Goal: Task Accomplishment & Management: Complete application form

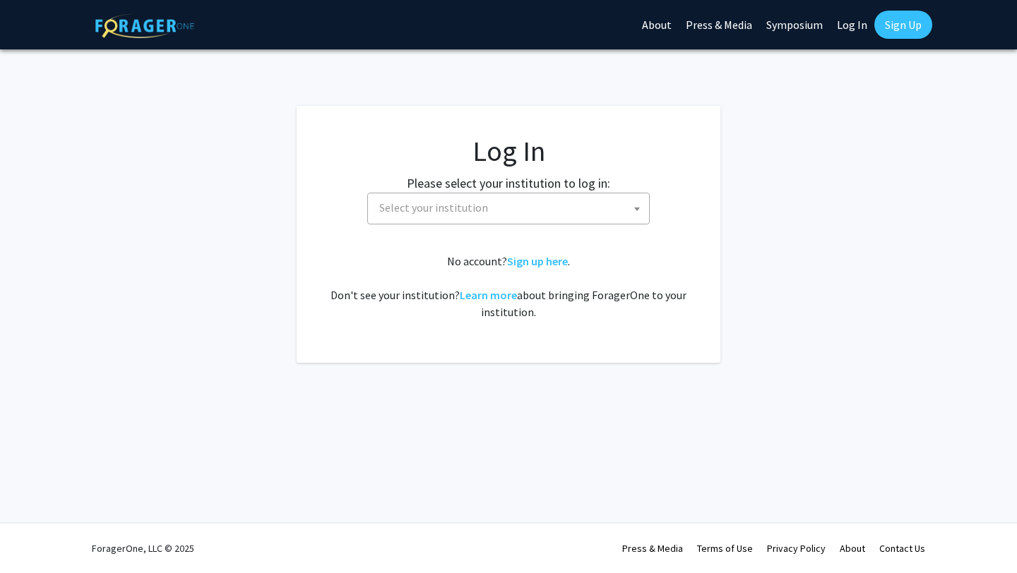
select select
click at [535, 226] on fg-card-body "Log In Please select your institution to log in: [GEOGRAPHIC_DATA] [GEOGRAPHIC_…" at bounding box center [508, 234] width 367 height 201
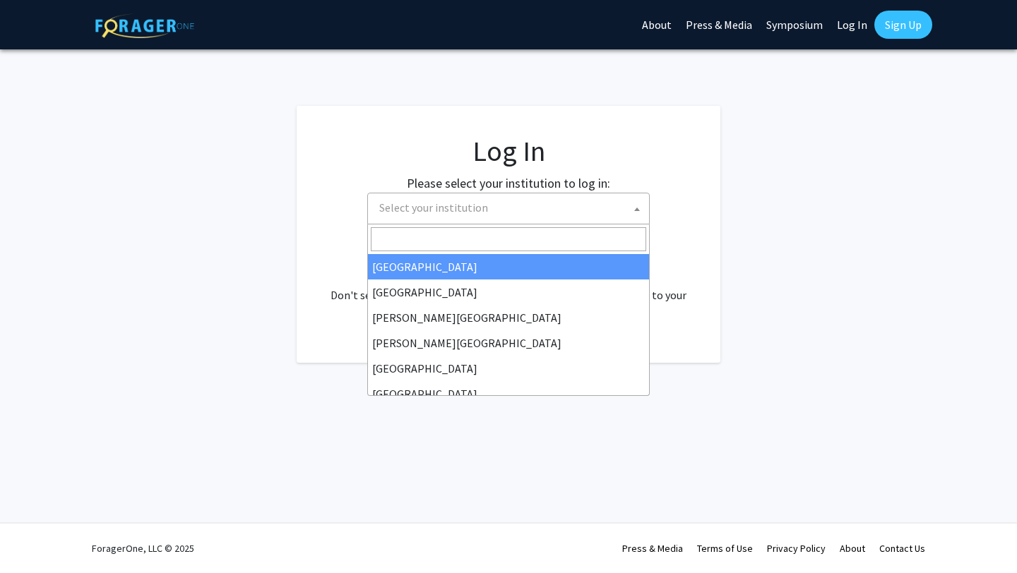
click at [535, 221] on span "Select your institution" at bounding box center [511, 207] width 275 height 29
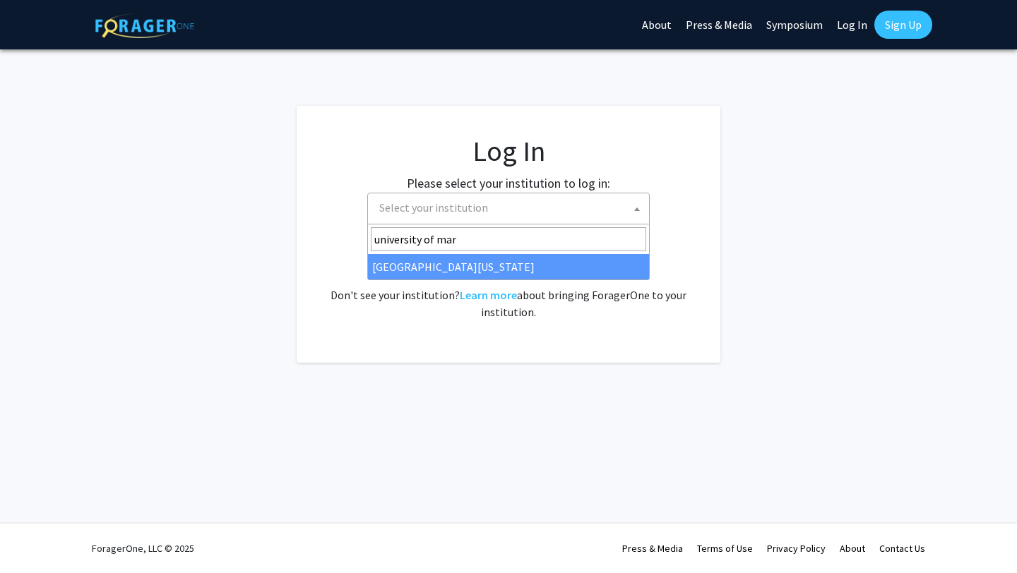
type input "university of mar"
select select "31"
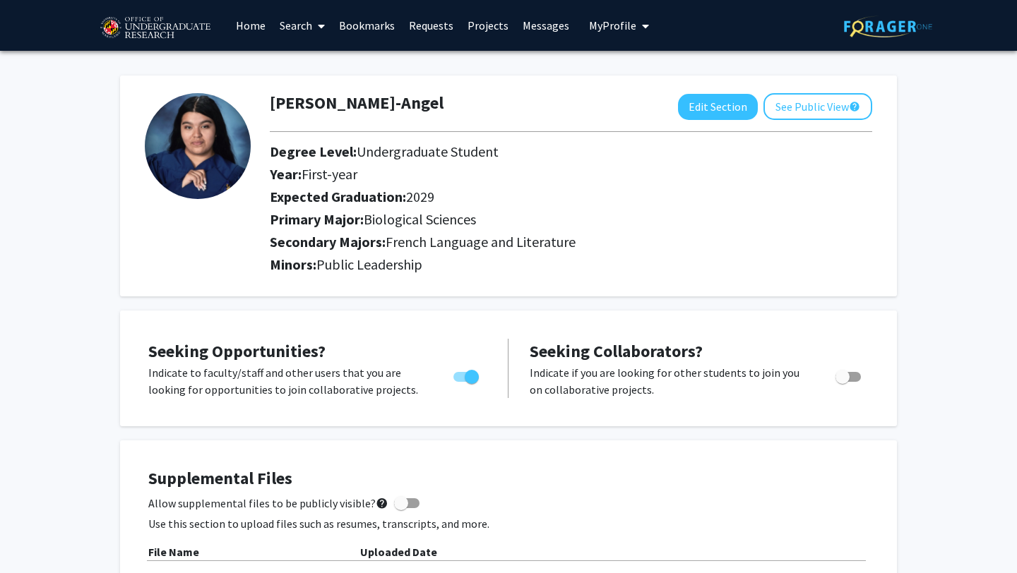
click at [294, 30] on link "Search" at bounding box center [302, 25] width 59 height 49
click at [314, 64] on span "Faculty/Staff" at bounding box center [325, 65] width 104 height 28
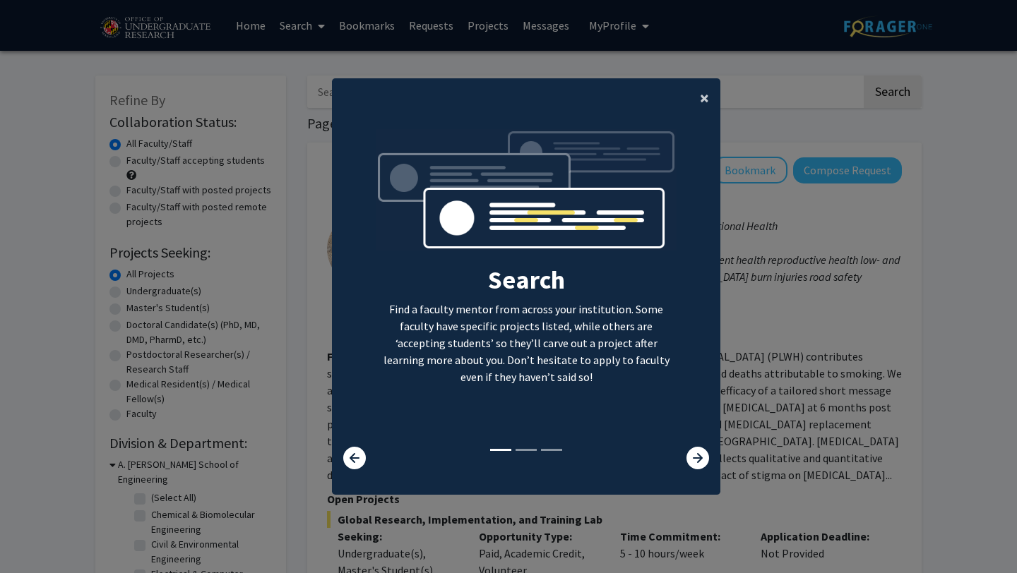
click at [704, 96] on span "×" at bounding box center [704, 98] width 9 height 22
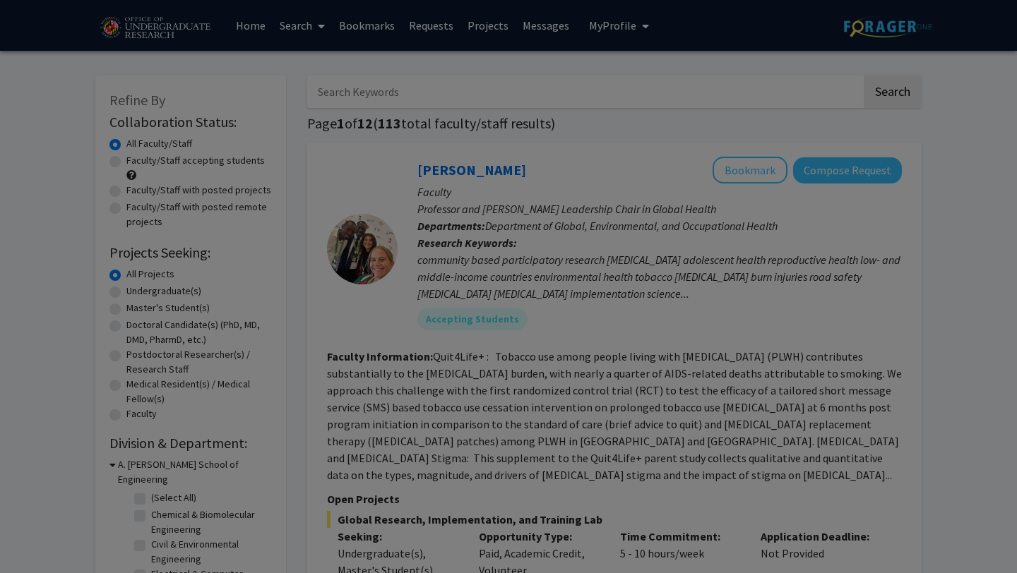
click at [710, 97] on div "Search Find a faculty mentor from across your institution. Some faculty have sp…" at bounding box center [526, 155] width 387 height 318
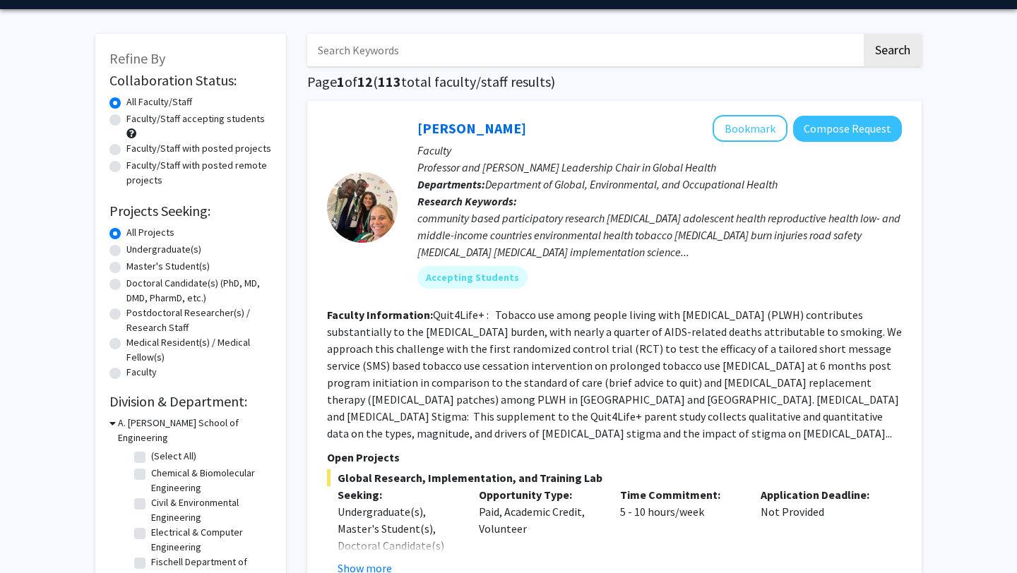
scroll to position [42, 0]
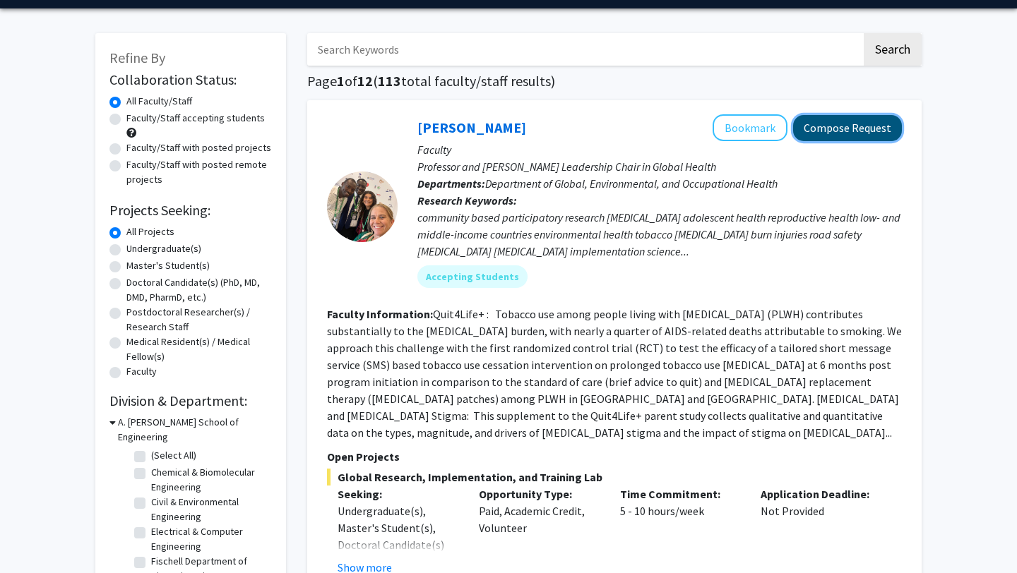
click at [866, 131] on button "Compose Request" at bounding box center [847, 128] width 109 height 26
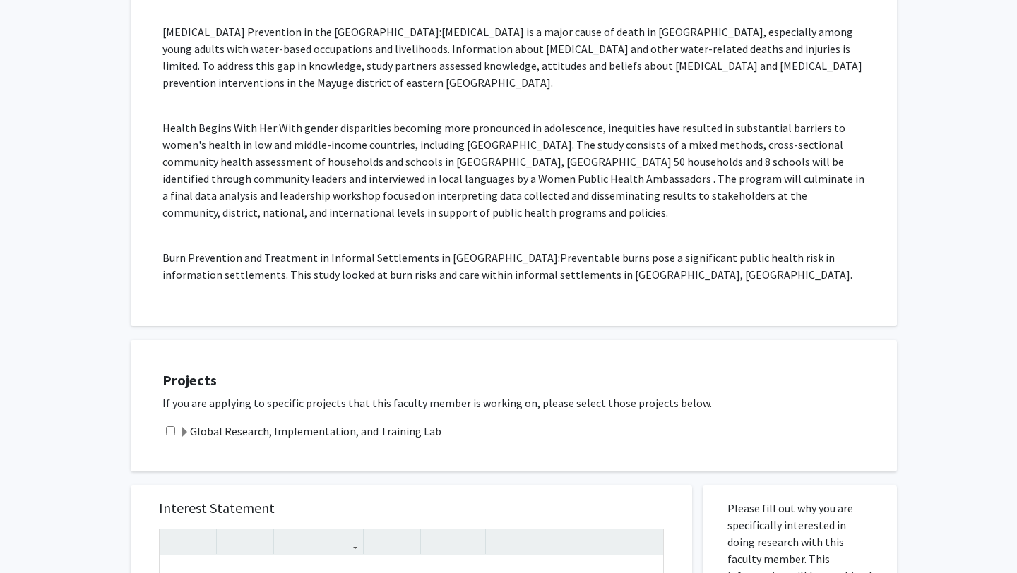
scroll to position [1160, 0]
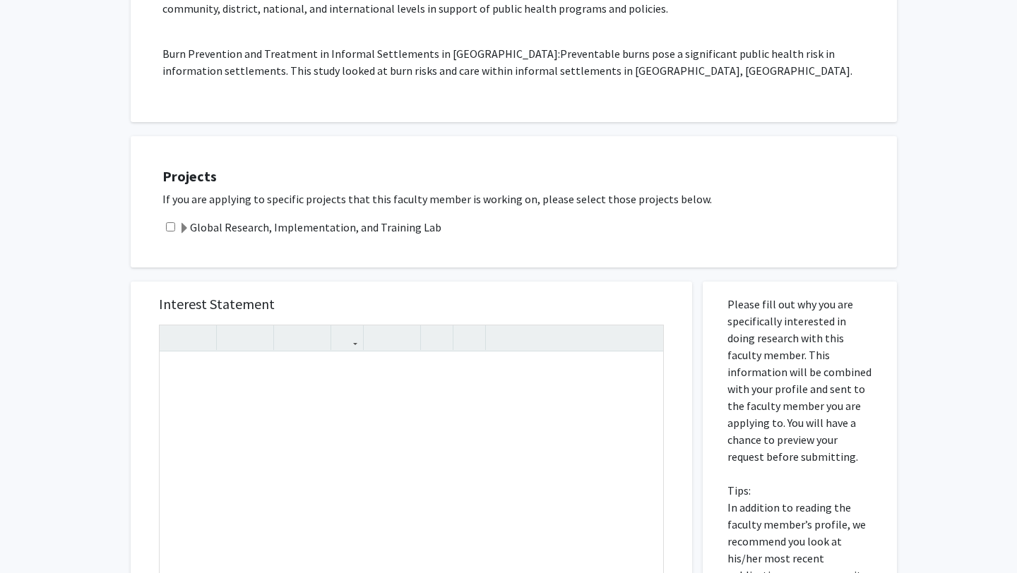
click at [264, 190] on div "Projects If you are applying to specific projects that this faculty member is w…" at bounding box center [522, 202] width 749 height 96
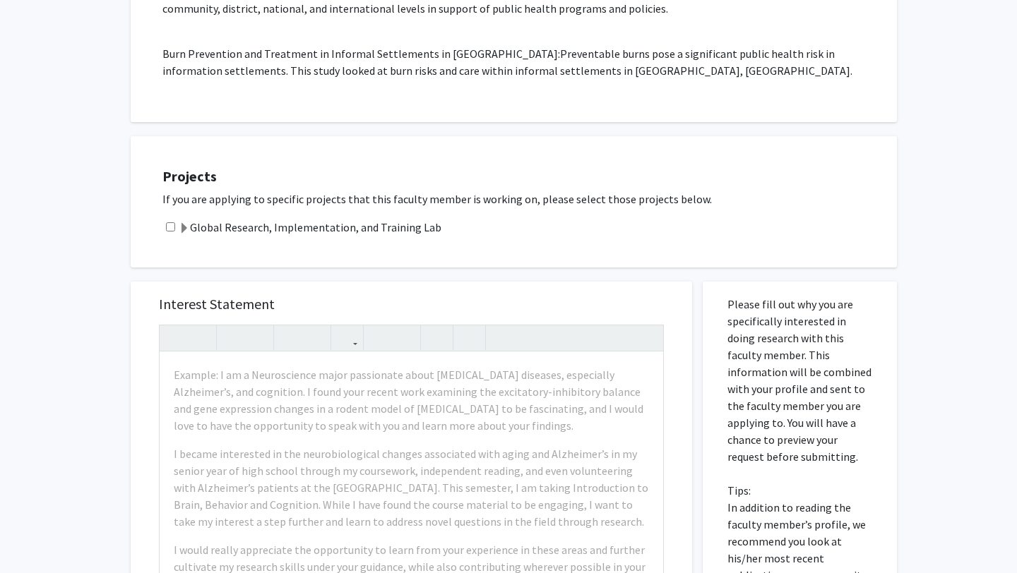
click at [216, 219] on label "Global Research, Implementation, and Training Lab" at bounding box center [310, 227] width 263 height 17
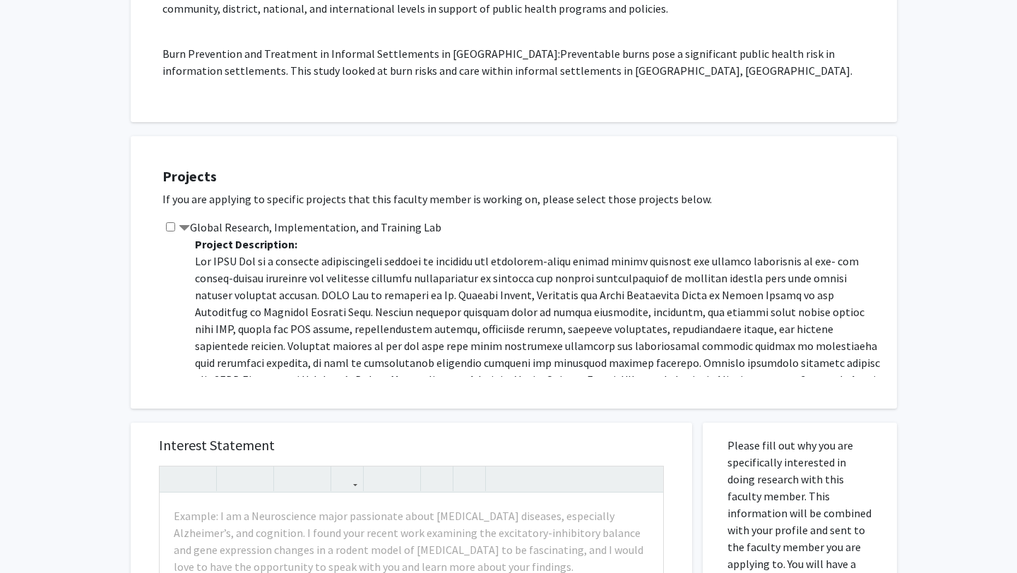
click at [172, 222] on input "checkbox" at bounding box center [170, 226] width 9 height 9
checkbox input "true"
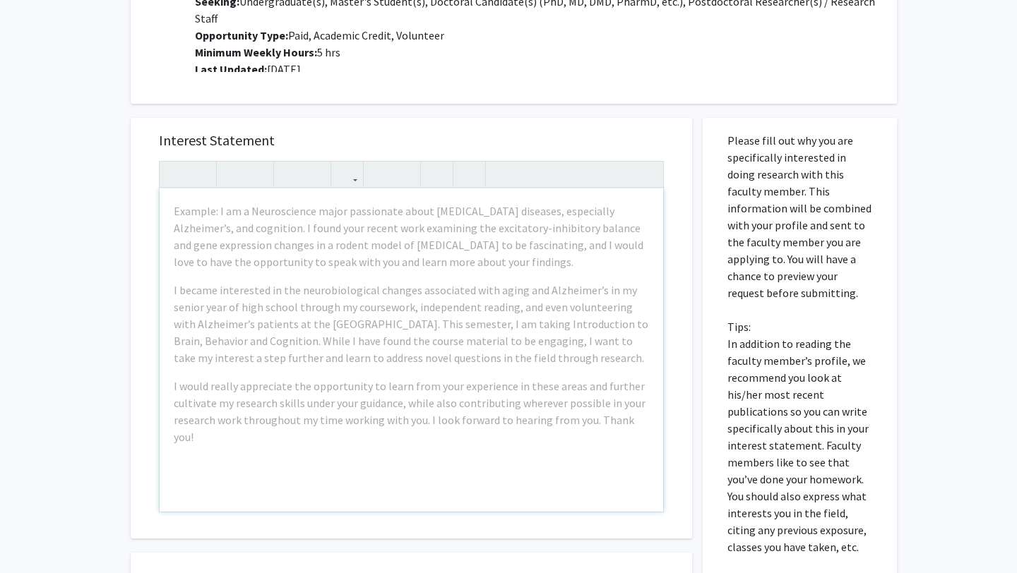
scroll to position [1601, 0]
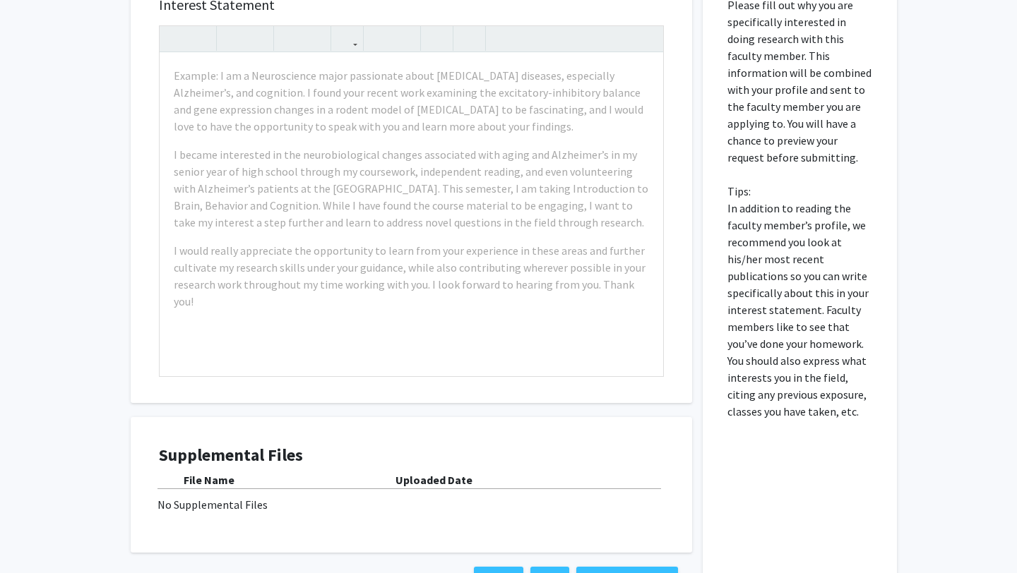
click at [454, 496] on div "No Supplemental Files" at bounding box center [411, 504] width 508 height 17
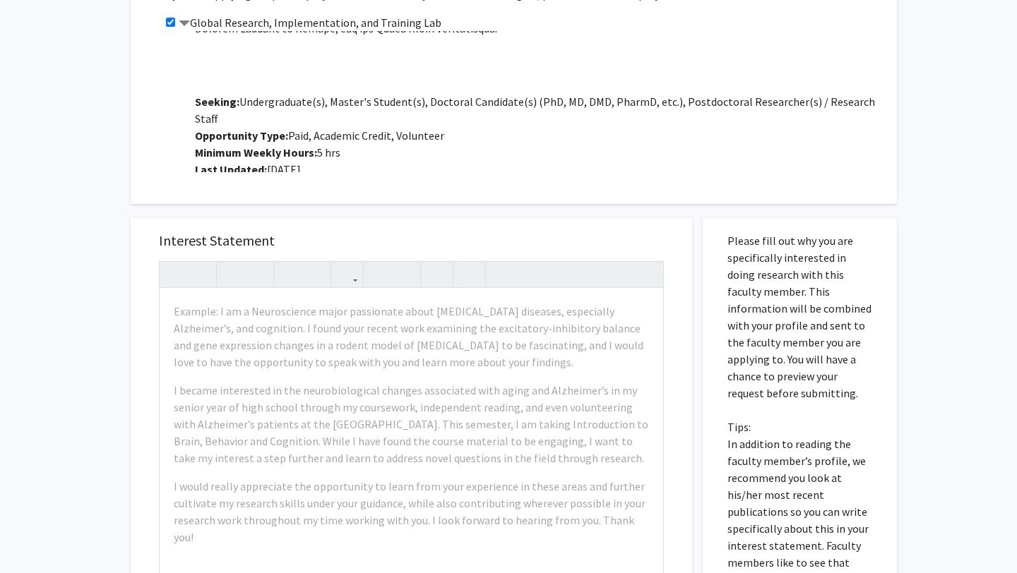
scroll to position [1294, 0]
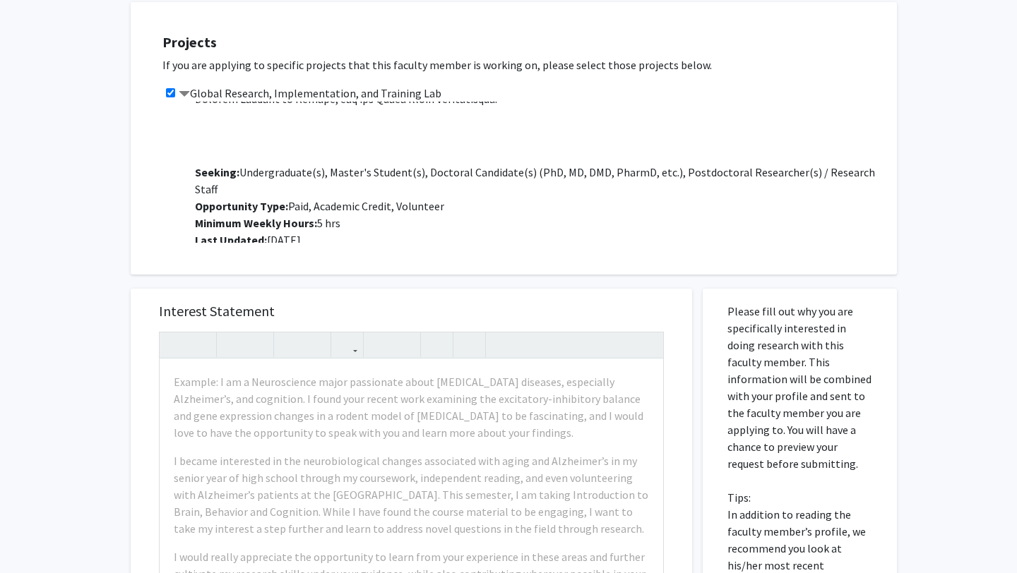
click at [782, 380] on p "Please fill out why you are specifically interested in doing research with this…" at bounding box center [799, 515] width 145 height 424
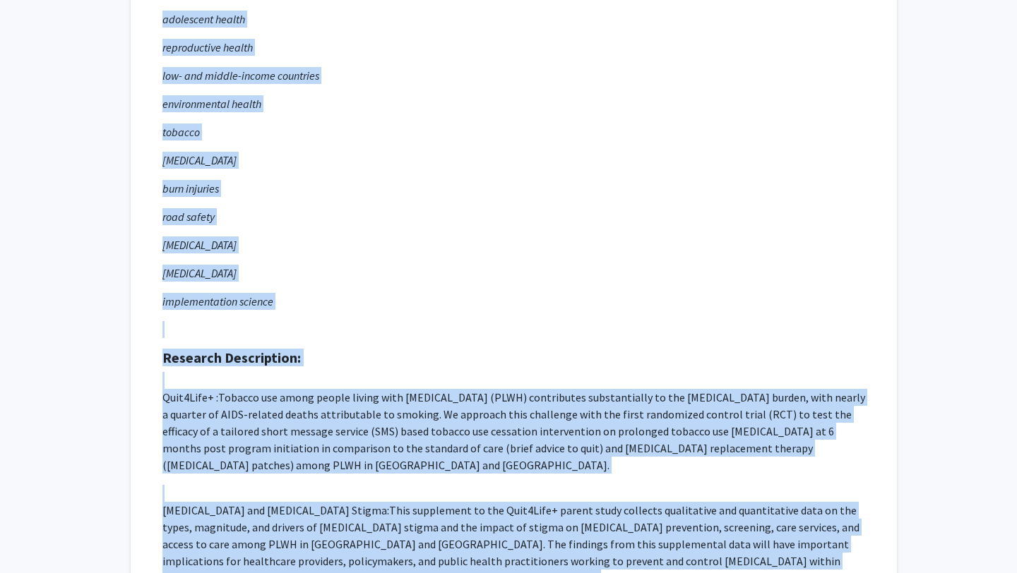
scroll to position [0, 0]
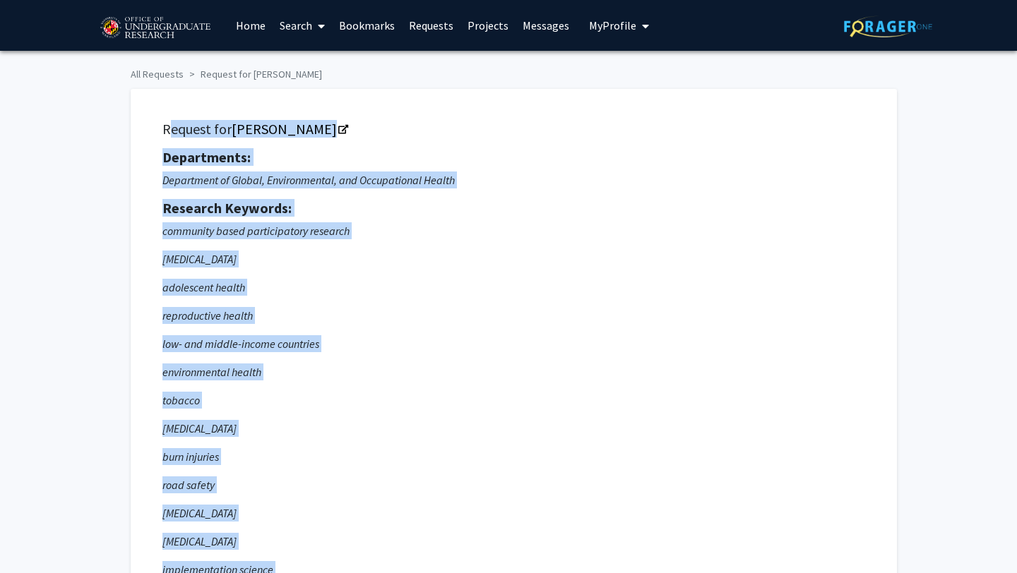
copy div "Request for Heather Wipfli Departments: Department of Global, Environmental, an…"
drag, startPoint x: 822, startPoint y: 326, endPoint x: 153, endPoint y: 115, distance: 702.0
click at [508, 295] on p "adolescent health" at bounding box center [513, 287] width 703 height 17
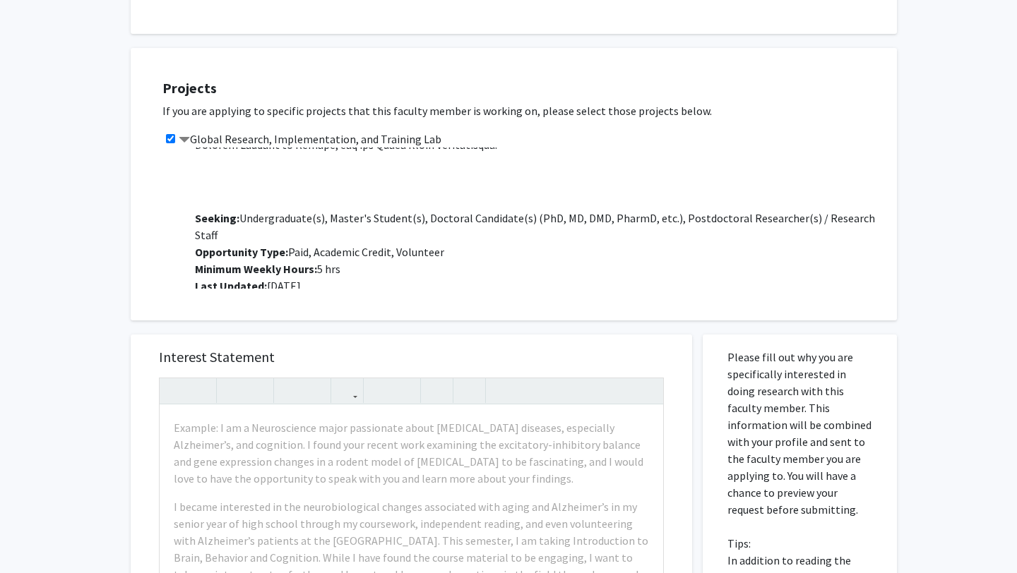
scroll to position [1258, 0]
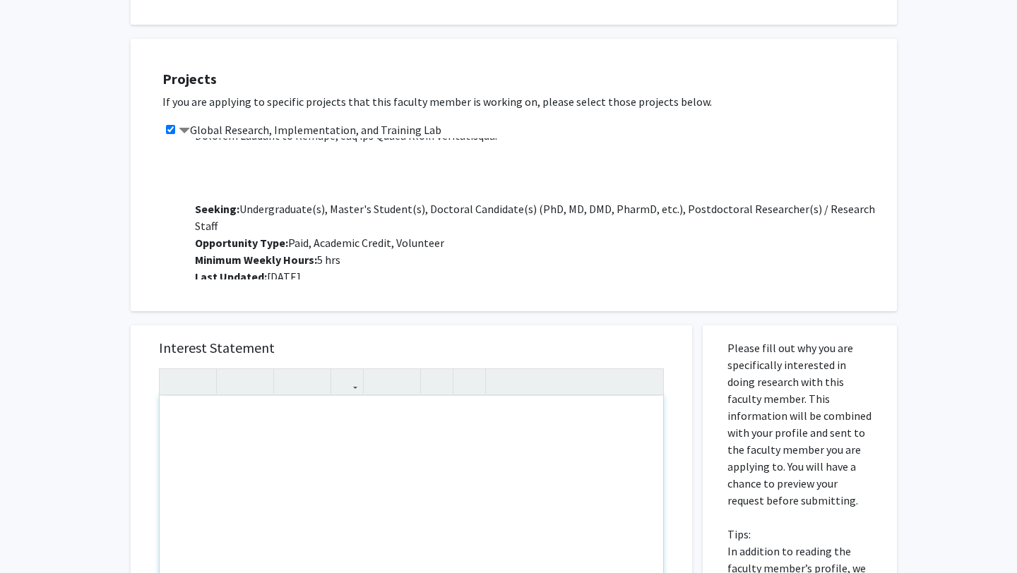
click at [277, 420] on div "Note to users with screen readers: Please press Alt+0 or Option+0 to deactivate…" at bounding box center [412, 557] width 504 height 323
paste div "Note to users with screen readers: Please press Alt+0 or Option+0 to deactivate…"
type textarea "<p>I remember sitting in a crowded room where students were practicing their pr…"
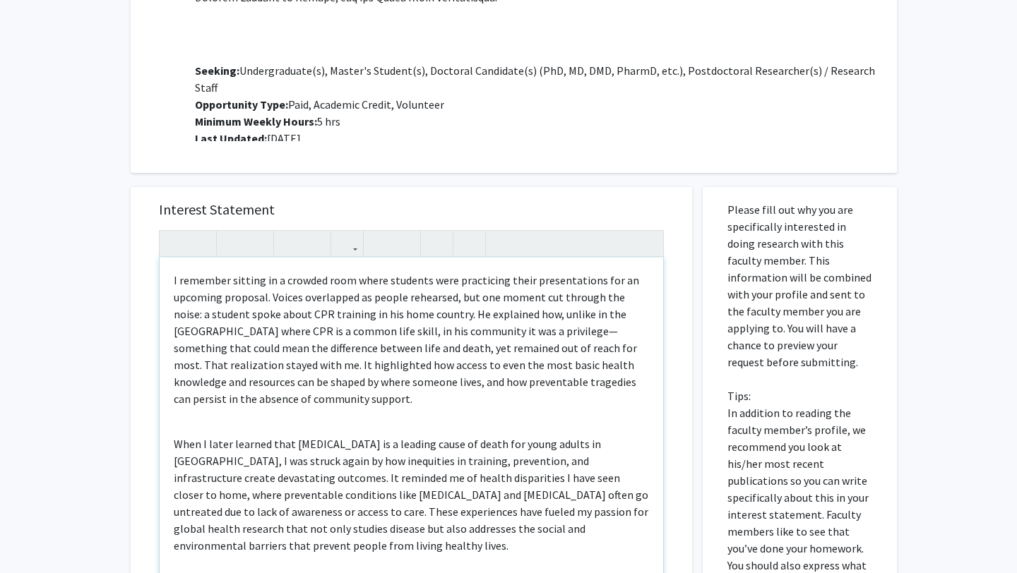
scroll to position [1408, 0]
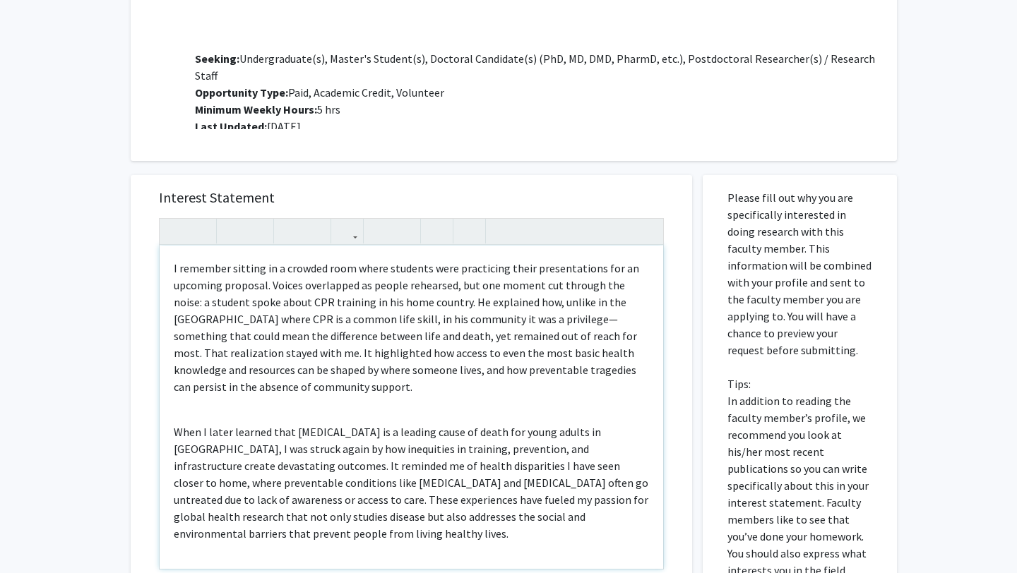
click at [644, 260] on p "I remember sitting in a crowded room where students were practicing their prese…" at bounding box center [411, 328] width 475 height 136
click at [528, 269] on p "I remember sitting in a crowded room where students were practicing their prese…" at bounding box center [411, 328] width 475 height 136
click at [284, 299] on p "I remember sitting in a crowded room where students were practicing their prese…" at bounding box center [411, 328] width 475 height 136
click at [280, 357] on div "I remember sitting in a crowded room where students were practicing their prese…" at bounding box center [412, 407] width 504 height 323
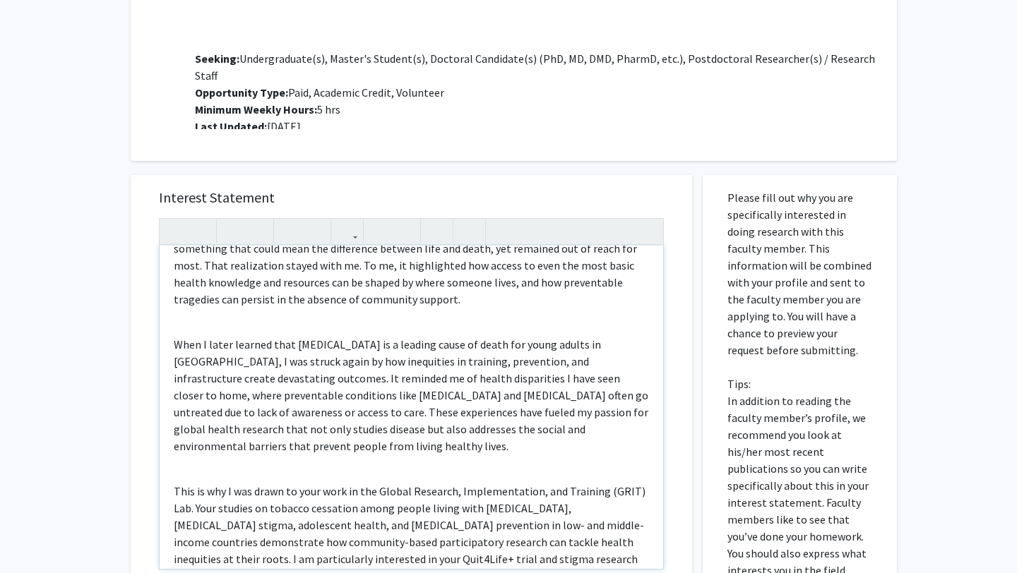
scroll to position [89, 0]
click at [205, 335] on p "When I later learned that drowning is a leading cause of death for young adults…" at bounding box center [411, 394] width 475 height 119
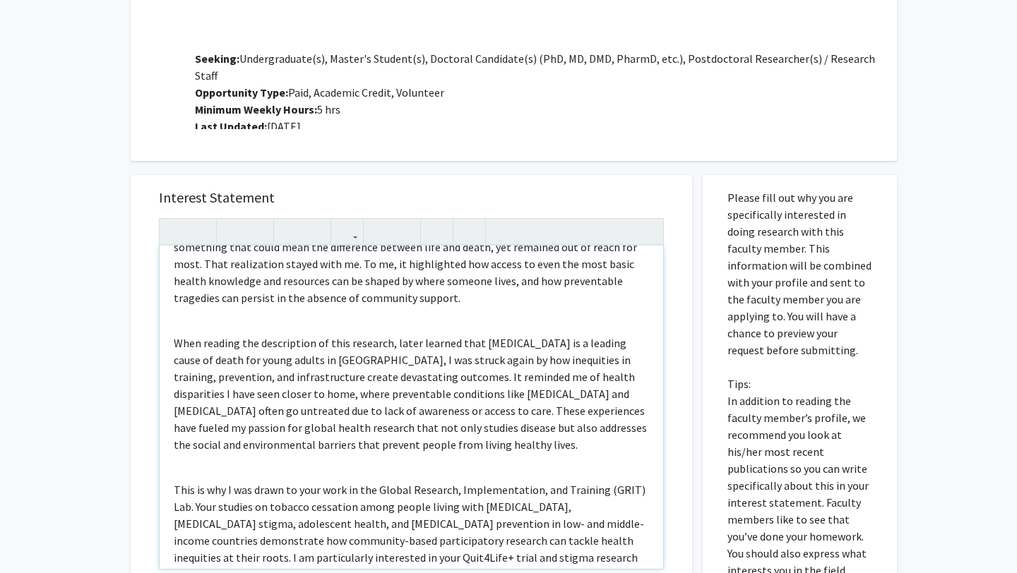
click at [441, 335] on p "When reading the description of this research, later learned that drowning is a…" at bounding box center [411, 394] width 475 height 119
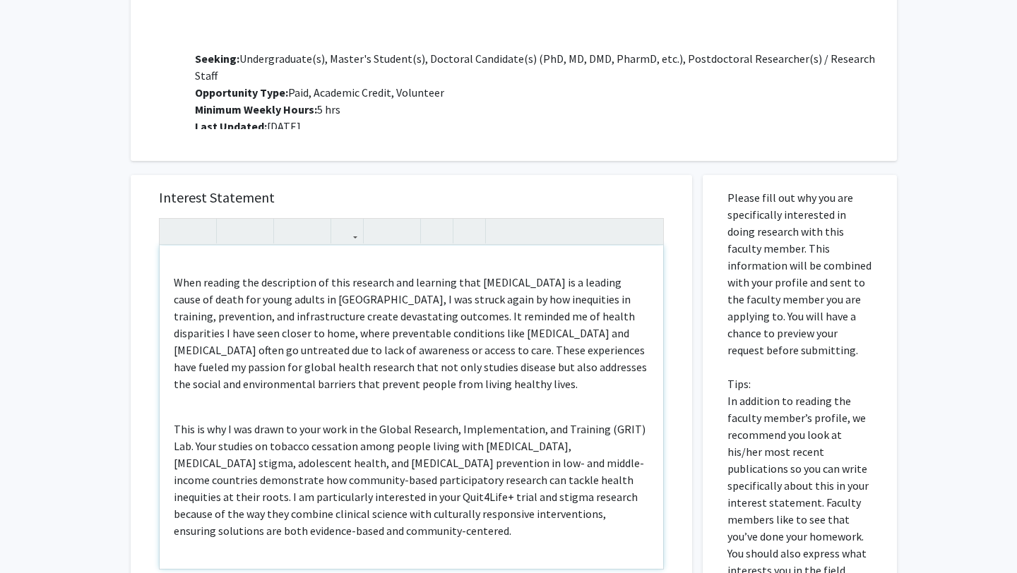
click at [261, 369] on div "I remember sitting in a crowded room where students were practicing their prese…" at bounding box center [412, 407] width 504 height 323
drag, startPoint x: 222, startPoint y: 379, endPoint x: 117, endPoint y: 377, distance: 105.2
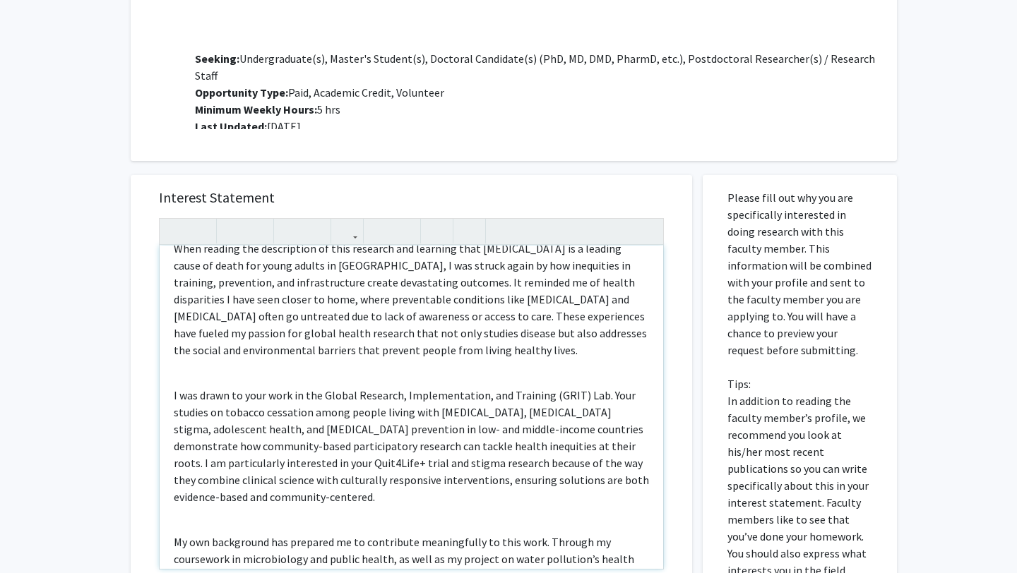
scroll to position [186, 0]
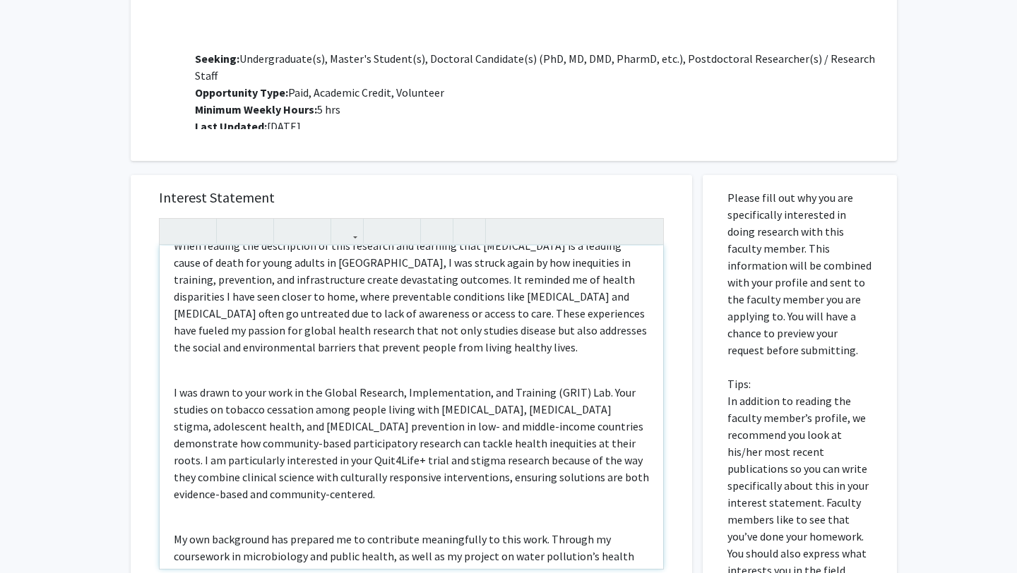
click at [595, 384] on p "I was drawn to your work in the Global Research, Implementation, and Training (…" at bounding box center [411, 443] width 475 height 119
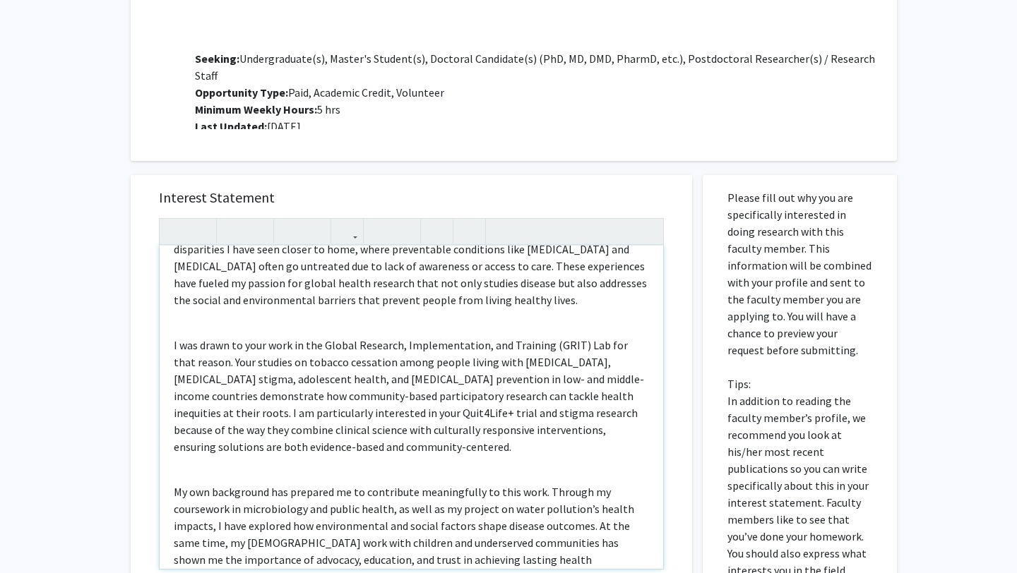
scroll to position [236, 0]
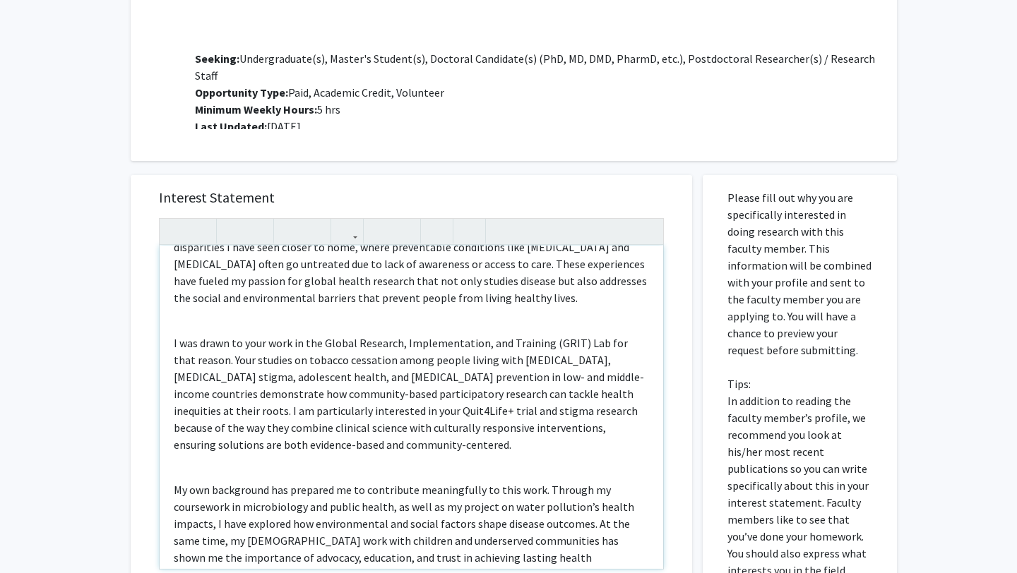
click at [364, 335] on p "I was drawn to your work in the Global Research, Implementation, and Training (…" at bounding box center [411, 394] width 475 height 119
click at [417, 335] on p "I was drawn to your work in the Global Research, Implementation, and Training (…" at bounding box center [411, 394] width 475 height 119
click at [648, 335] on p "I was drawn to your work in the Global Research, Implementation, and Training (…" at bounding box center [411, 394] width 475 height 119
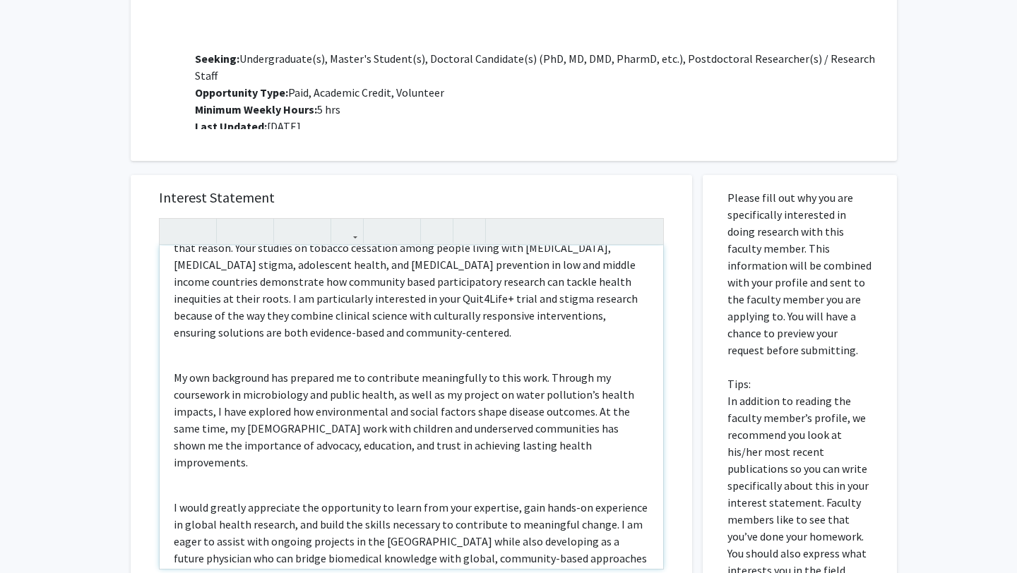
scroll to position [350, 0]
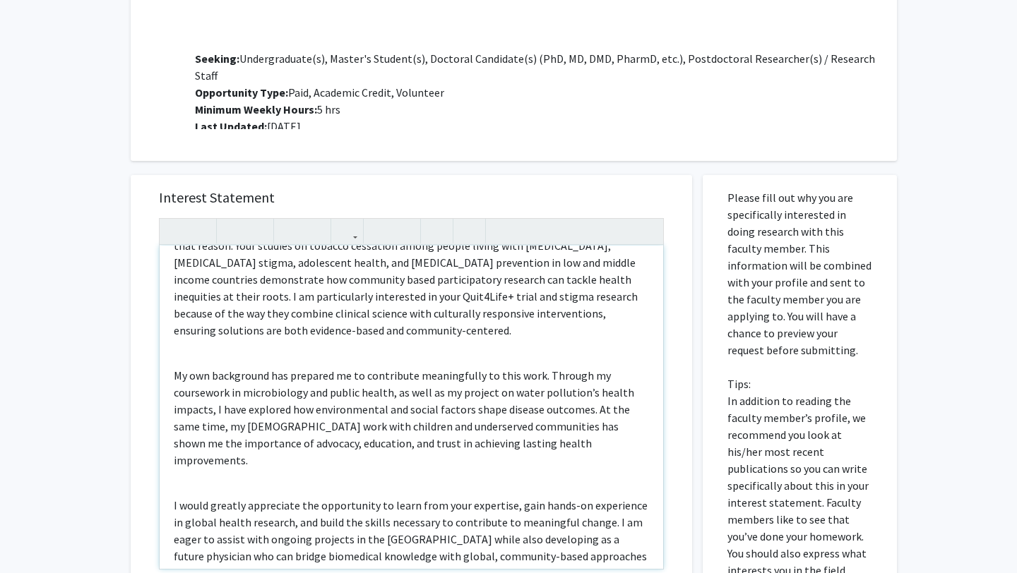
click at [277, 305] on div "I remember sitting in a crowded room where students were practicing their prese…" at bounding box center [412, 407] width 504 height 323
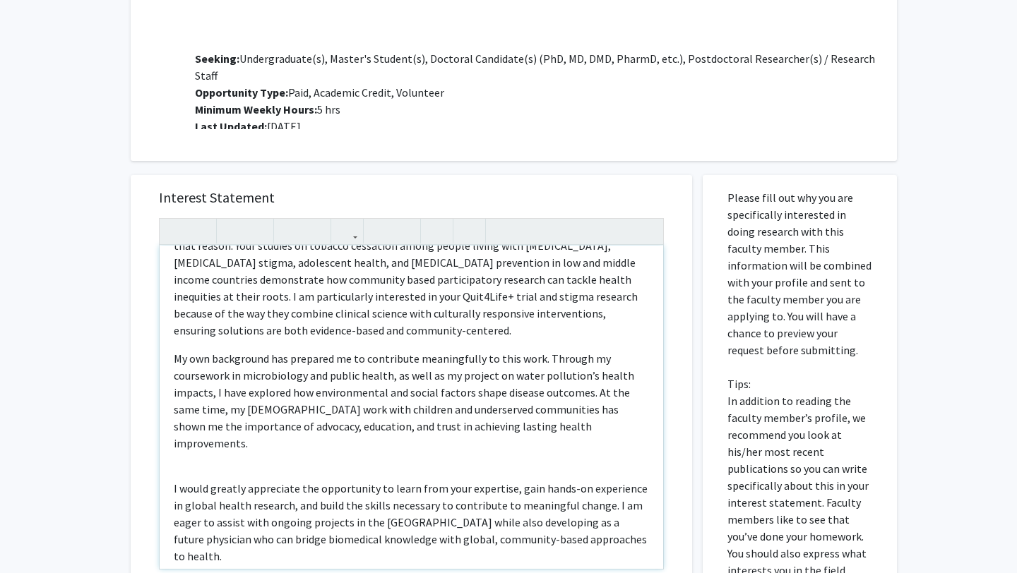
scroll to position [202, 0]
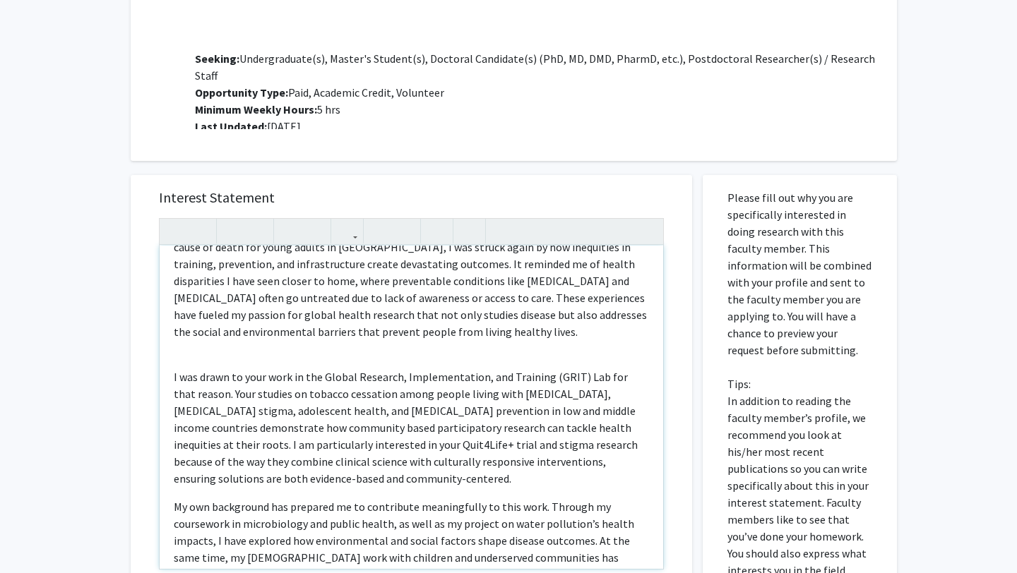
click at [236, 308] on div "I remember sitting in a crowded room where students were practicing their prese…" at bounding box center [412, 407] width 504 height 323
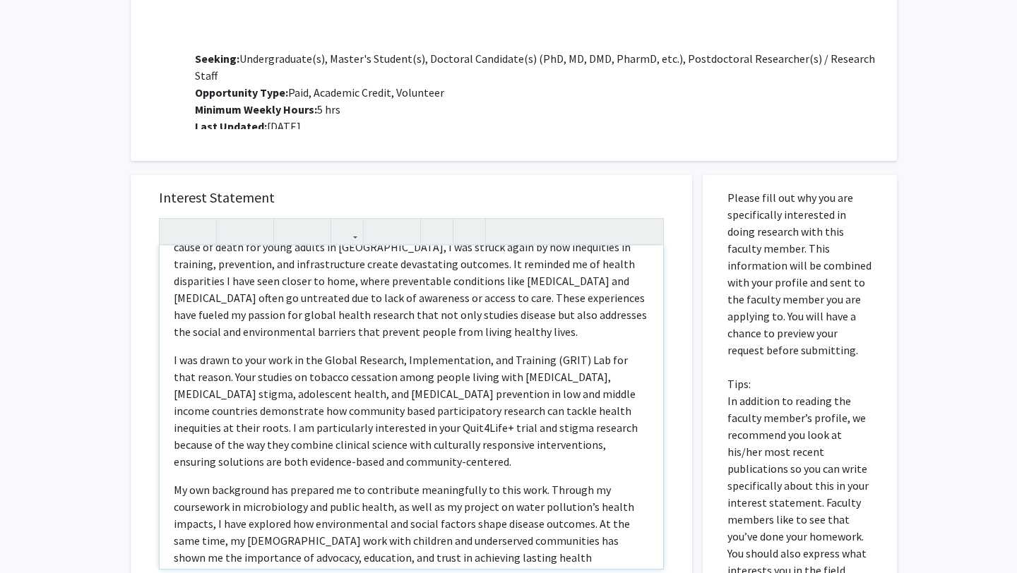
scroll to position [114, 0]
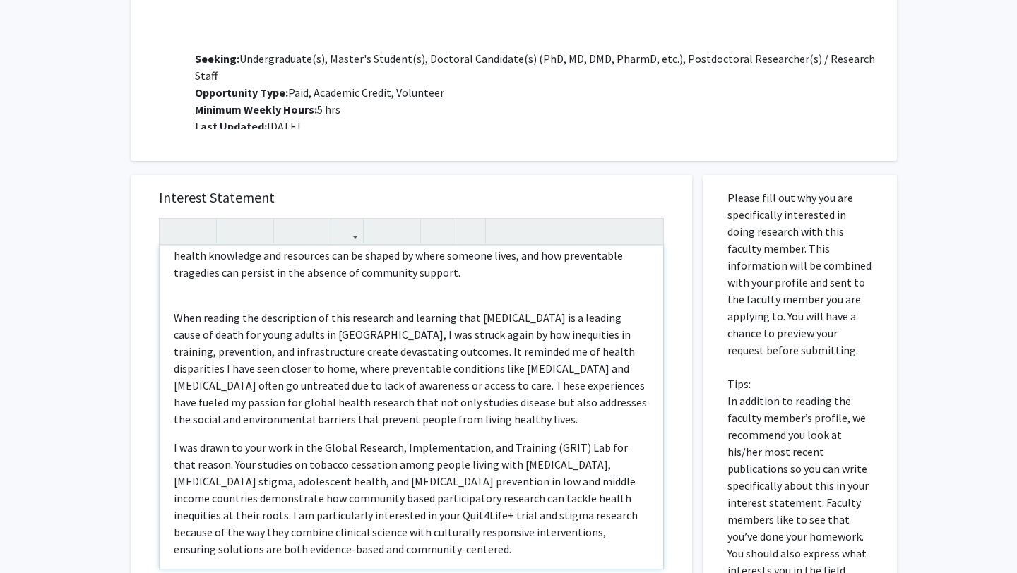
click at [190, 249] on div "I remember sitting in a crowded room where students were practicing their prese…" at bounding box center [412, 407] width 504 height 323
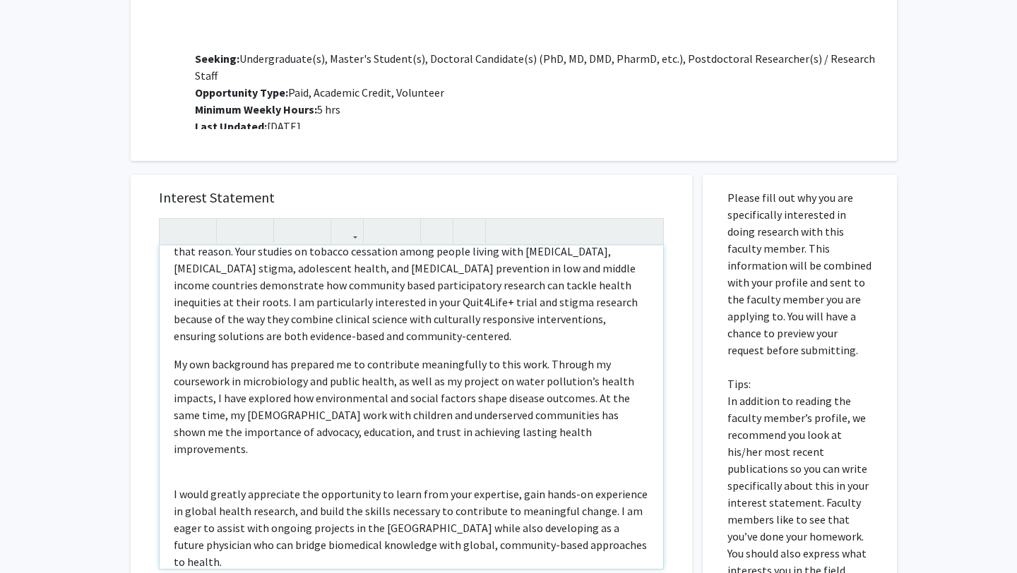
scroll to position [311, 0]
click at [218, 412] on div "I remember sitting in a crowded room where students were practicing their prese…" at bounding box center [412, 407] width 504 height 323
click at [632, 273] on p "I was drawn to your work in the Global Research, Implementation, and Training (…" at bounding box center [411, 284] width 475 height 119
click at [242, 400] on div "I remember sitting in a crowded room where students were practicing their prese…" at bounding box center [412, 407] width 504 height 323
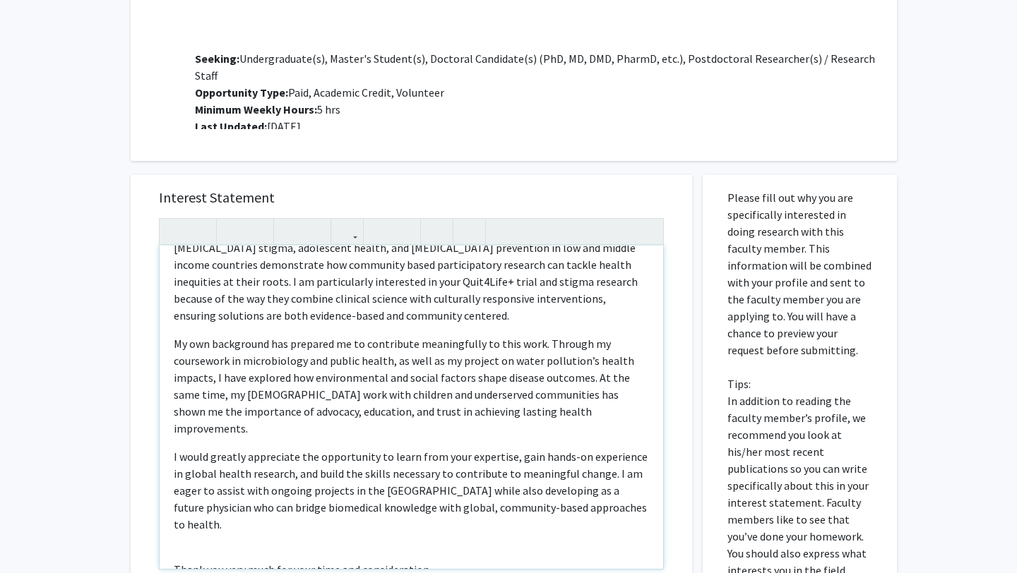
scroll to position [332, 0]
click at [390, 335] on p "My own background has prepared me to contribute meaningfully to this work. Thro…" at bounding box center [411, 386] width 475 height 102
click at [324, 335] on p "My own background has prepared me to contribute meaningfully to this work. Thro…" at bounding box center [411, 386] width 475 height 102
click at [237, 362] on p "My own background has prepared me to contribute meaningfully to this work. Thro…" at bounding box center [411, 386] width 475 height 102
click at [554, 376] on p "My own background has prepared me to contribute meaningfully to this work. Thro…" at bounding box center [411, 386] width 475 height 102
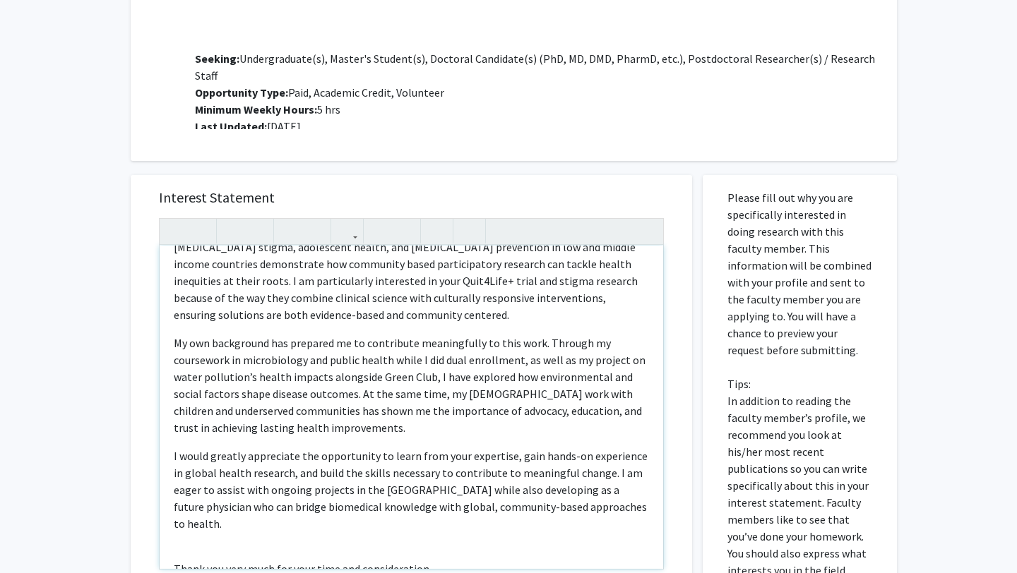
scroll to position [349, 0]
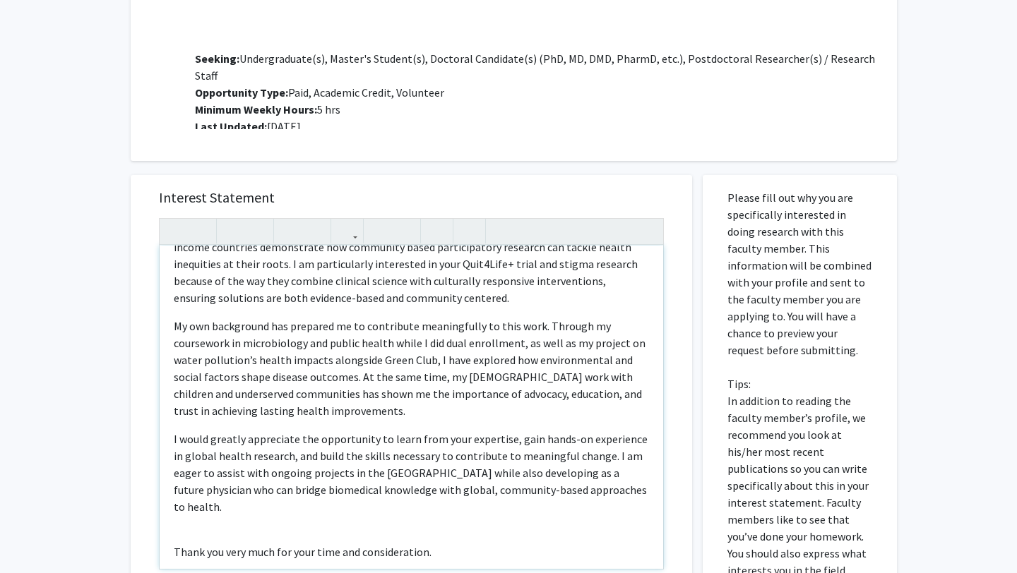
click at [275, 544] on p "Thank you very much for your time and consideration." at bounding box center [411, 552] width 475 height 17
click at [263, 467] on div "I remember sitting in a crowded room where students were practicing their prese…" at bounding box center [412, 407] width 504 height 323
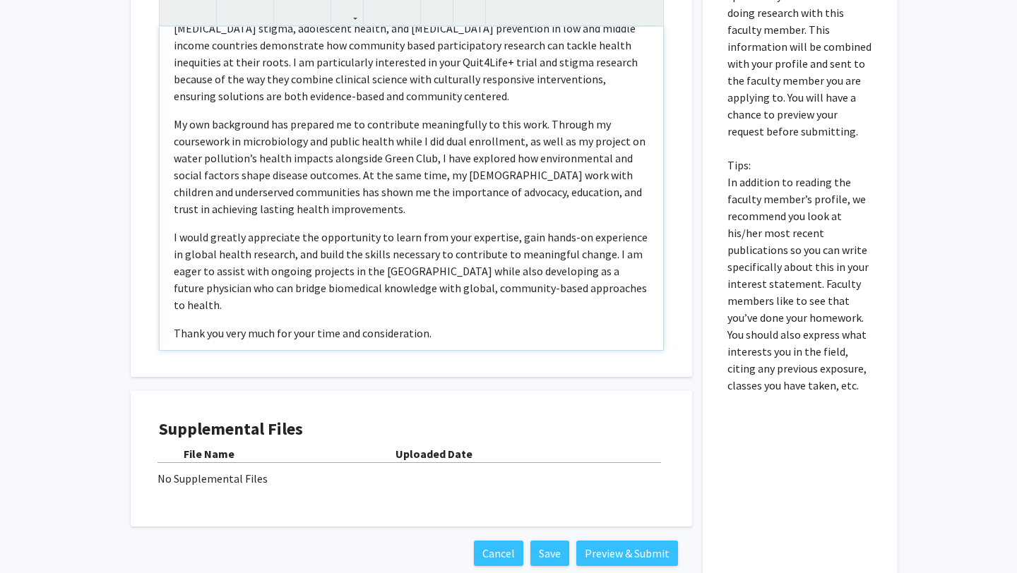
scroll to position [1637, 0]
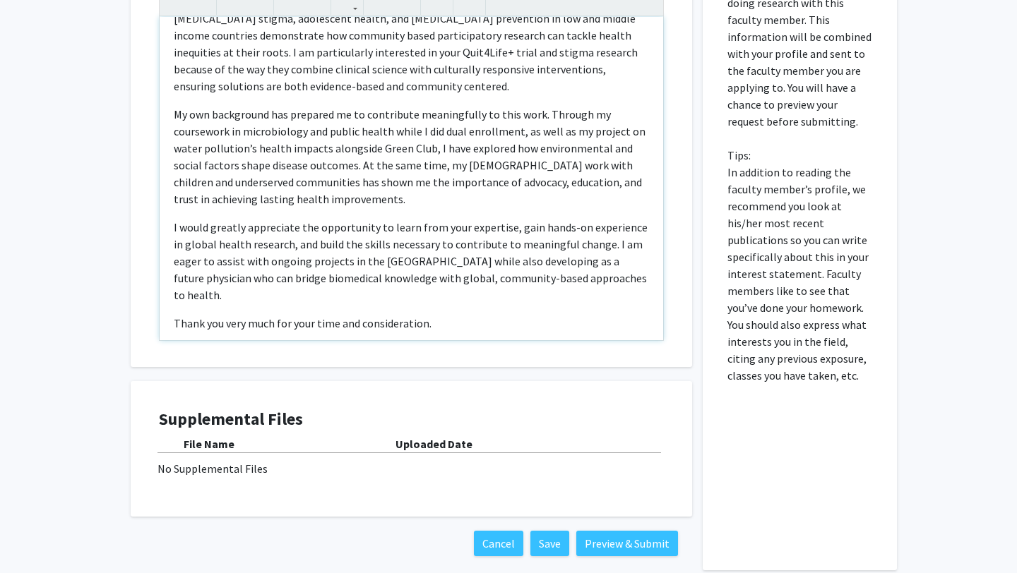
click at [275, 315] on p "Thank you very much for your time and consideration." at bounding box center [411, 323] width 475 height 17
click at [452, 242] on div "I remember sitting in a crowded room where students were practicing their prese…" at bounding box center [412, 178] width 504 height 323
click at [451, 315] on p "Thank you very much for your time and consideration." at bounding box center [411, 323] width 475 height 17
type textarea "<p>I remember sitting in a crowded room where students were practicing their pr…"
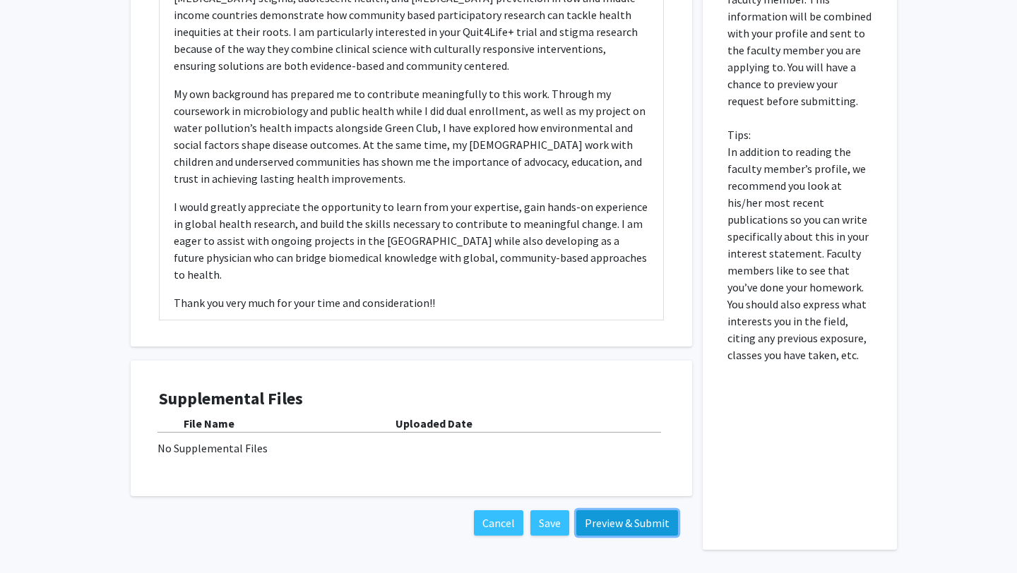
click at [606, 511] on button "Preview & Submit" at bounding box center [627, 523] width 102 height 25
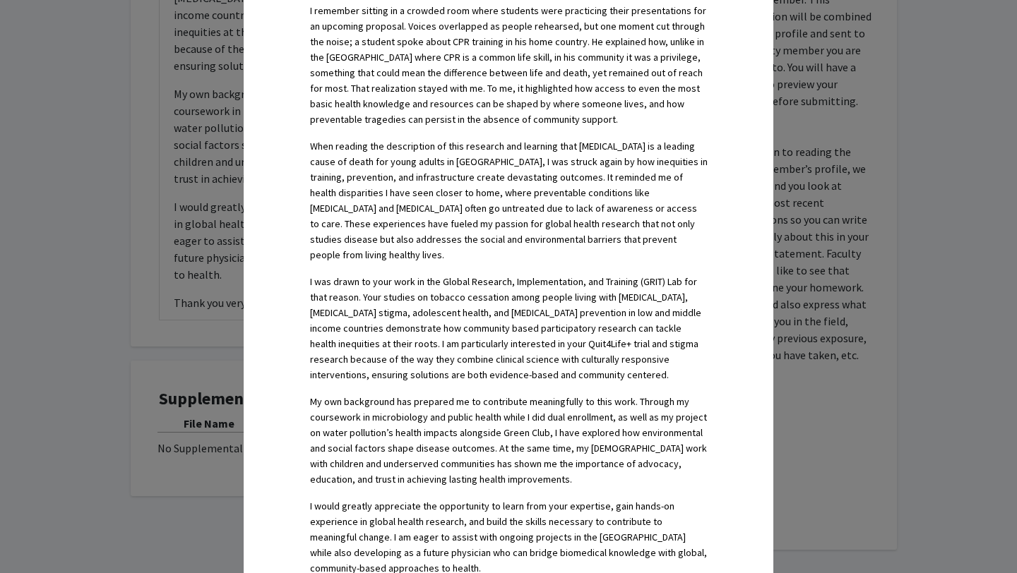
scroll to position [400, 0]
click at [533, 191] on p "When reading the description of this research and learning that drowning is a l…" at bounding box center [509, 199] width 398 height 124
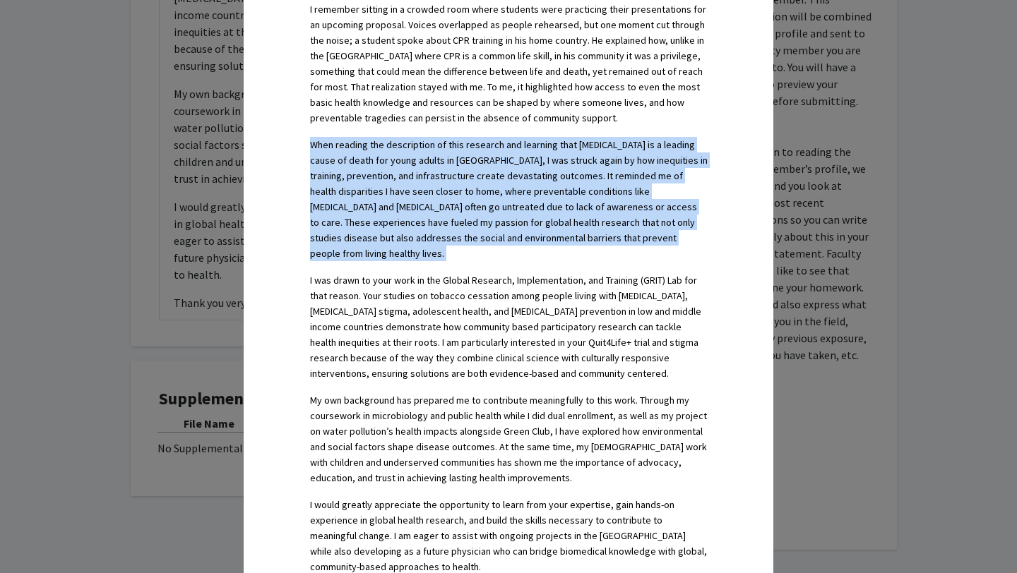
click at [533, 191] on p "When reading the description of this research and learning that drowning is a l…" at bounding box center [509, 199] width 398 height 124
click at [566, 191] on p "When reading the description of this research and learning that drowning is a l…" at bounding box center [509, 199] width 398 height 124
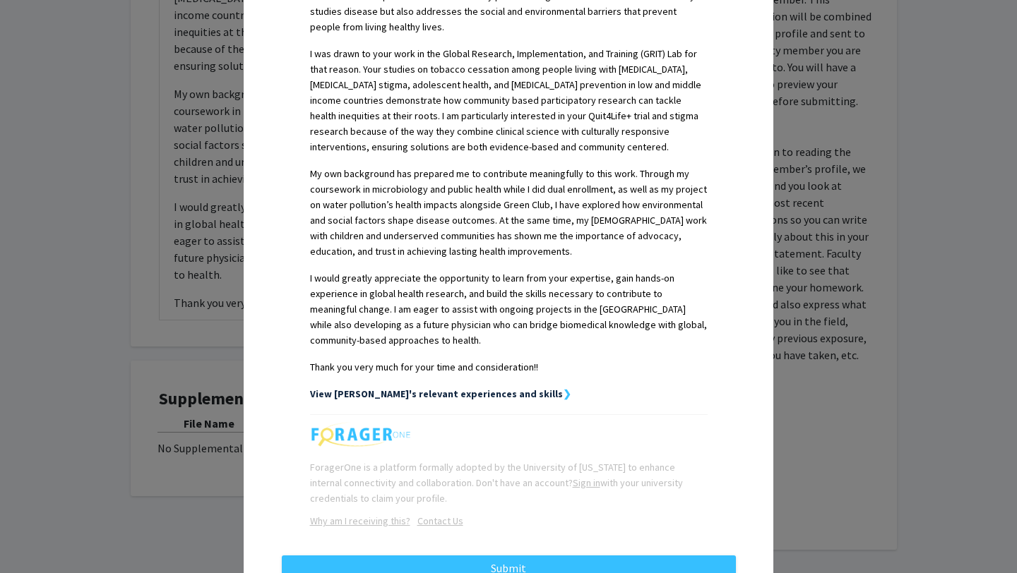
scroll to position [672, 0]
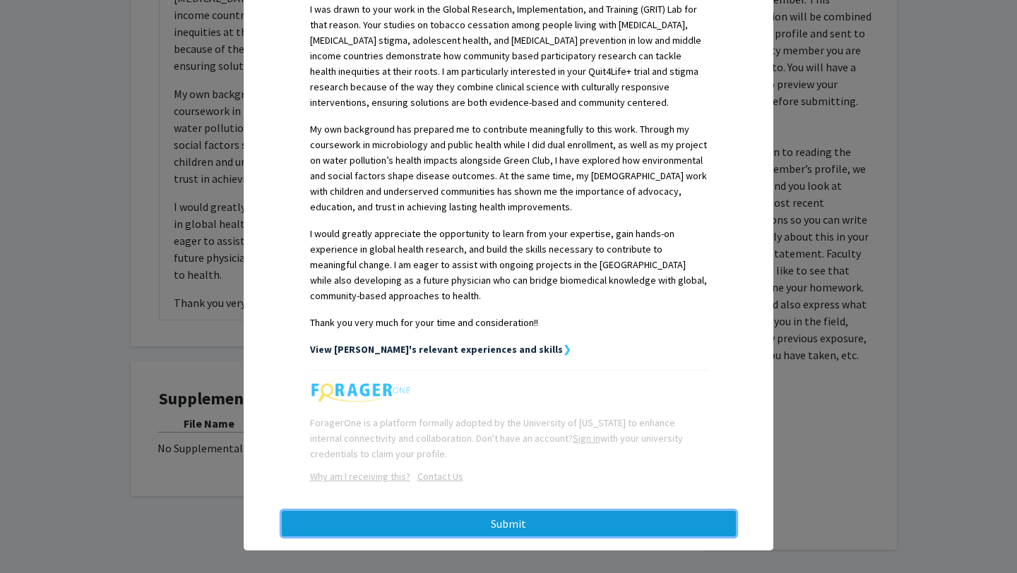
click at [542, 516] on button "Submit" at bounding box center [509, 523] width 454 height 25
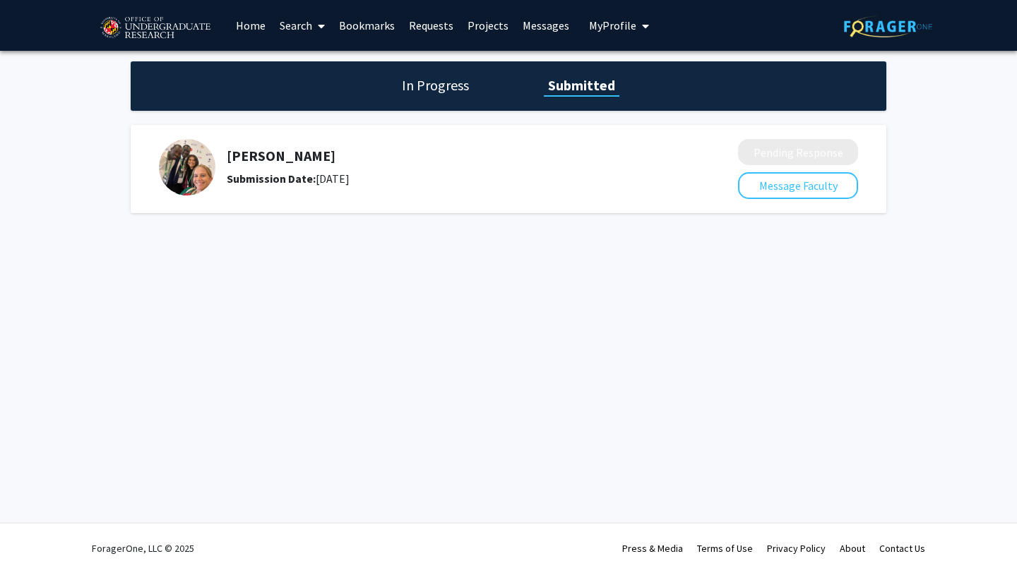
click at [304, 23] on link "Search" at bounding box center [302, 25] width 59 height 49
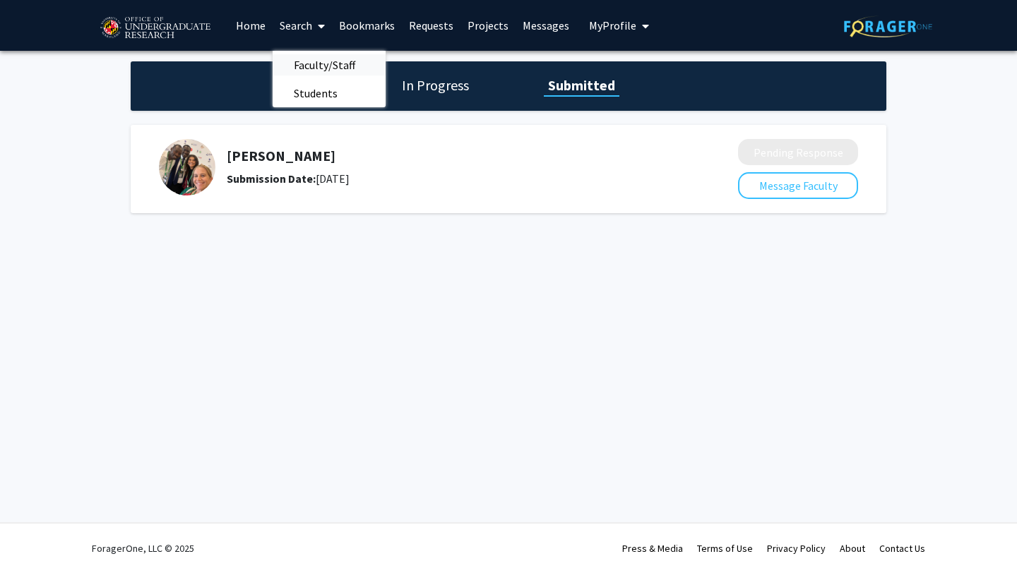
click at [307, 64] on span "Faculty/Staff" at bounding box center [325, 65] width 104 height 28
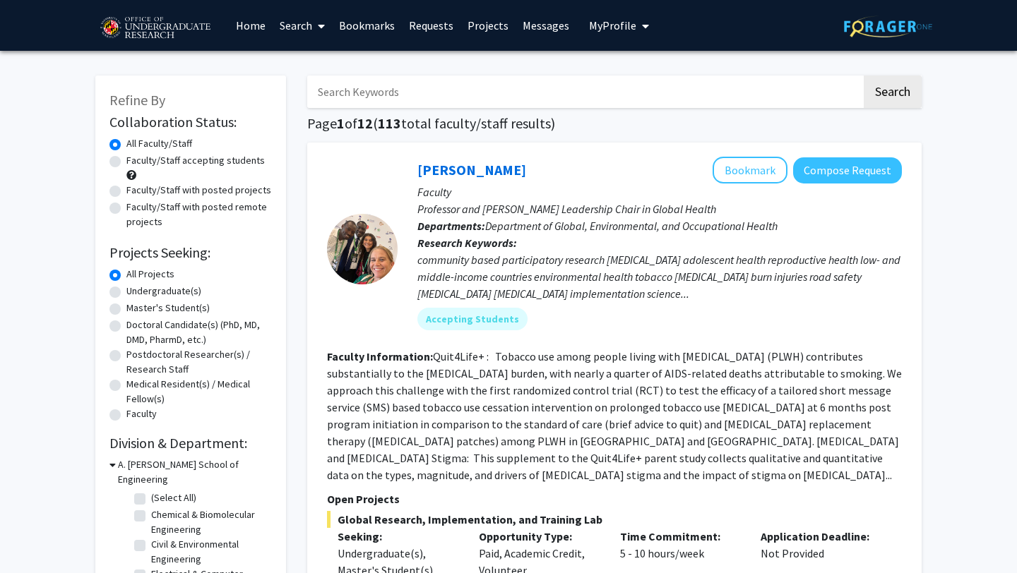
click at [566, 92] on input "Search Keywords" at bounding box center [584, 92] width 554 height 32
type input "pediatric"
click at [864, 76] on button "Search" at bounding box center [893, 92] width 58 height 32
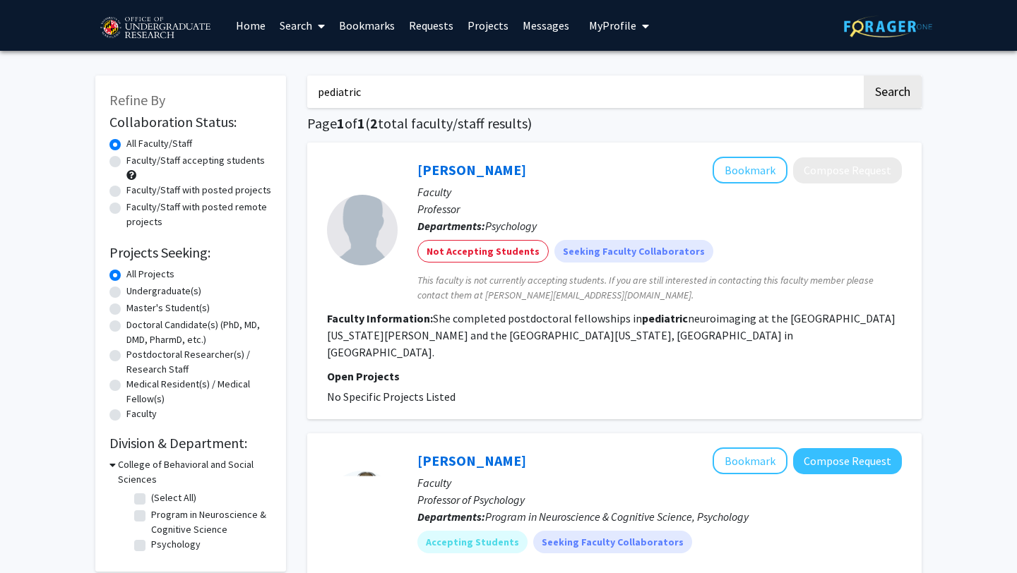
click at [215, 158] on label "Faculty/Staff accepting students" at bounding box center [195, 160] width 138 height 15
click at [136, 158] on input "Faculty/Staff accepting students" at bounding box center [130, 157] width 9 height 9
radio input "true"
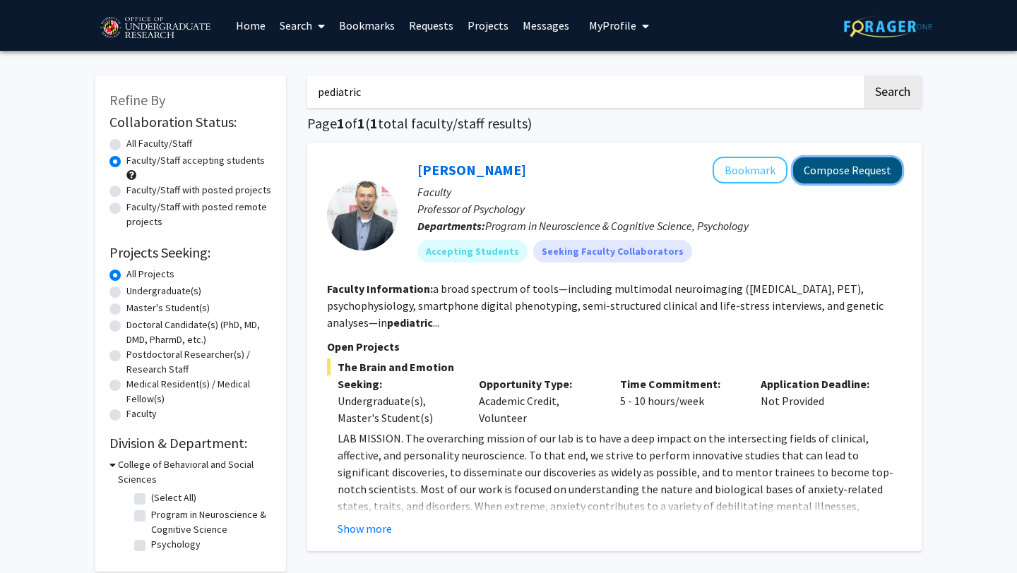
click at [851, 168] on button "Compose Request" at bounding box center [847, 170] width 109 height 26
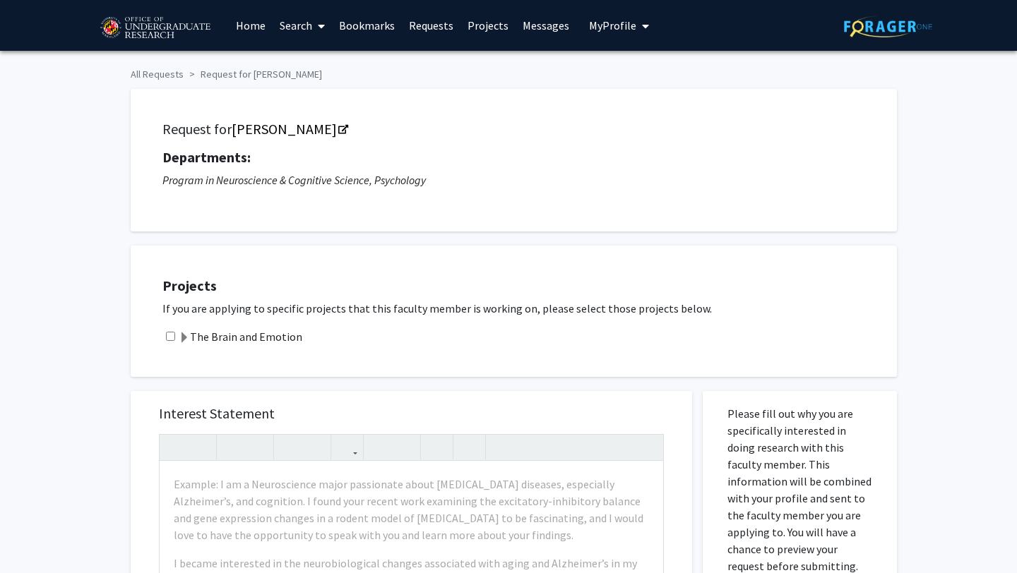
click at [184, 335] on span at bounding box center [184, 338] width 11 height 11
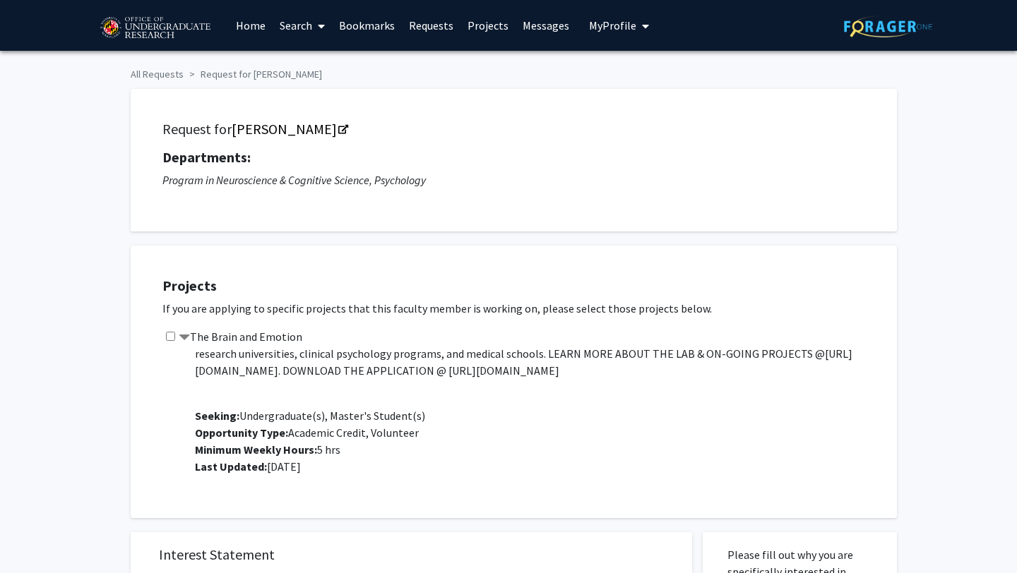
click at [343, 410] on span "Seeking: Undergraduate(s), Master's Student(s)" at bounding box center [310, 416] width 230 height 14
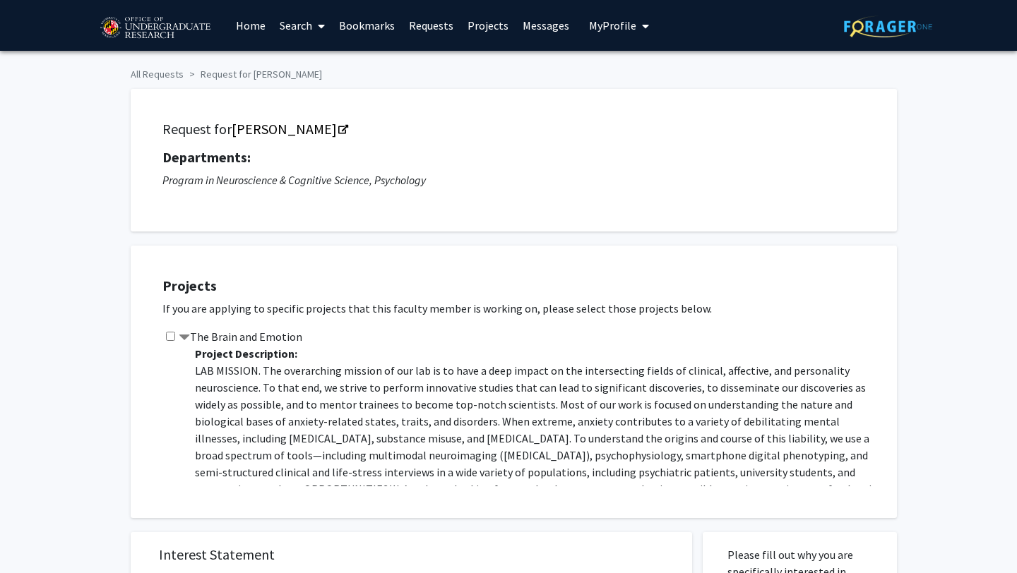
click at [260, 167] on div "Departments: Program in Neuroscience & Cognitive Science, Psychology" at bounding box center [513, 169] width 703 height 40
click at [374, 306] on p "If you are applying to specific projects that this faculty member is working on…" at bounding box center [522, 308] width 720 height 17
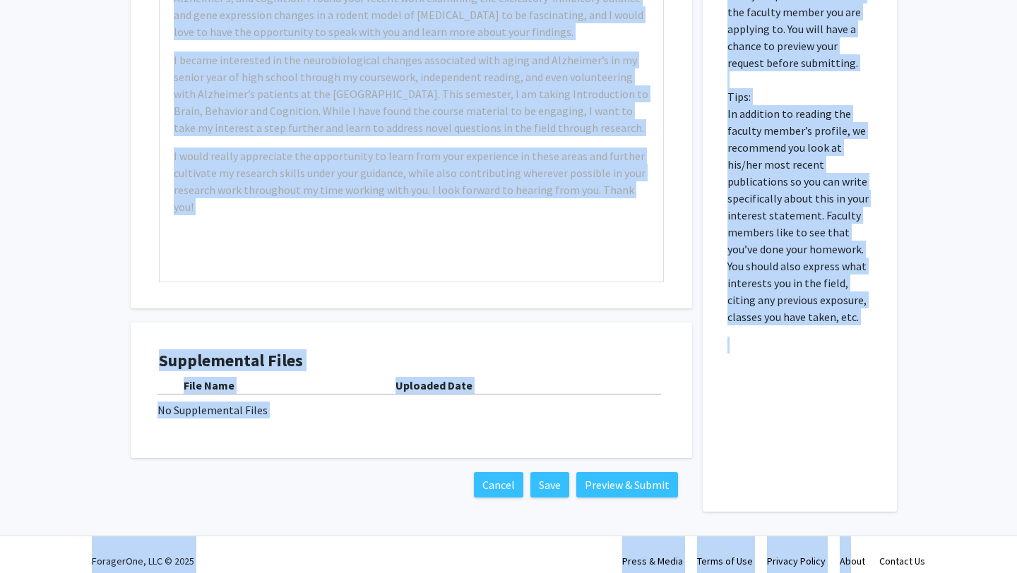
scroll to position [657, 0]
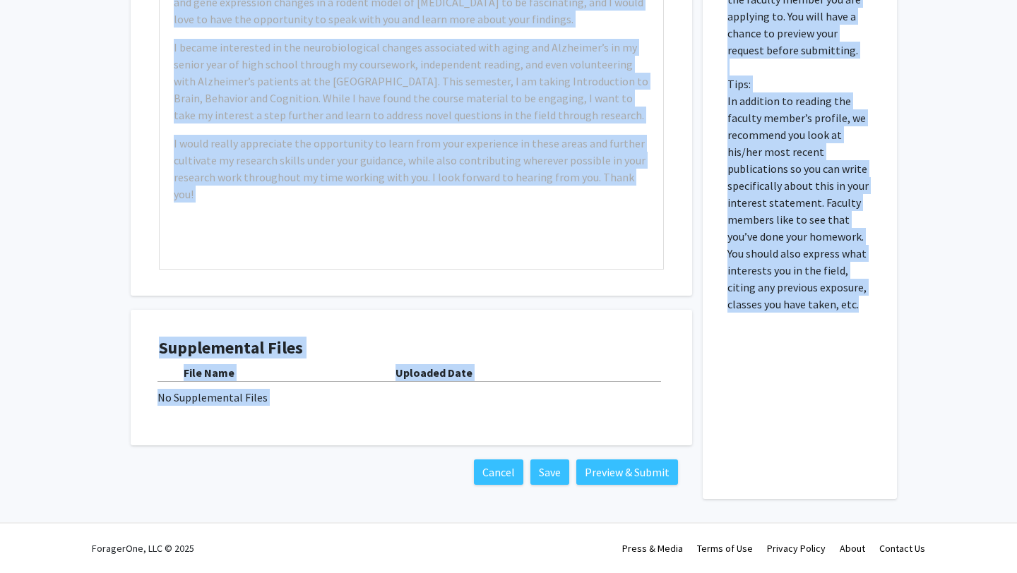
drag, startPoint x: 150, startPoint y: 109, endPoint x: 823, endPoint y: 306, distance: 701.4
copy div "Request for Alexander Shackman Departments: Program in Neuroscience & Cognitive…"
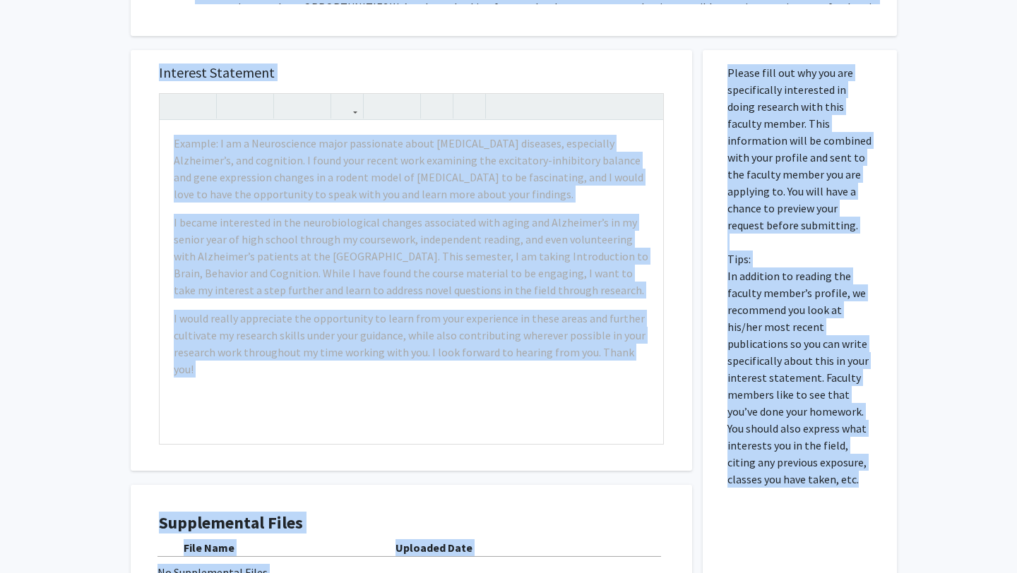
scroll to position [0, 0]
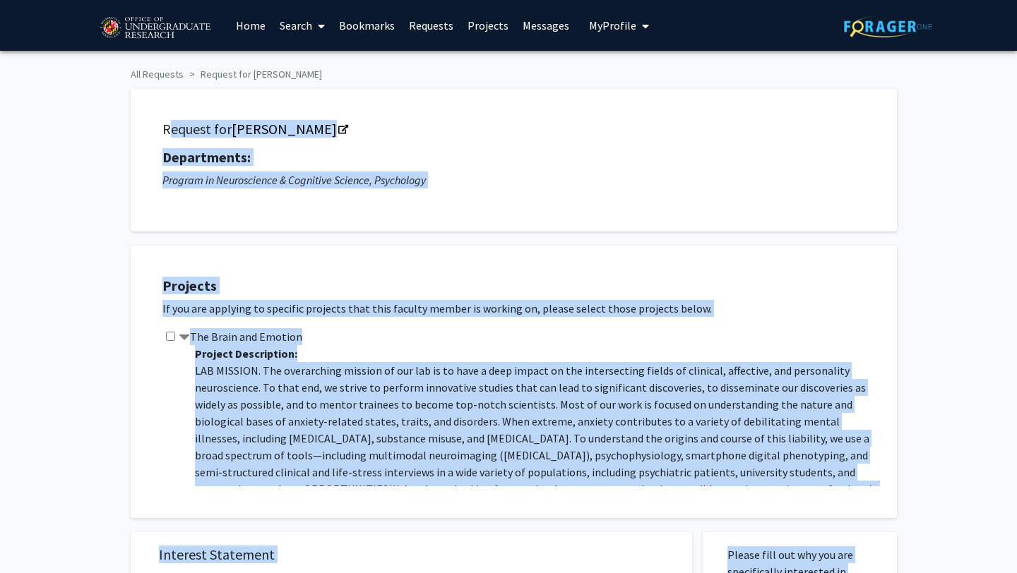
click at [484, 336] on div "The Brain and Emotion Project Description: We’re always looking for people who …" at bounding box center [522, 407] width 720 height 158
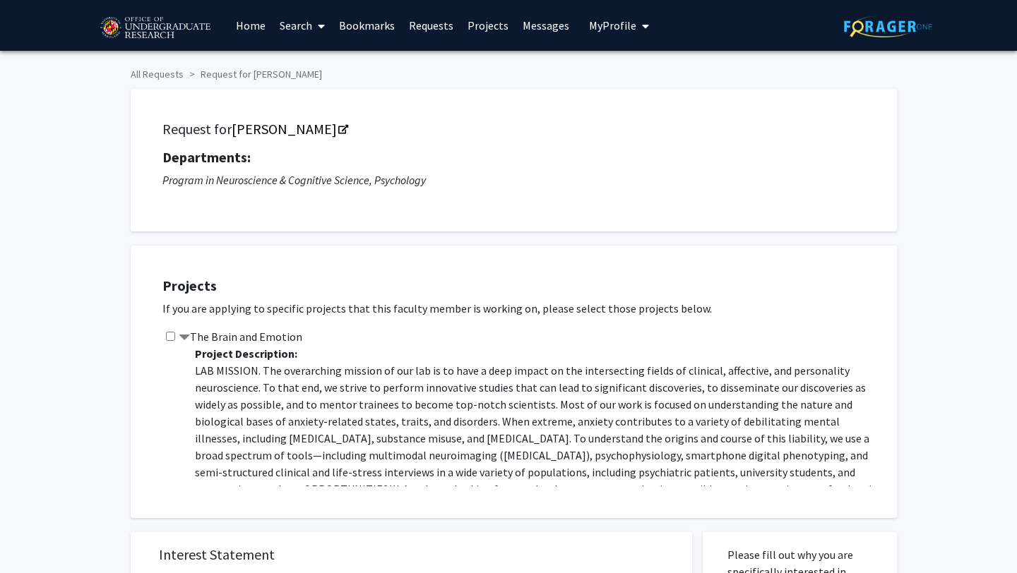
click at [489, 365] on p "LAB MISSION. The overarching mission of our lab is to have a deep impact on the…" at bounding box center [539, 472] width 688 height 220
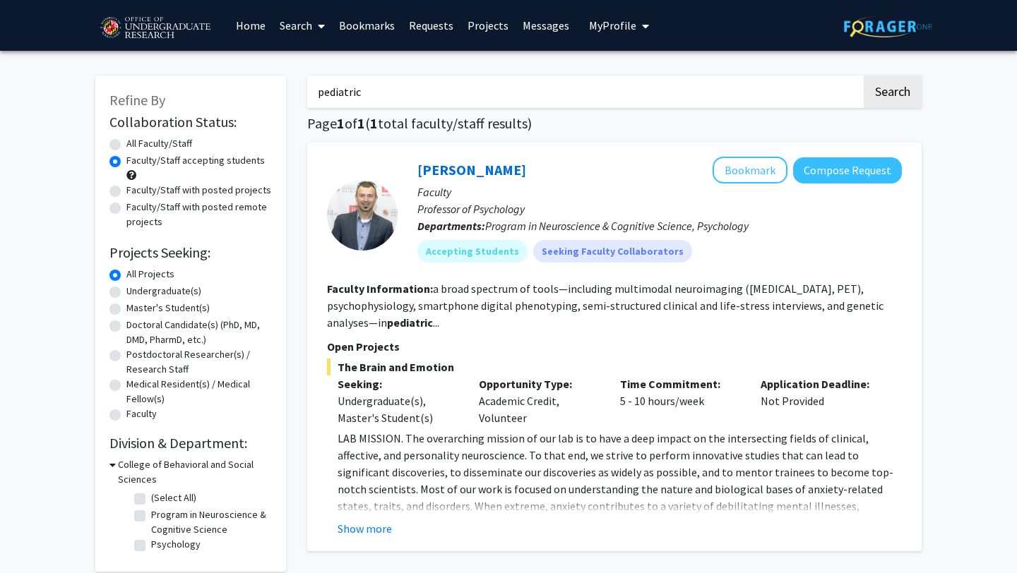
click at [369, 359] on span "The Brain and Emotion" at bounding box center [614, 367] width 575 height 17
click at [866, 172] on button "Compose Request" at bounding box center [847, 170] width 109 height 26
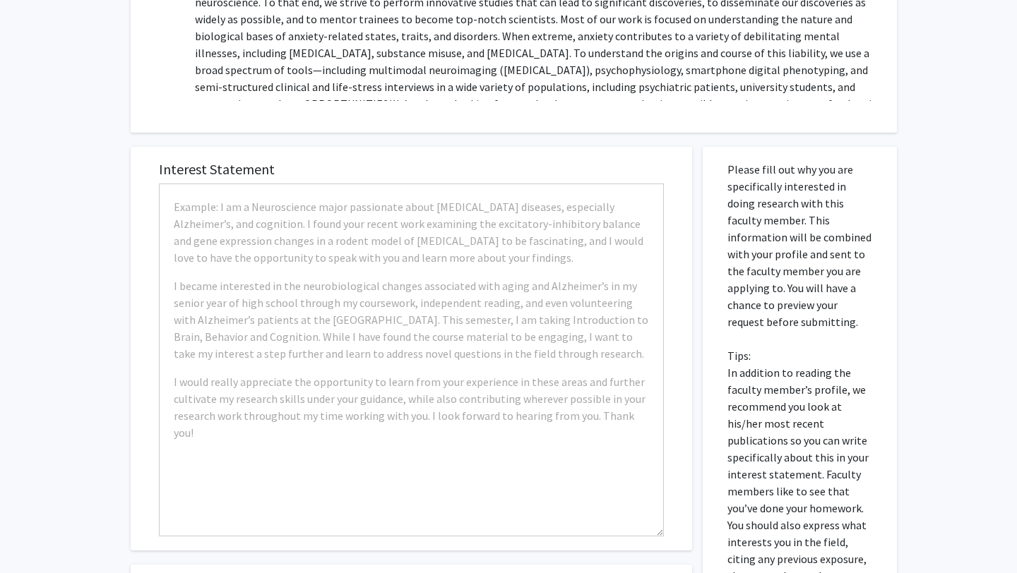
scroll to position [657, 0]
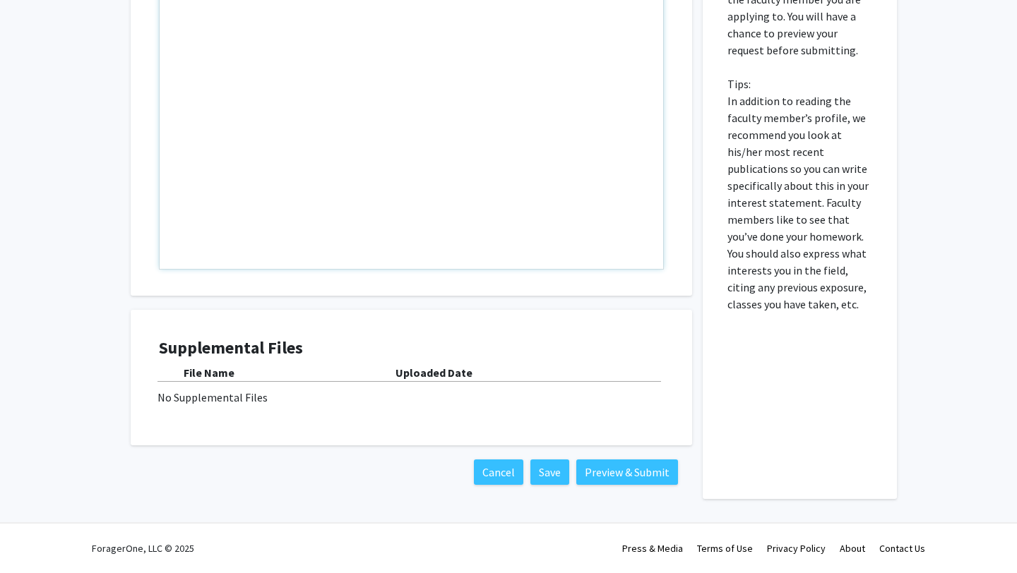
click at [465, 190] on div "Note to users with screen readers: Please press Alt+0 or Option+0 to deactivate…" at bounding box center [412, 107] width 504 height 323
click at [435, 73] on div "Note to users with screen readers: Please press Alt+0 or Option+0 to deactivate…" at bounding box center [412, 107] width 504 height 323
paste div "Note to users with screen readers: Please press Alt+0 or Option+0 to deactivate…"
type textarea "<p>The first time I was taken into a courtroom, I was still in elementary schoo…"
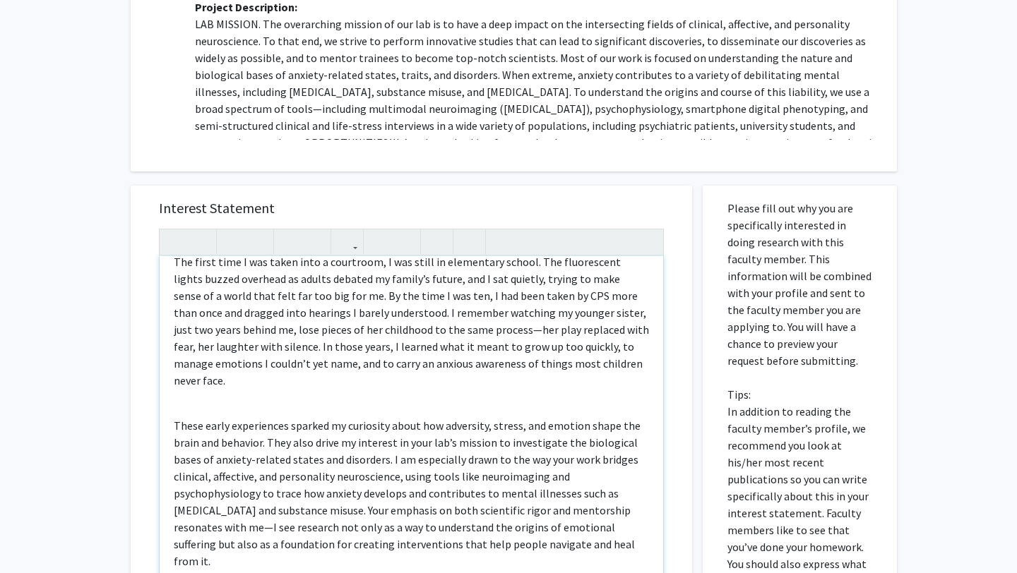
scroll to position [18, 0]
click at [362, 398] on div "The first time I was taken into a courtroom, I was still in elementary school. …" at bounding box center [412, 417] width 504 height 323
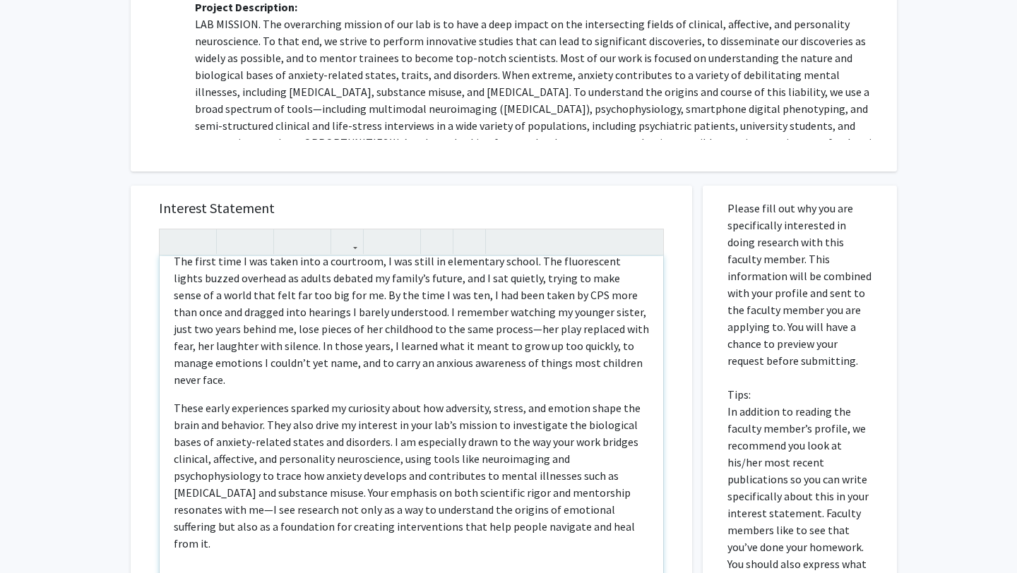
scroll to position [0, 0]
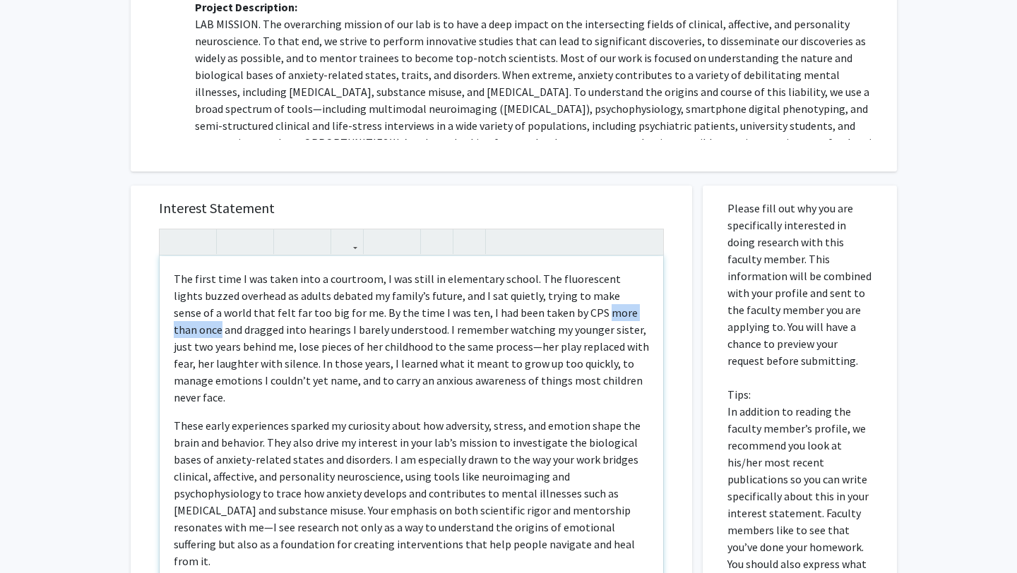
drag, startPoint x: 619, startPoint y: 312, endPoint x: 544, endPoint y: 315, distance: 74.2
click at [544, 315] on p "The first time I was taken into a courtroom, I was still in elementary school. …" at bounding box center [411, 338] width 475 height 136
click at [465, 347] on p "The first time I was taken into a courtroom, I was still in elementary school. …" at bounding box center [411, 338] width 475 height 136
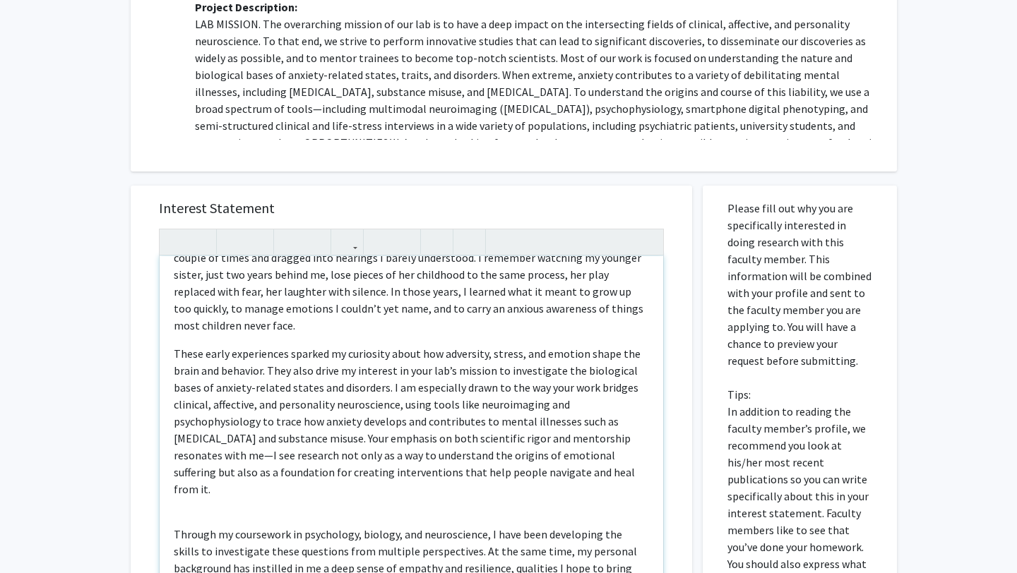
scroll to position [73, 0]
click at [258, 472] on div "The first time I was taken into a courtroom, I was still in elementary school. …" at bounding box center [412, 417] width 504 height 323
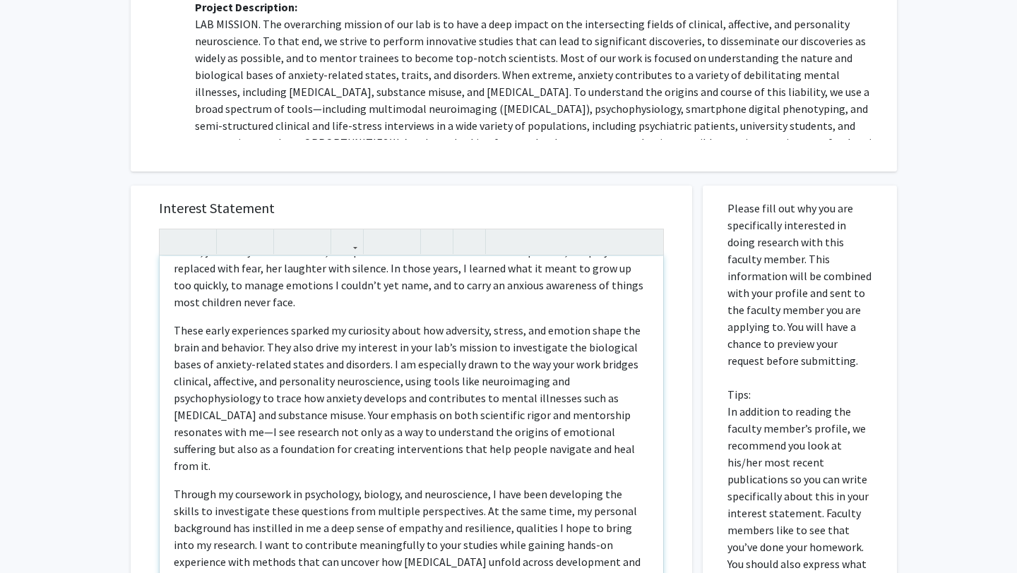
scroll to position [100, 0]
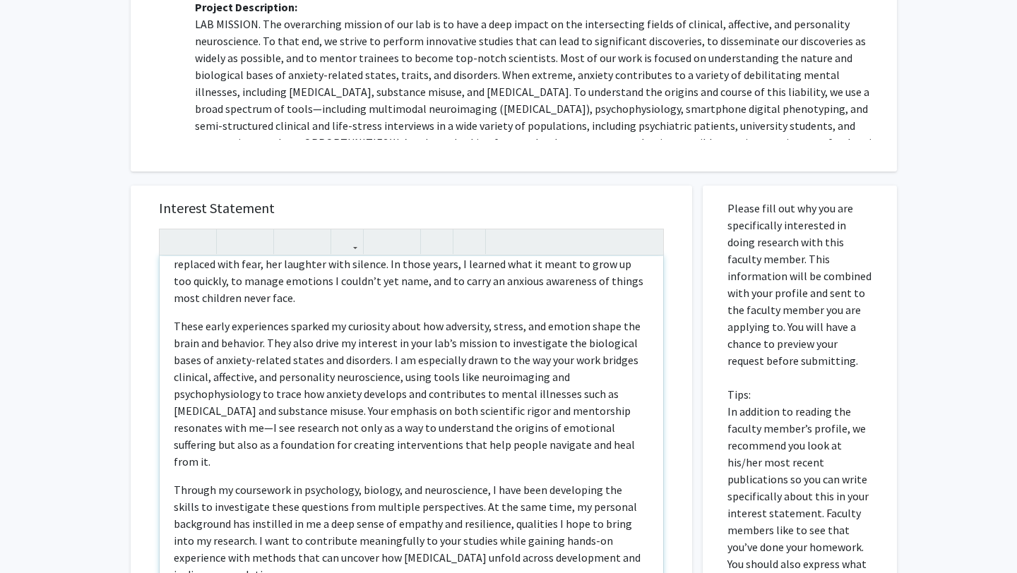
click at [568, 396] on p "These early experiences sparked my curiosity about how adversity, stress, and e…" at bounding box center [411, 394] width 475 height 153
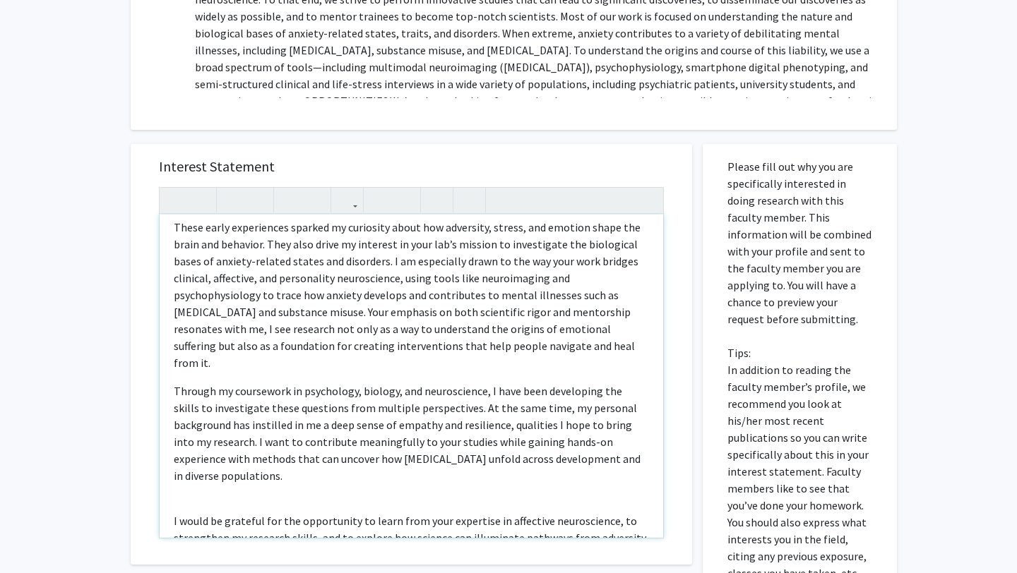
scroll to position [390, 0]
click at [459, 381] on p "Through my coursework in psychology, biology, and neuroscience, I have been dev…" at bounding box center [411, 432] width 475 height 102
click at [437, 381] on p "Through my coursework in psychology, biology, and peices of microbiology, I hav…" at bounding box center [411, 432] width 475 height 102
click at [449, 381] on p "Through my coursework in psychology, biology, and peices of microbiology, I hav…" at bounding box center [411, 432] width 475 height 102
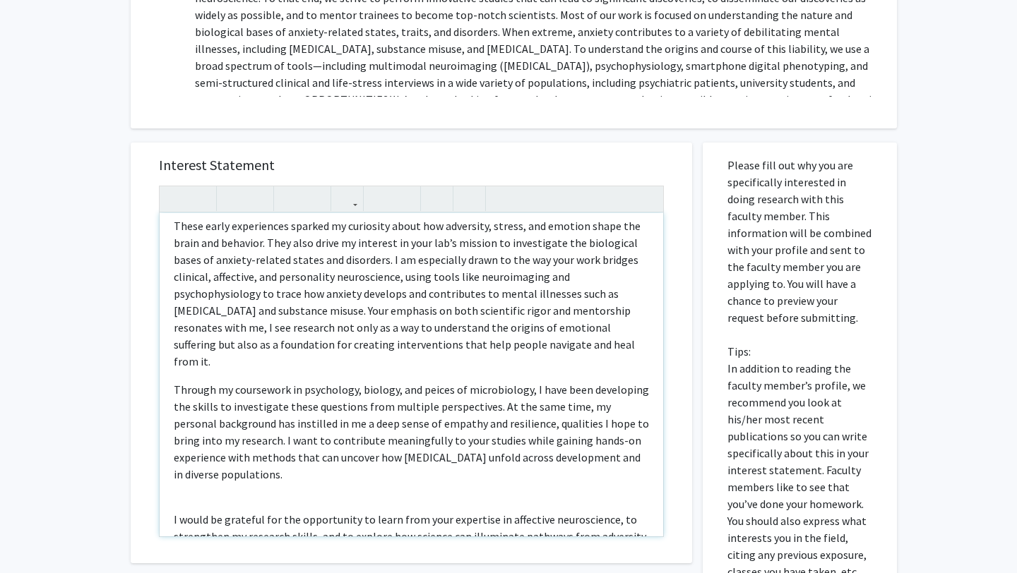
click at [435, 381] on p "Through my coursework in psychology, biology, and peices of microbiology, I hav…" at bounding box center [411, 432] width 475 height 102
click at [447, 381] on p "Through my coursework in psychology, biology, and peices of microbiology, I hav…" at bounding box center [411, 432] width 475 height 102
click at [273, 387] on p "Through my coursework in psychology, biology, and pieces of microbiology, I hav…" at bounding box center [411, 432] width 475 height 102
click at [274, 388] on p "Through my coursework in psychology, biology, and pieces of microbiology, I hav…" at bounding box center [411, 432] width 475 height 102
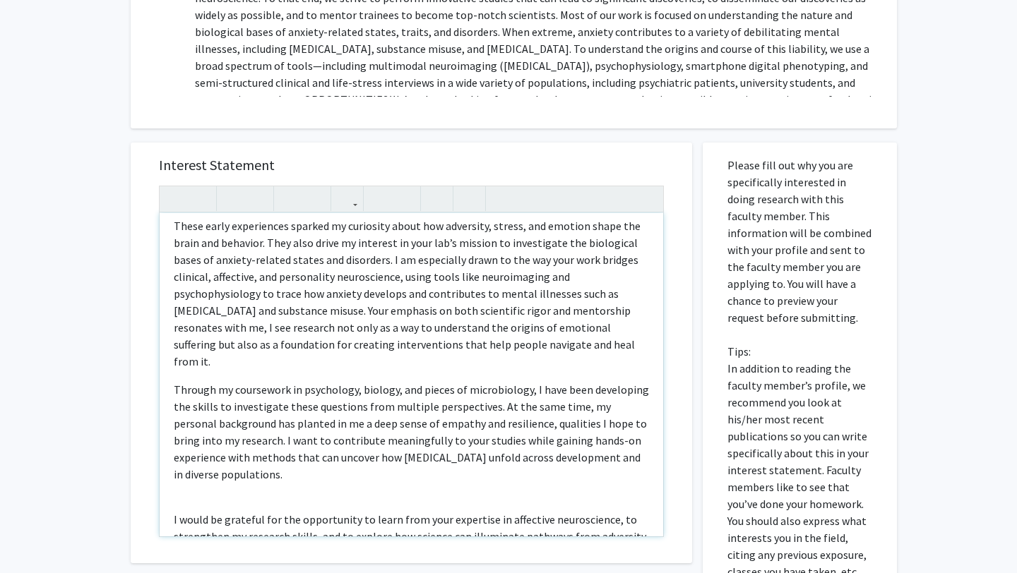
click at [165, 480] on div "The first time I was taken into a courtroom, I was still in elementary school. …" at bounding box center [412, 374] width 504 height 323
click at [471, 508] on p "I would be grateful for the opportunity to learn from your expertise in affecti…" at bounding box center [411, 519] width 475 height 51
drag, startPoint x: 446, startPoint y: 504, endPoint x: 435, endPoint y: 504, distance: 11.3
click at [435, 504] on p "I would be grateful for the opportunity to learn from your expertise in affecti…" at bounding box center [411, 519] width 475 height 51
type textarea "<p>The first time I was taken into a courtroom, I was still in elementary schoo…"
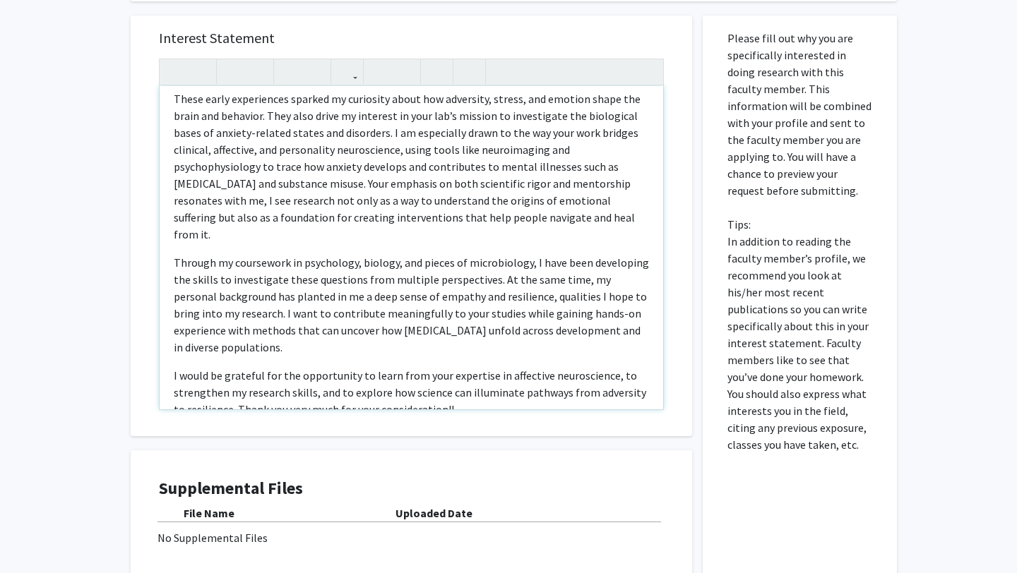
scroll to position [657, 0]
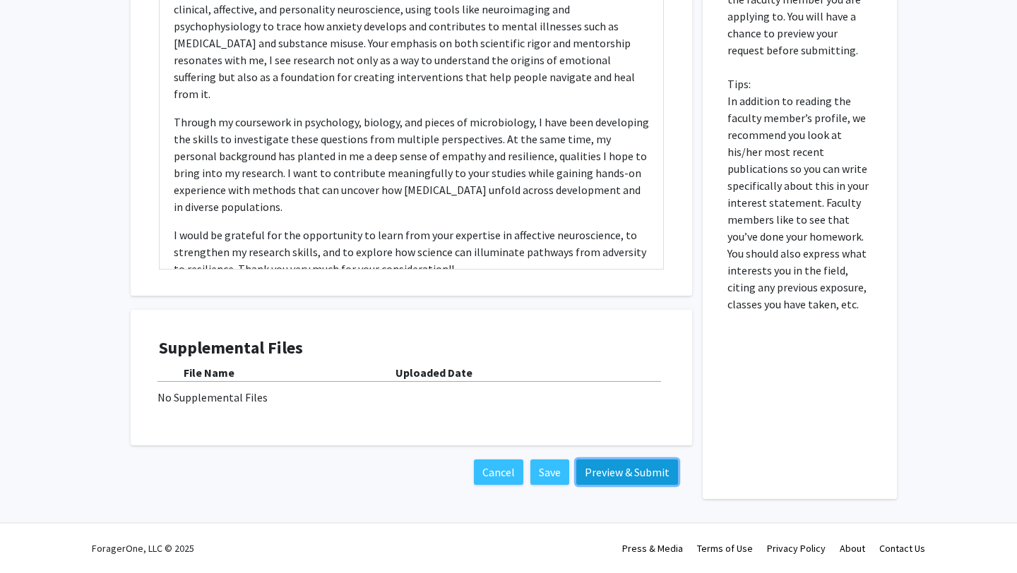
click at [637, 481] on button "Preview & Submit" at bounding box center [627, 472] width 102 height 25
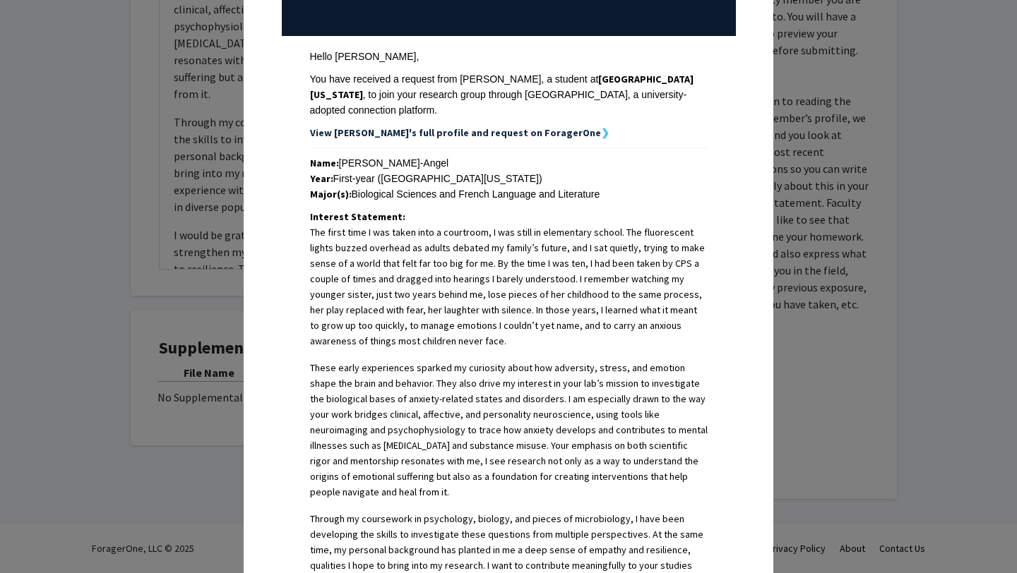
scroll to position [525, 0]
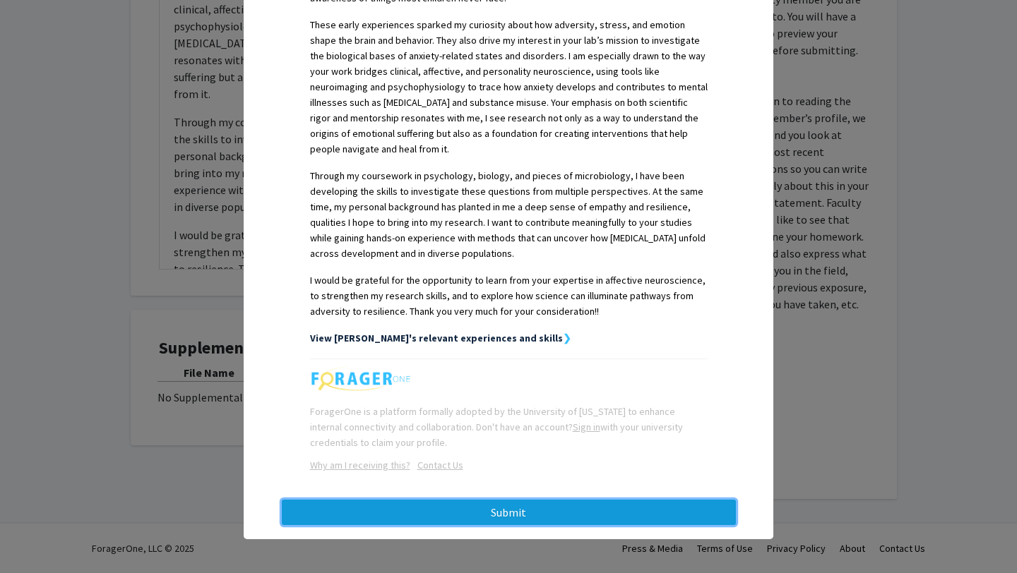
click at [556, 521] on button "Submit" at bounding box center [509, 512] width 454 height 25
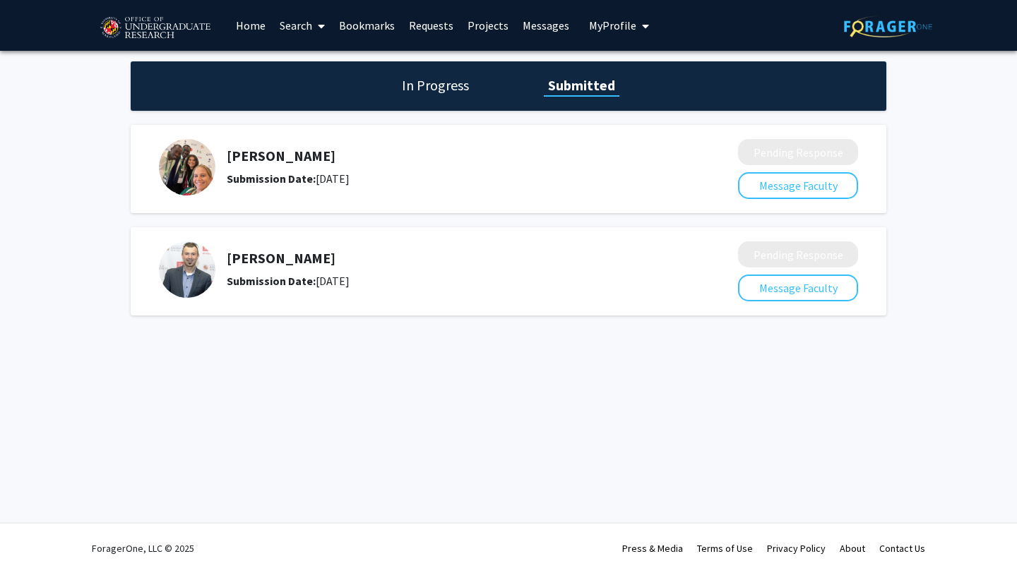
click at [278, 343] on div "In Progress Submitted Heather Wipfli Submission Date: September 17, 2025 Pendin…" at bounding box center [508, 203] width 1017 height 304
click at [296, 30] on link "Search" at bounding box center [302, 25] width 59 height 49
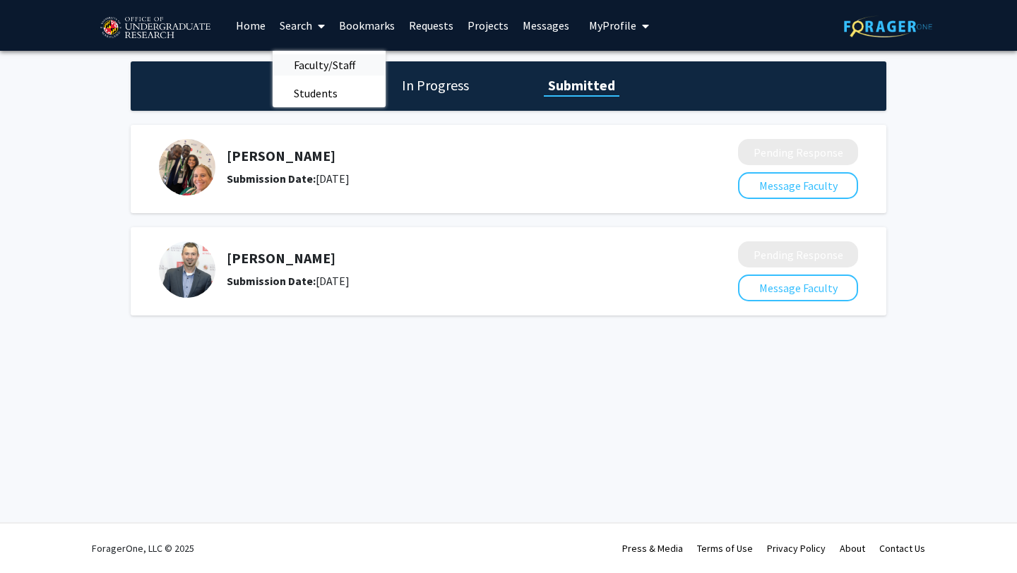
click at [330, 66] on span "Faculty/Staff" at bounding box center [325, 65] width 104 height 28
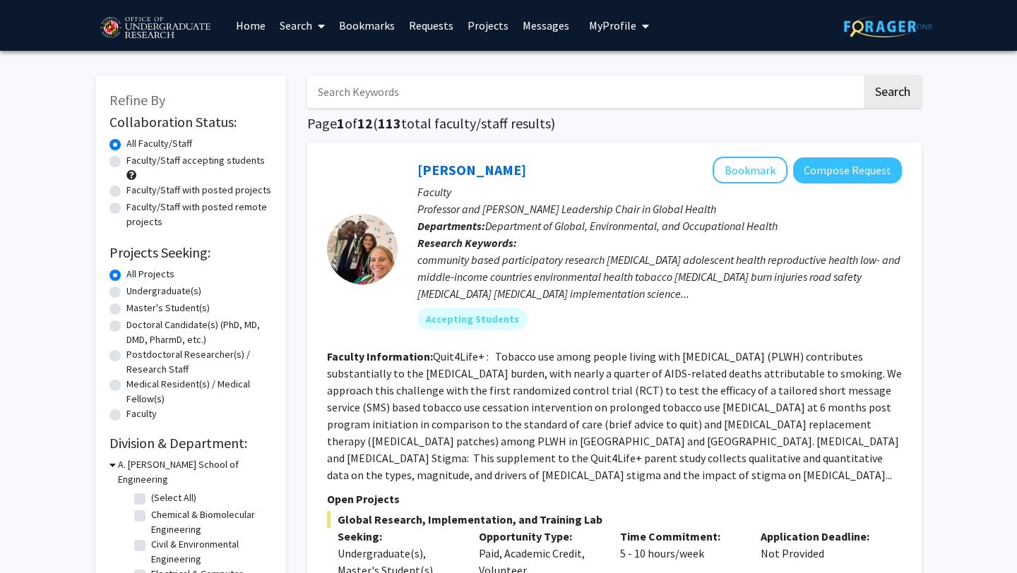
click at [399, 91] on input "Search Keywords" at bounding box center [584, 92] width 554 height 32
type input "pediatric"
click at [864, 76] on button "Search" at bounding box center [893, 92] width 58 height 32
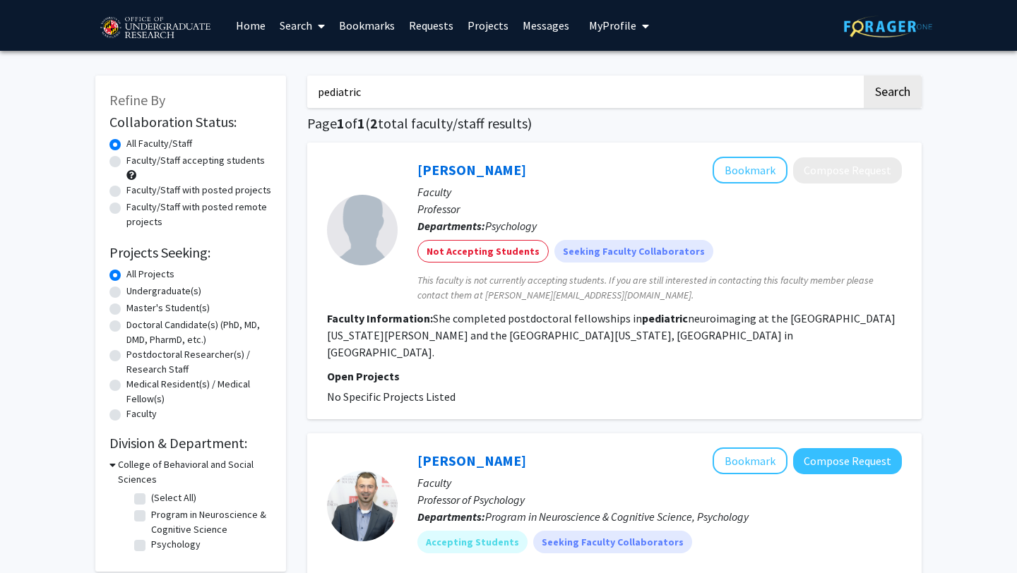
click at [163, 161] on label "Faculty/Staff accepting students" at bounding box center [195, 160] width 138 height 15
click at [136, 161] on input "Faculty/Staff accepting students" at bounding box center [130, 157] width 9 height 9
radio input "true"
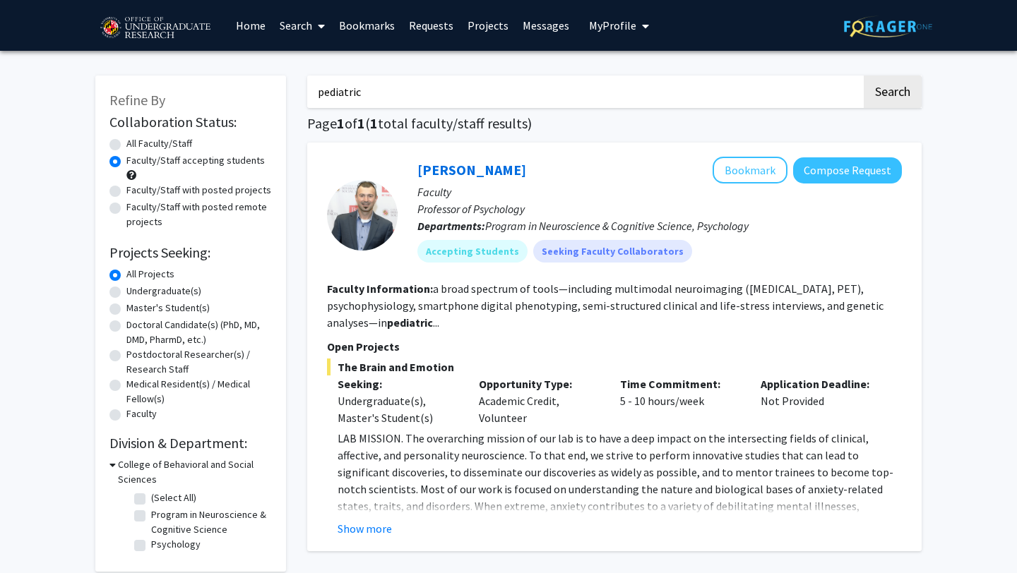
click at [173, 144] on label "All Faculty/Staff" at bounding box center [159, 143] width 66 height 15
click at [136, 144] on input "All Faculty/Staff" at bounding box center [130, 140] width 9 height 9
radio input "true"
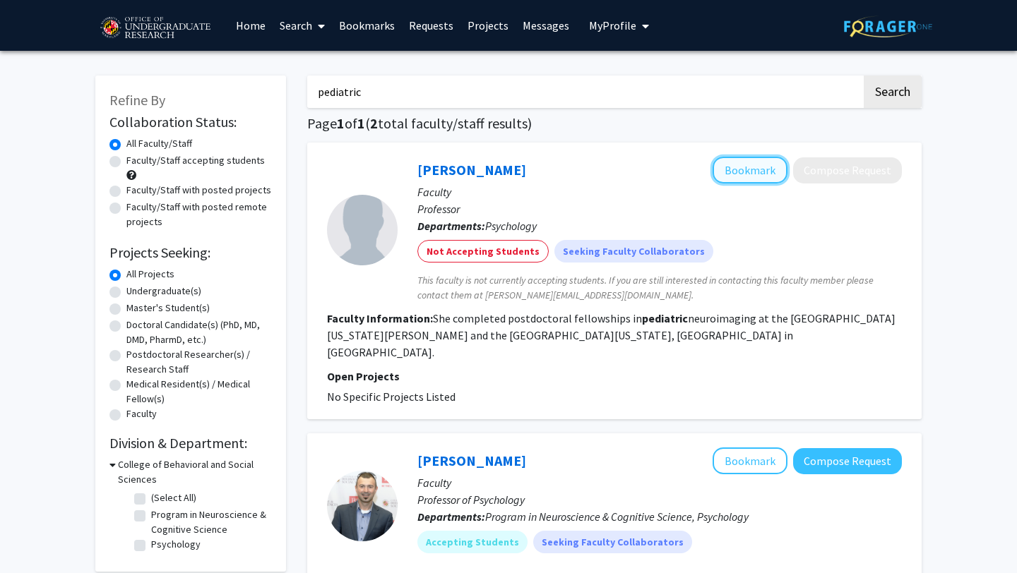
click at [763, 174] on button "Bookmark" at bounding box center [750, 170] width 75 height 27
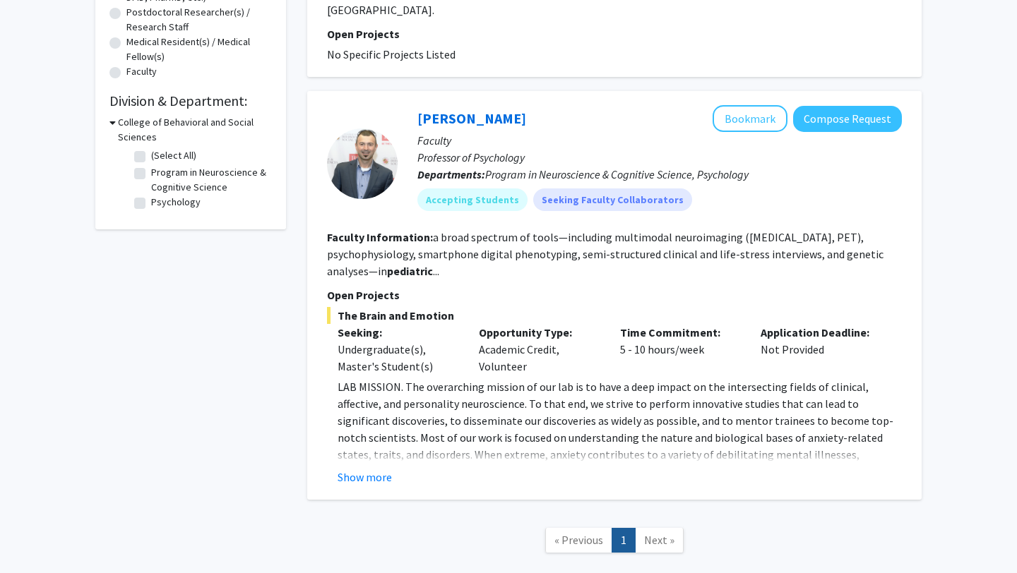
scroll to position [382, 0]
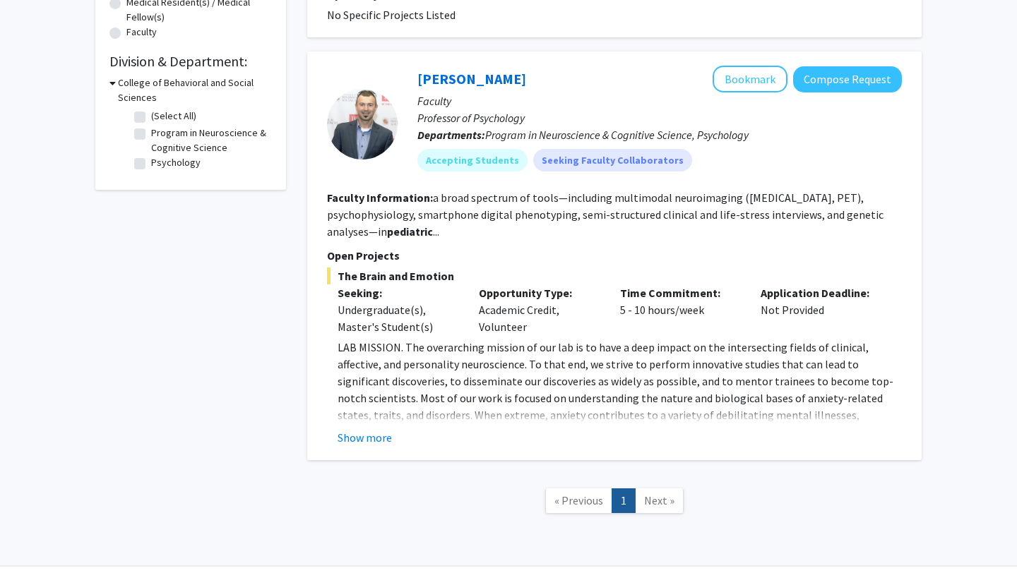
click at [664, 494] on span "Next »" at bounding box center [659, 501] width 30 height 14
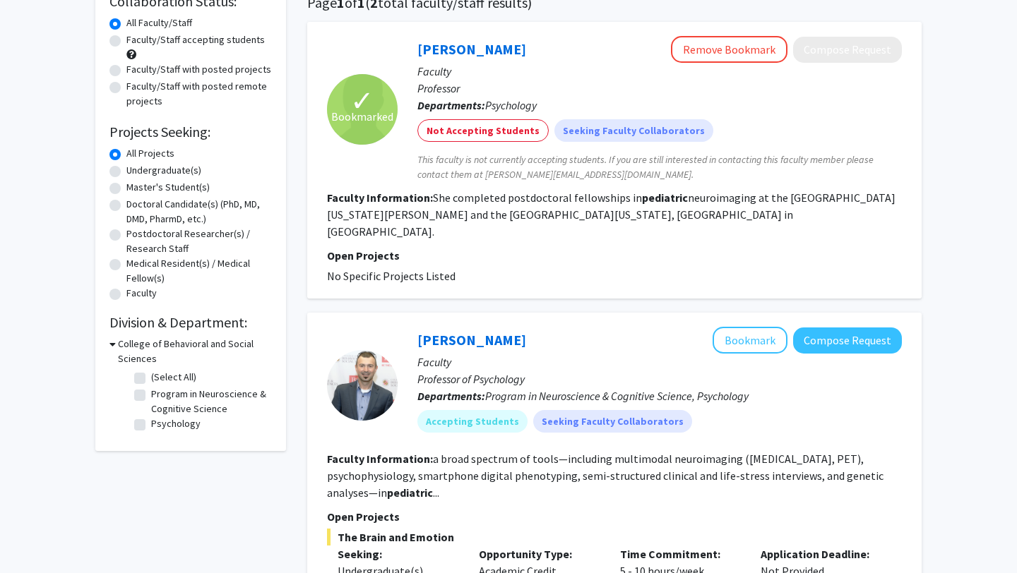
scroll to position [0, 0]
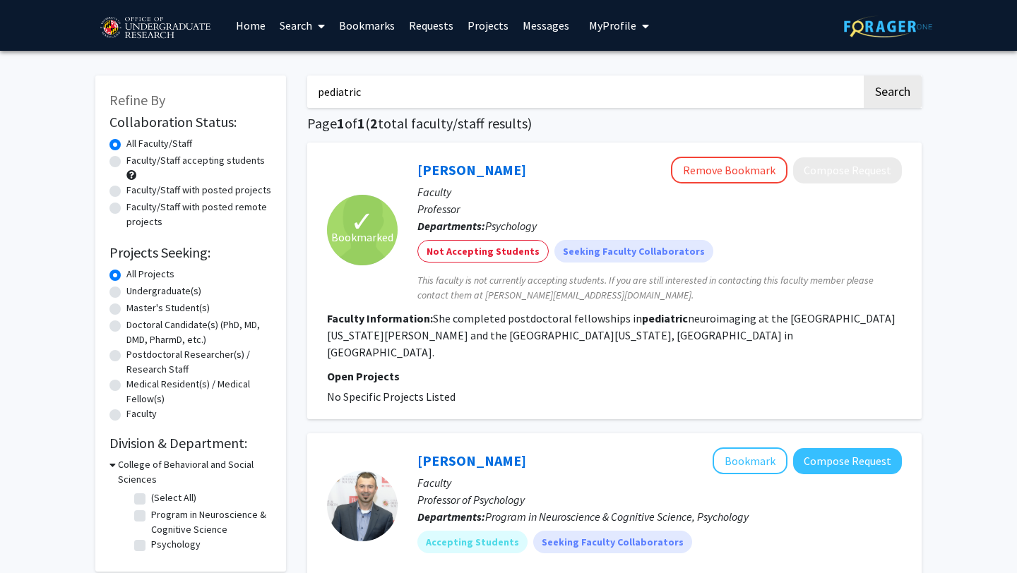
click at [464, 85] on input "pediatric" at bounding box center [584, 92] width 554 height 32
type input "neuroscience"
click at [864, 76] on button "Search" at bounding box center [893, 92] width 58 height 32
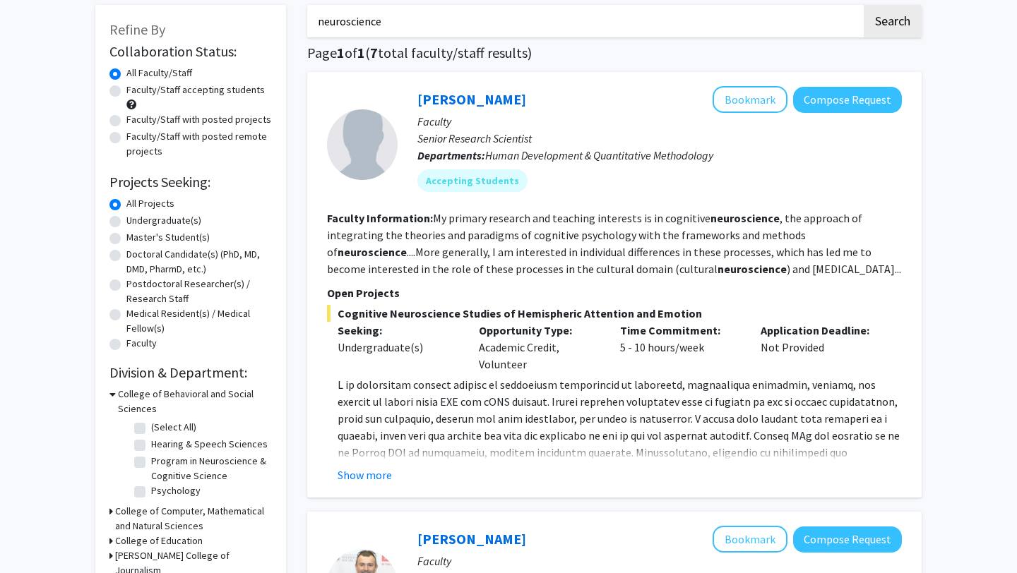
scroll to position [73, 0]
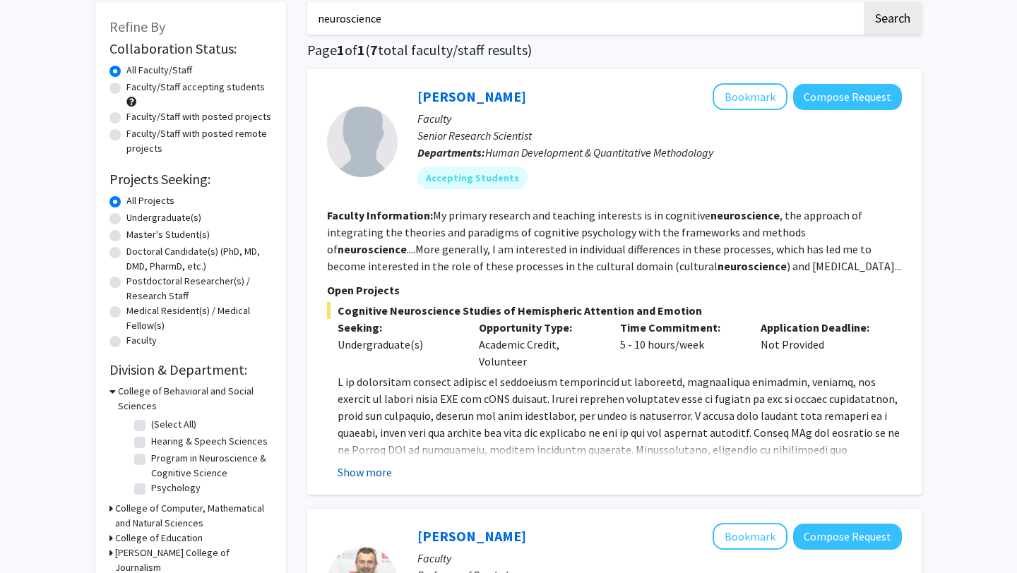
click at [357, 468] on button "Show more" at bounding box center [365, 472] width 54 height 17
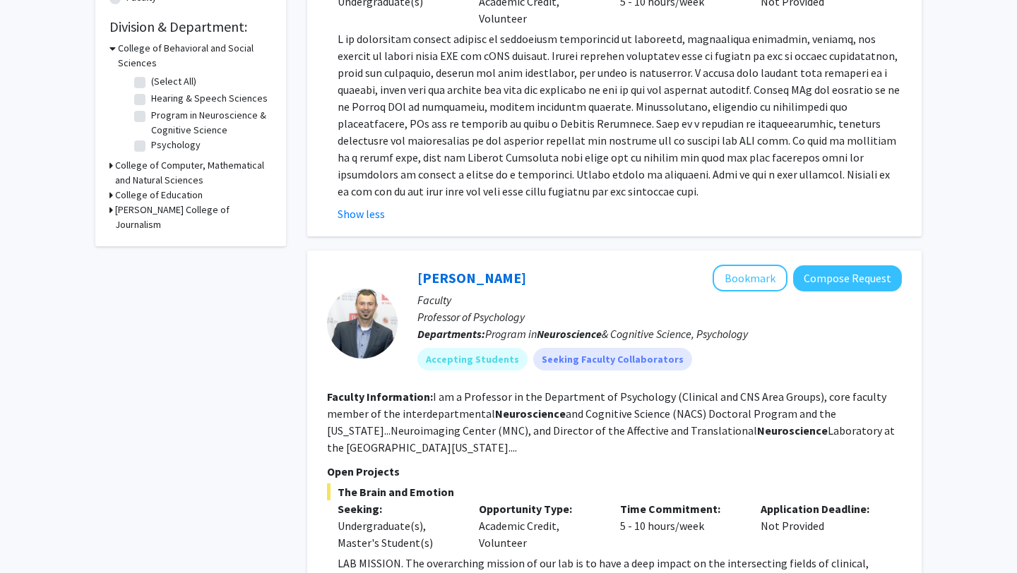
scroll to position [604, 0]
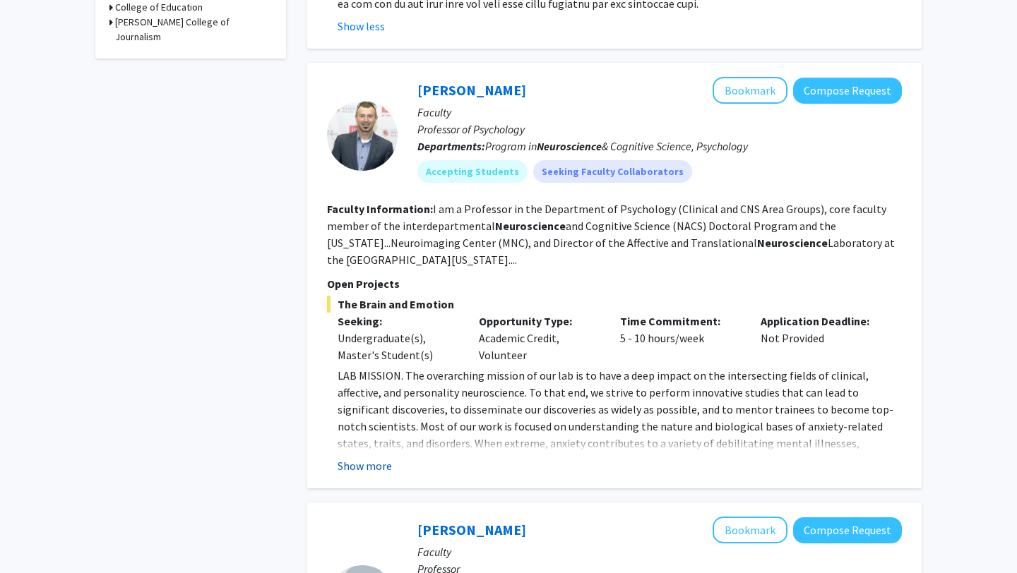
click at [360, 460] on button "Show more" at bounding box center [365, 466] width 54 height 17
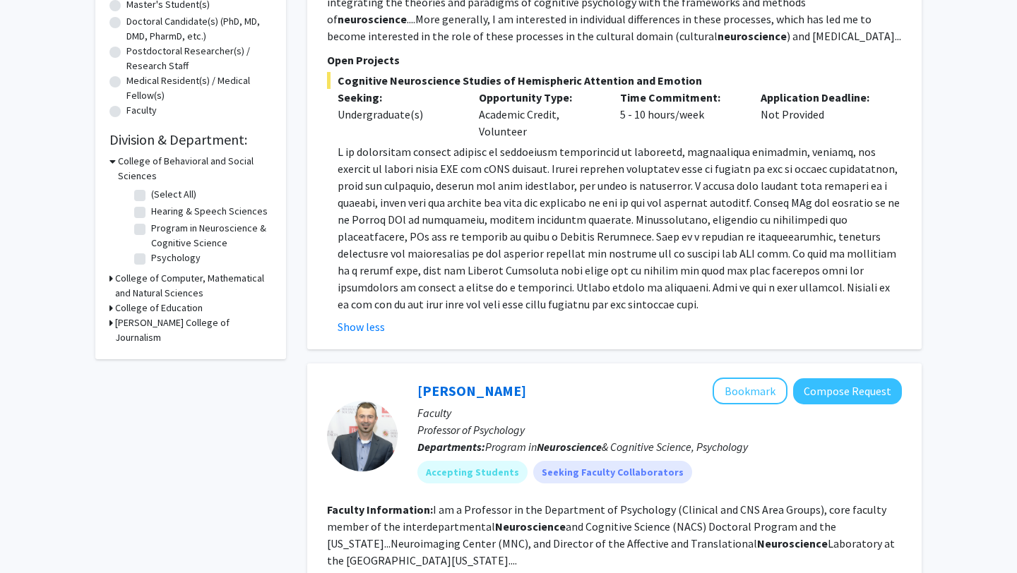
scroll to position [68, 0]
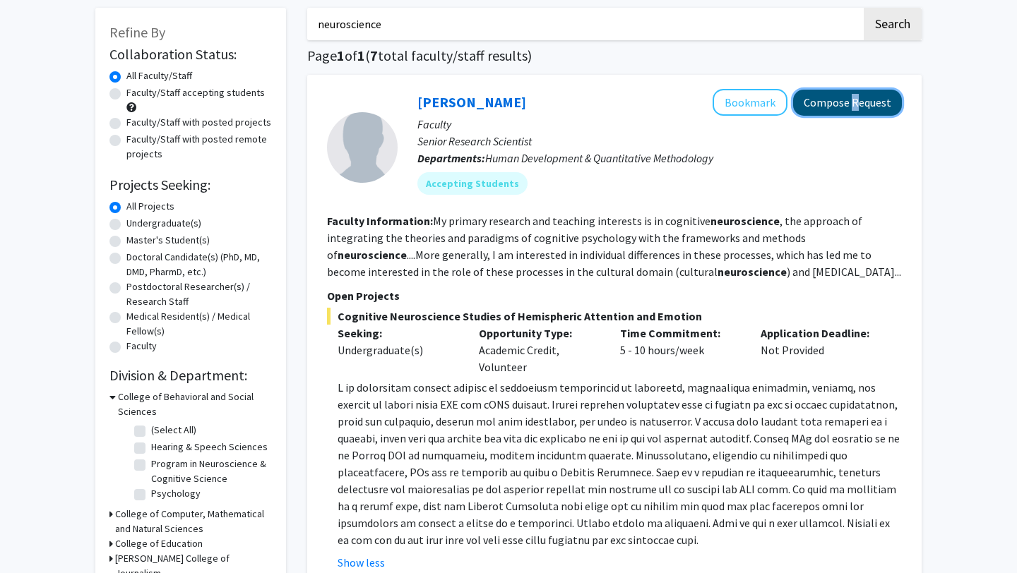
click at [890, 102] on button "Compose Request" at bounding box center [847, 103] width 109 height 26
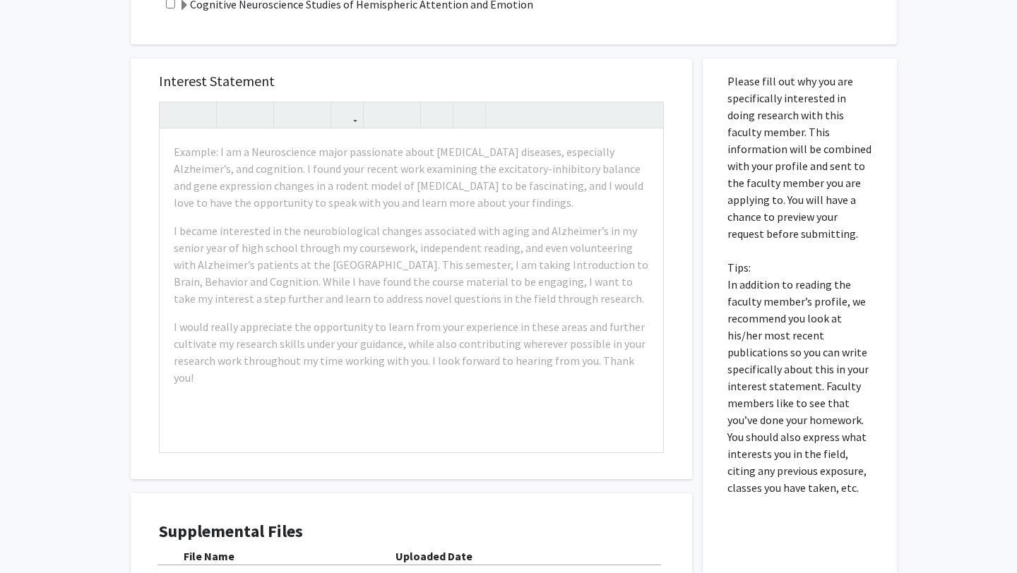
scroll to position [567, 0]
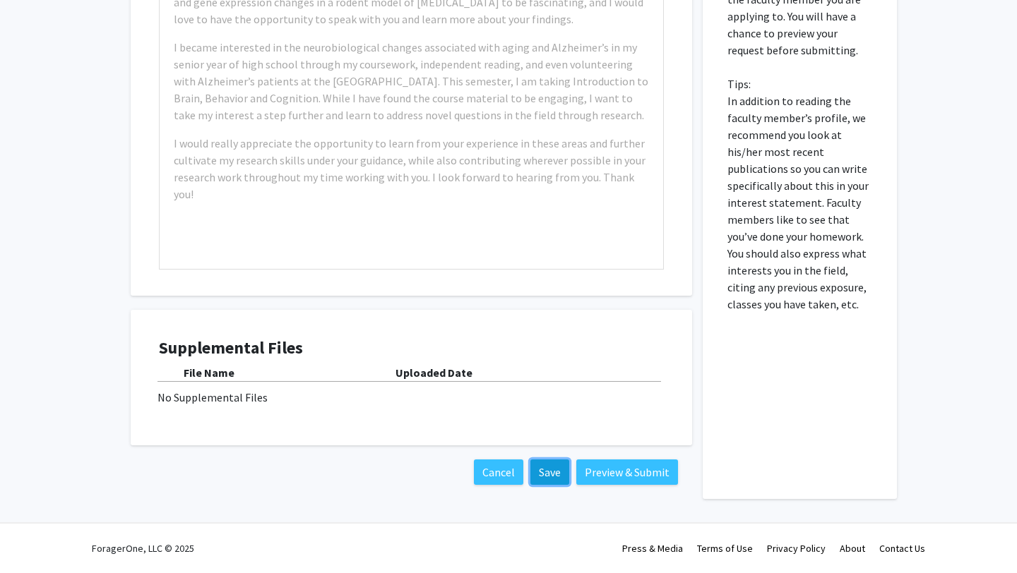
click at [542, 480] on button "Save" at bounding box center [549, 472] width 39 height 25
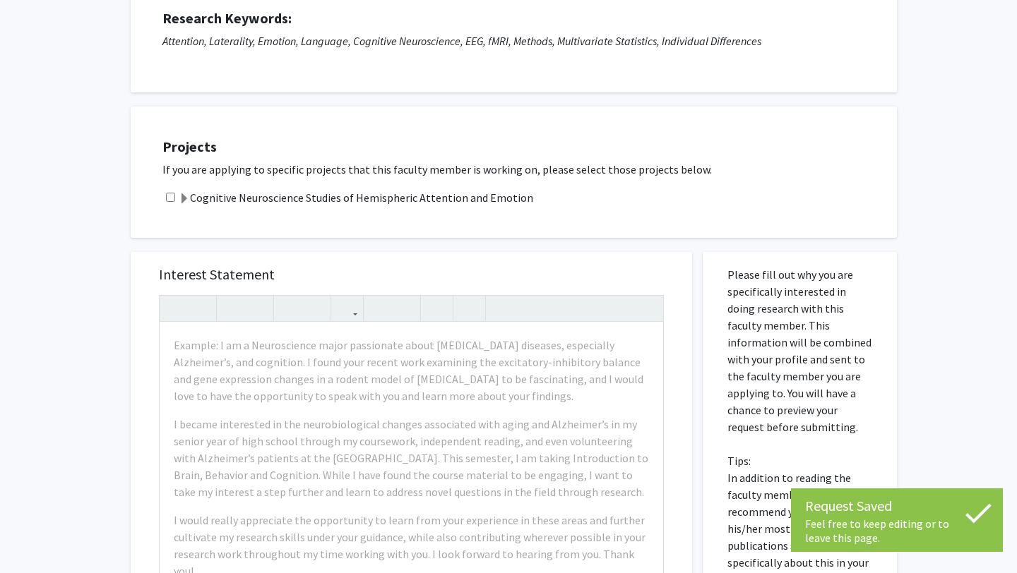
scroll to position [0, 0]
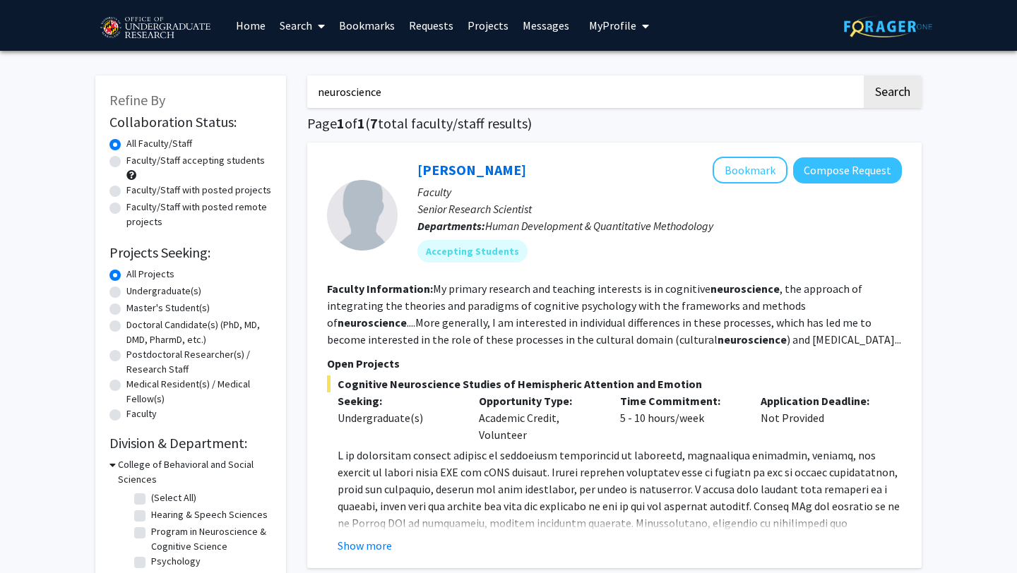
click at [443, 25] on link "Requests" at bounding box center [431, 25] width 59 height 49
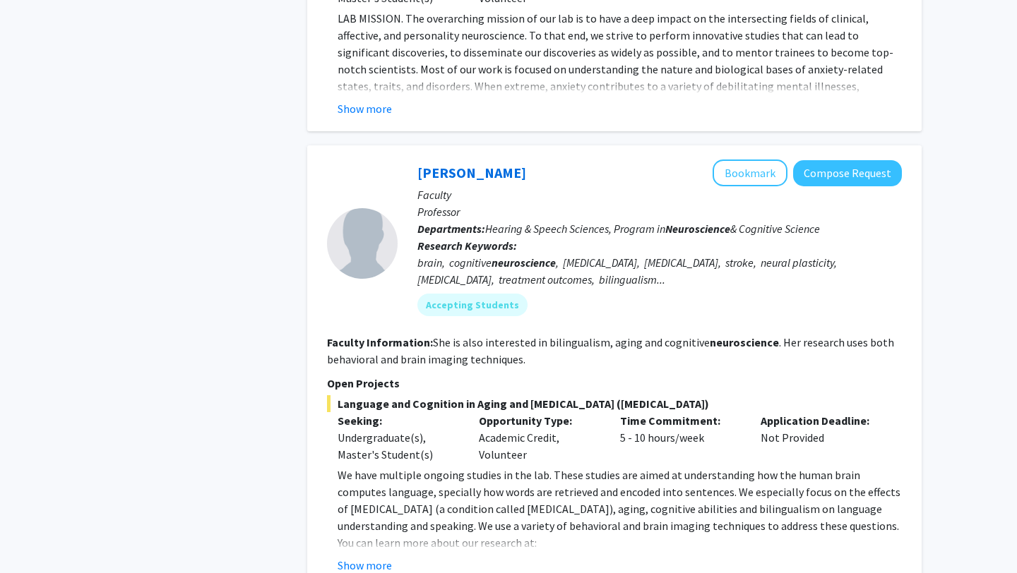
scroll to position [876, 0]
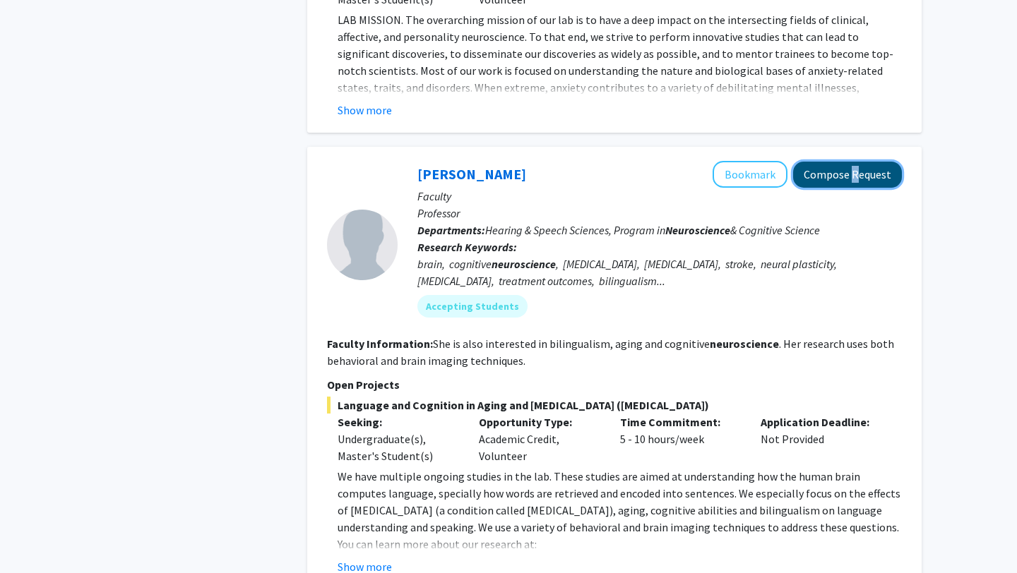
click at [865, 170] on button "Compose Request" at bounding box center [847, 175] width 109 height 26
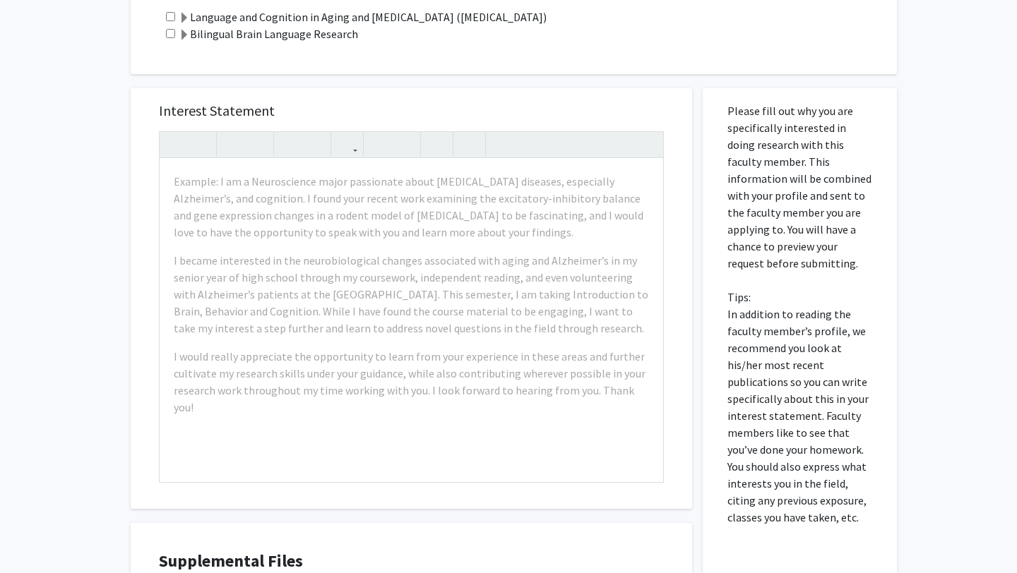
scroll to position [787, 0]
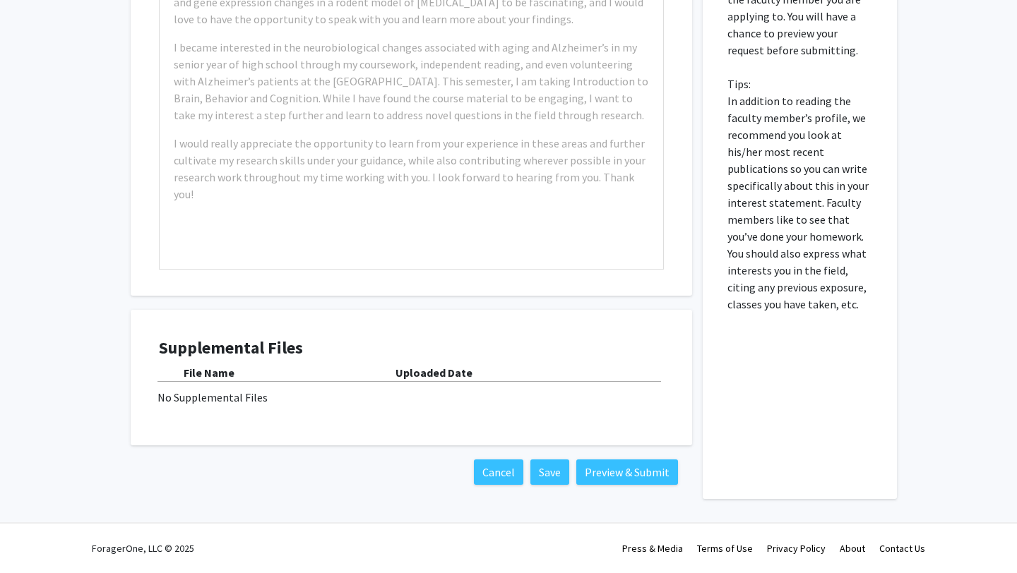
click at [572, 470] on div "Cancel Save Preview & Submit" at bounding box center [411, 472] width 533 height 25
click at [553, 482] on button "Save" at bounding box center [549, 472] width 39 height 25
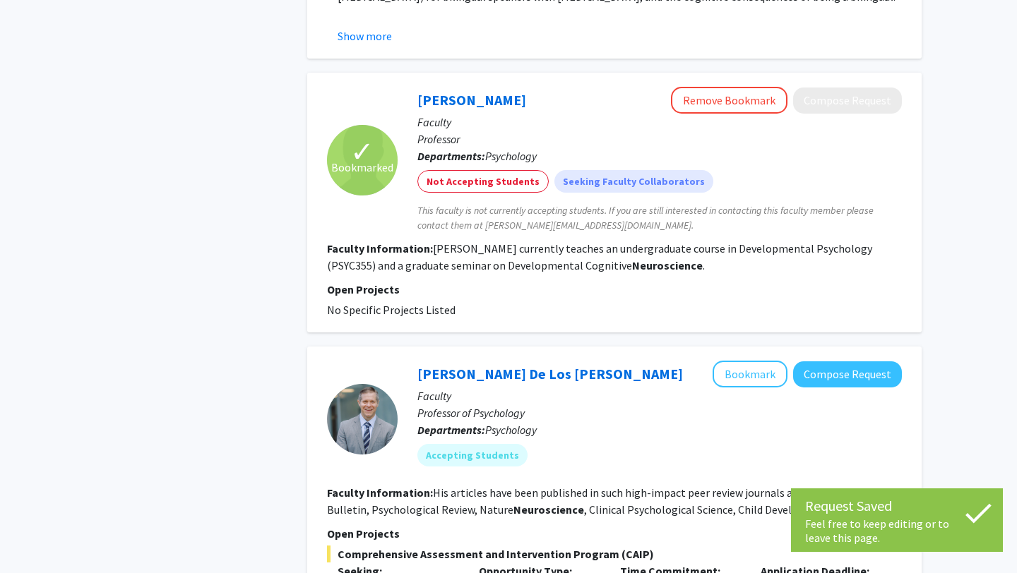
scroll to position [1603, 0]
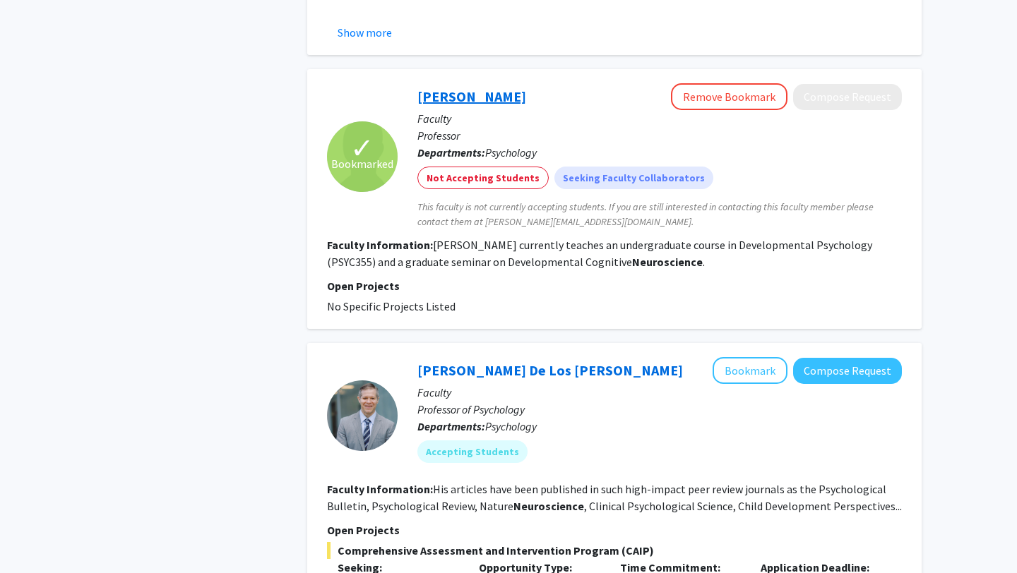
click at [450, 100] on link "Tracy Riggins" at bounding box center [471, 97] width 109 height 18
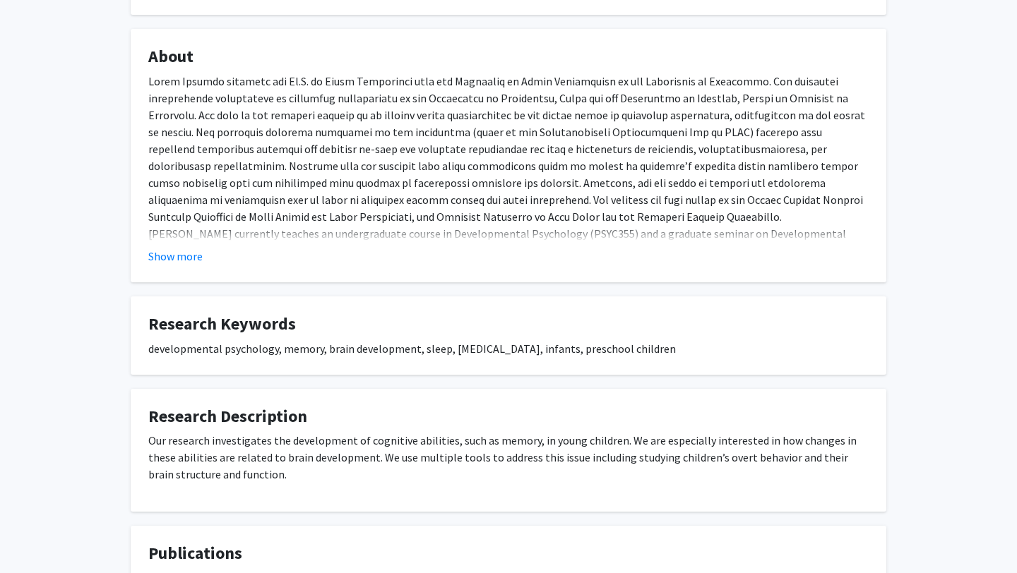
scroll to position [229, 0]
click at [163, 257] on button "Show more" at bounding box center [175, 254] width 54 height 17
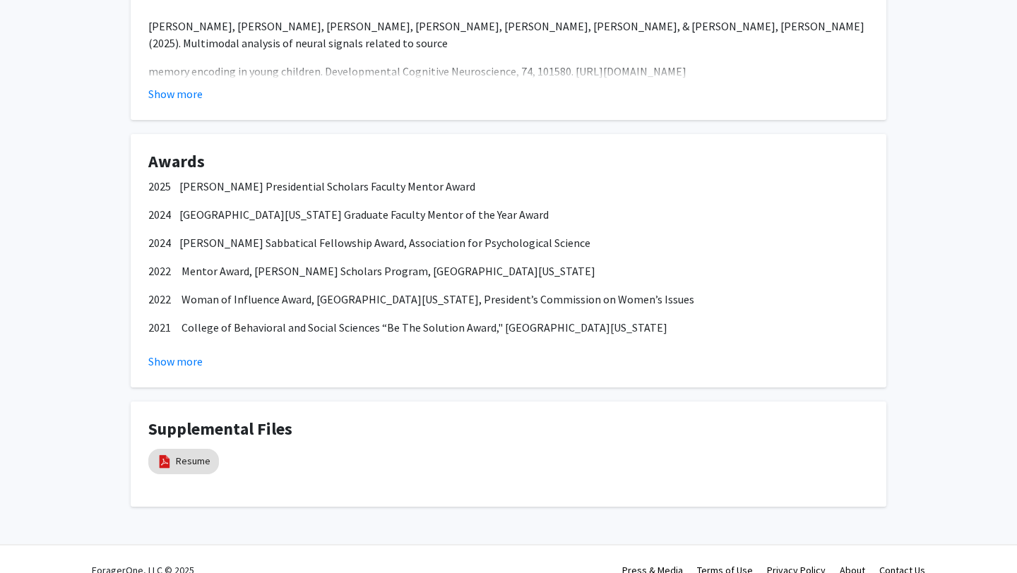
scroll to position [937, 0]
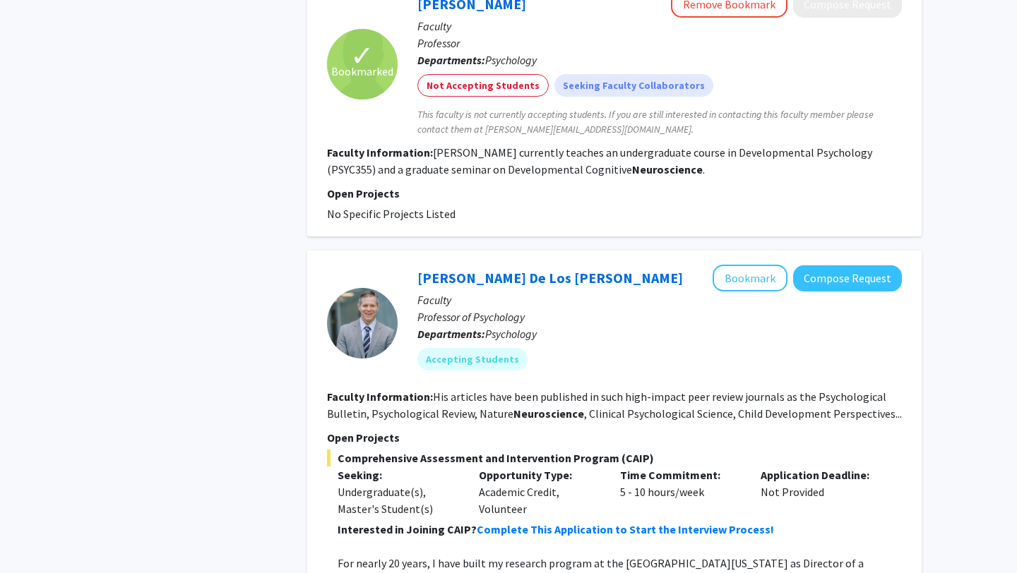
scroll to position [1697, 0]
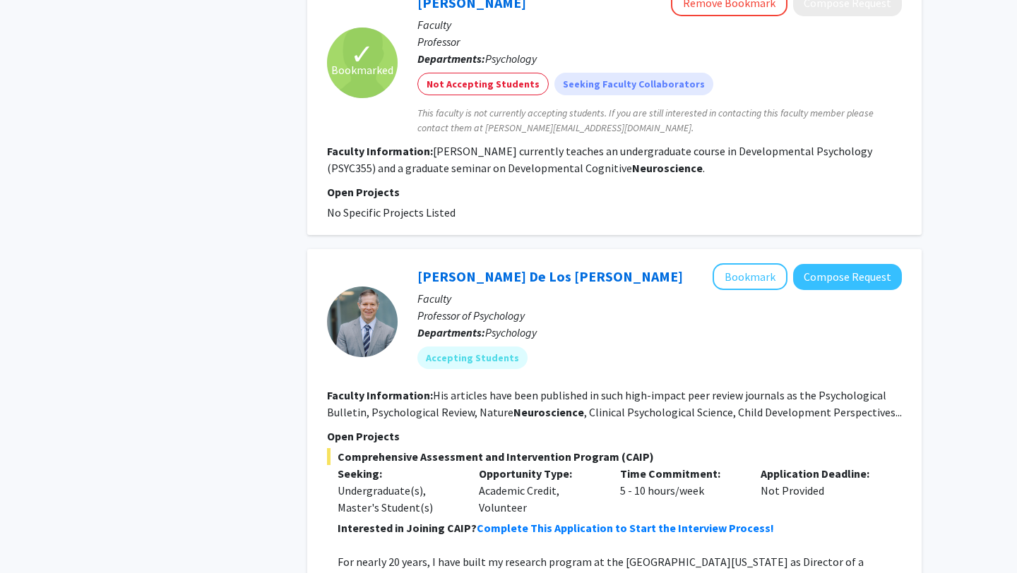
click at [888, 413] on section "Faculty Information: His articles have been published in such high-impact peer …" at bounding box center [614, 404] width 575 height 34
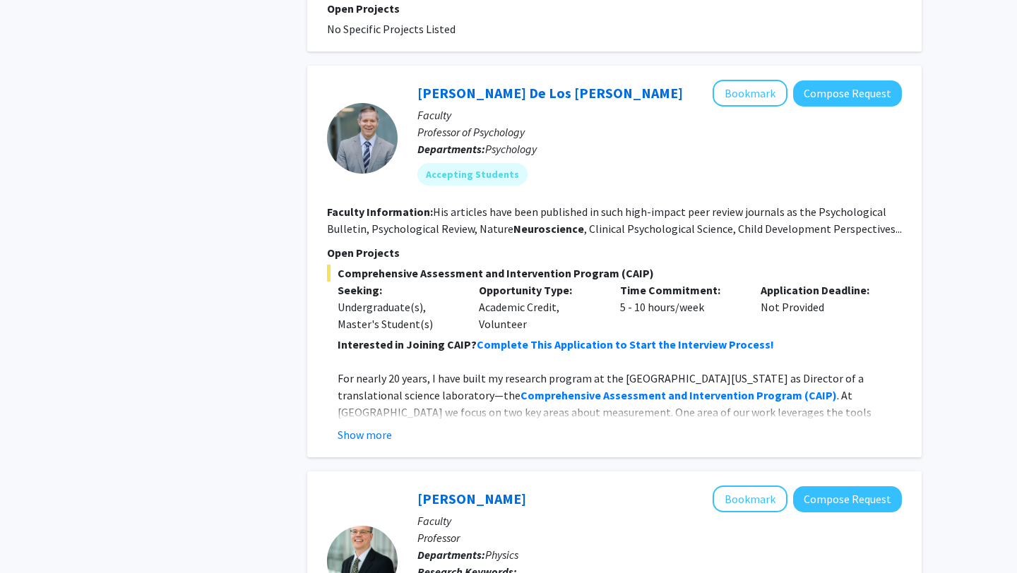
scroll to position [1882, 0]
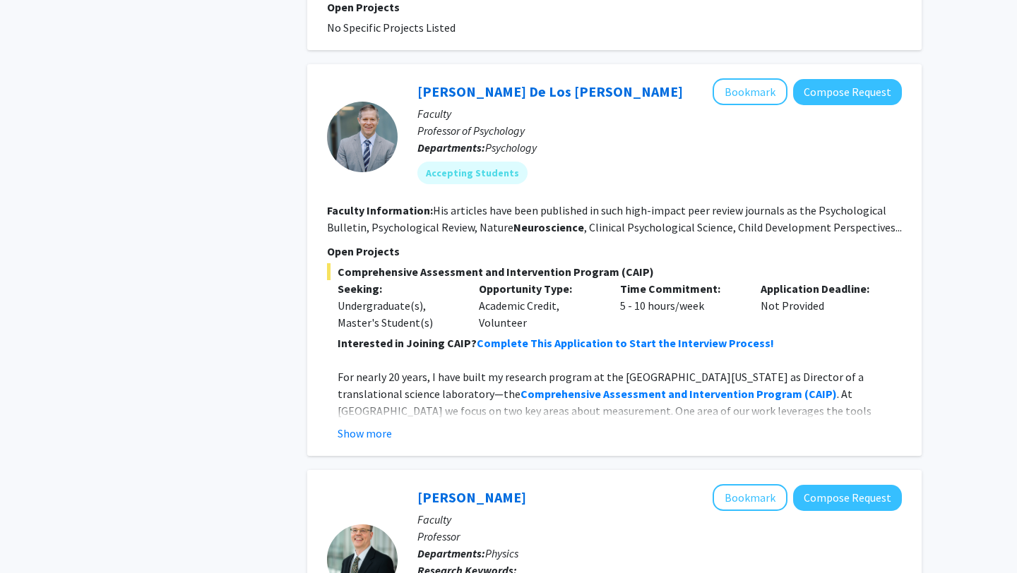
click at [354, 424] on fg-read-more "Interested in Joining CAIP? Complete This Application to Start the Interview Pr…" at bounding box center [614, 388] width 575 height 107
click at [866, 85] on button "Compose Request" at bounding box center [847, 92] width 109 height 26
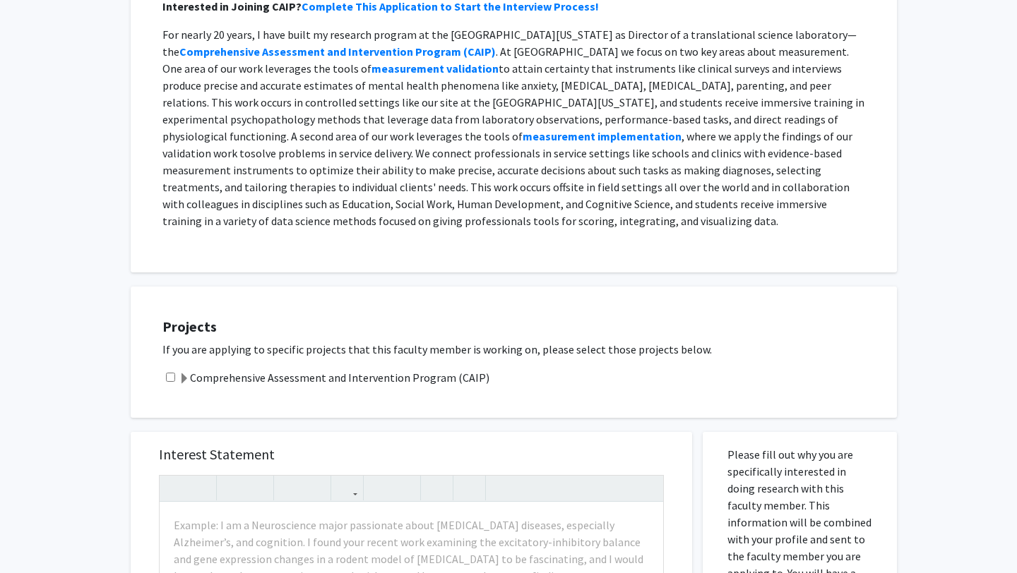
scroll to position [1059, 0]
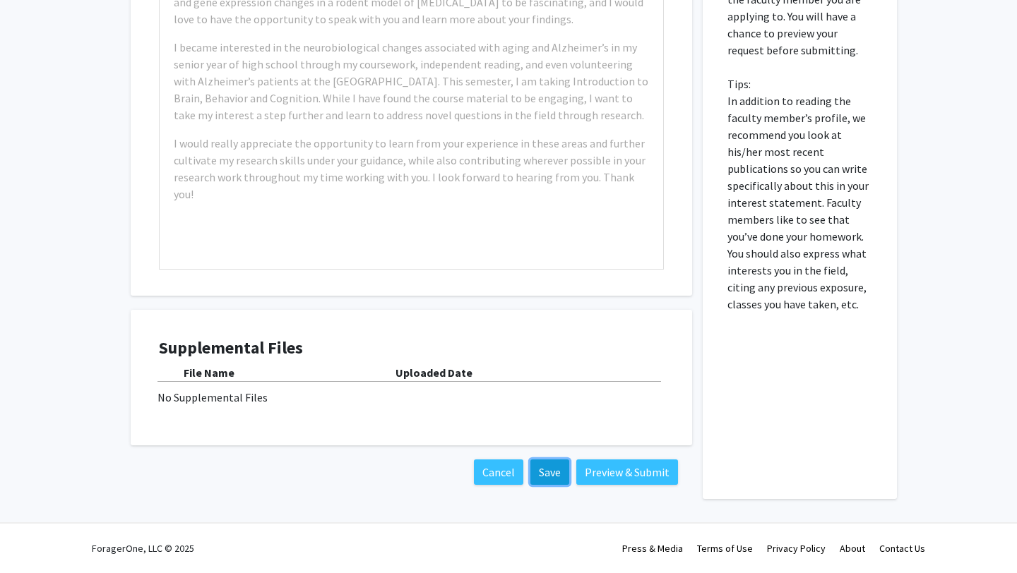
click at [559, 473] on button "Save" at bounding box center [549, 472] width 39 height 25
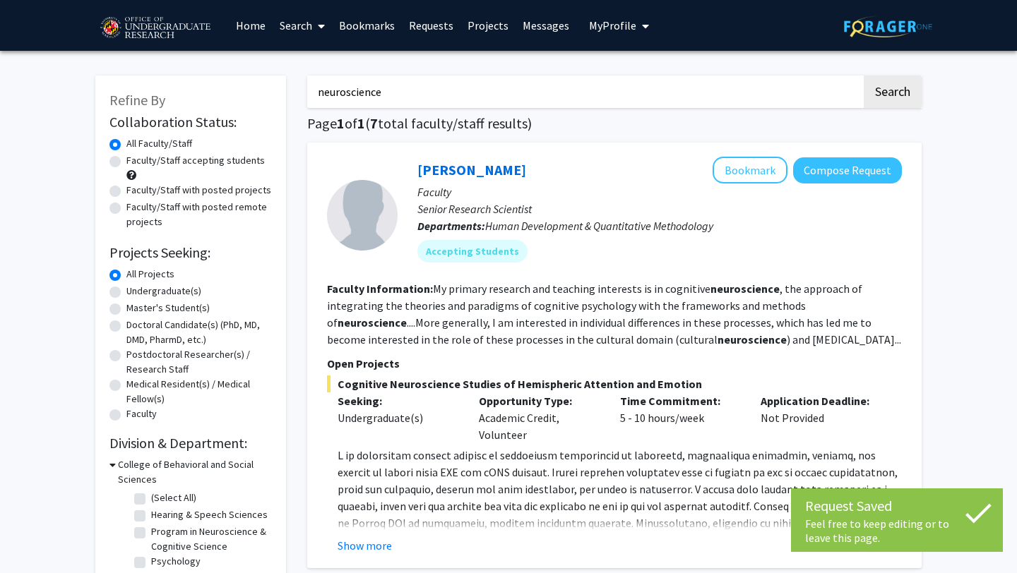
click at [376, 91] on input "neuroscience" at bounding box center [584, 92] width 554 height 32
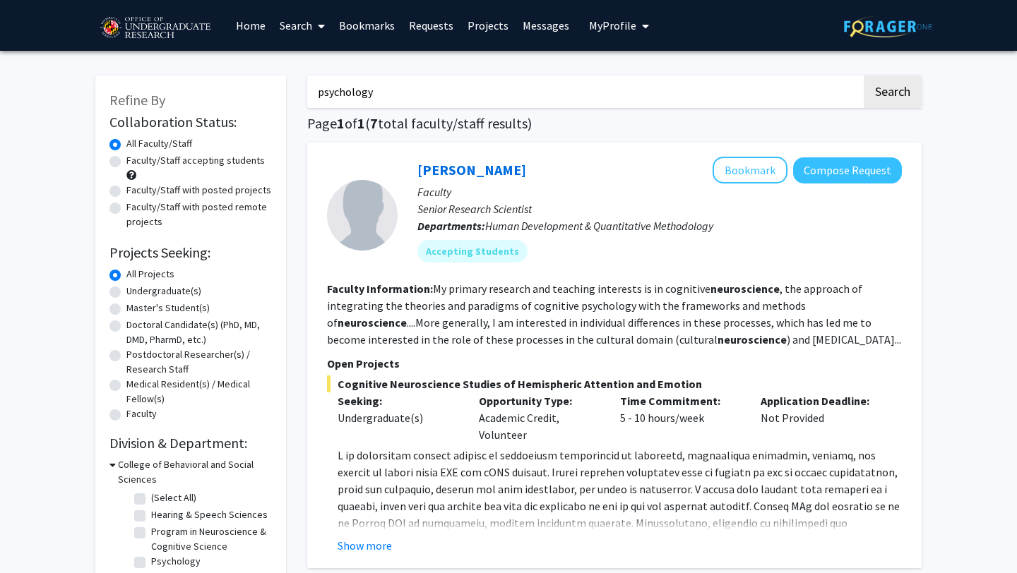
type input "psychology"
click at [864, 76] on button "Search" at bounding box center [893, 92] width 58 height 32
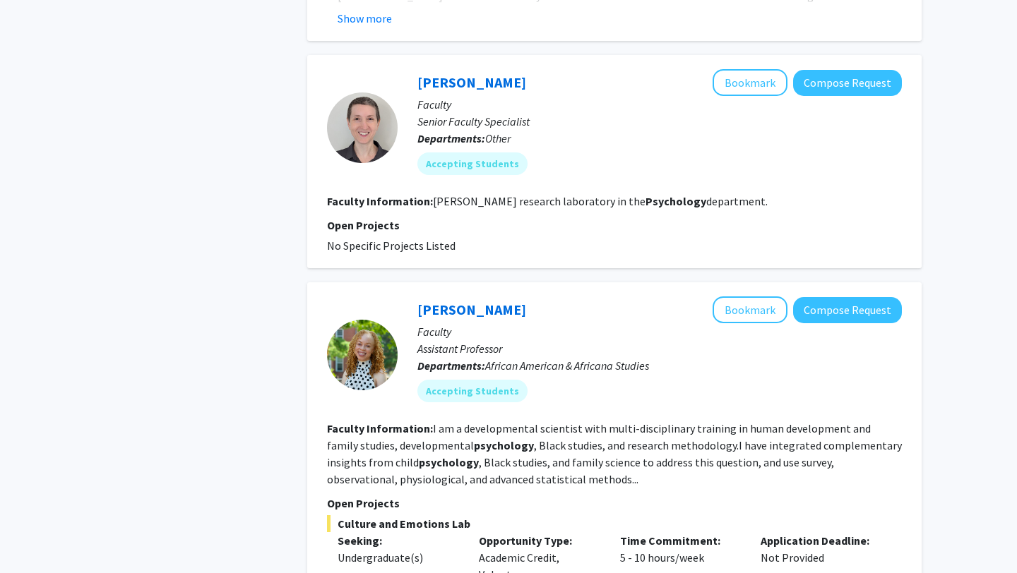
scroll to position [1023, 0]
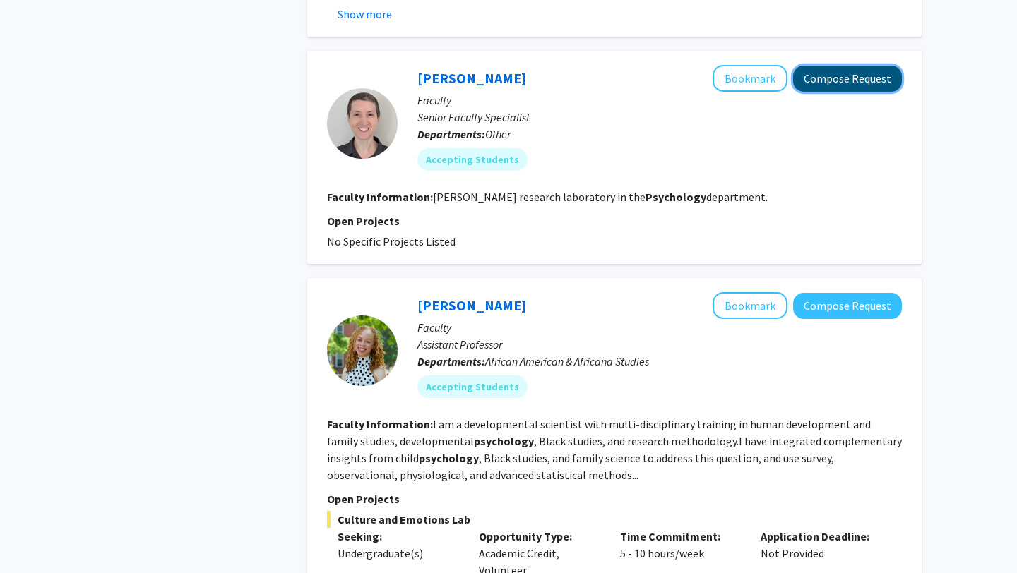
click at [839, 66] on button "Compose Request" at bounding box center [847, 79] width 109 height 26
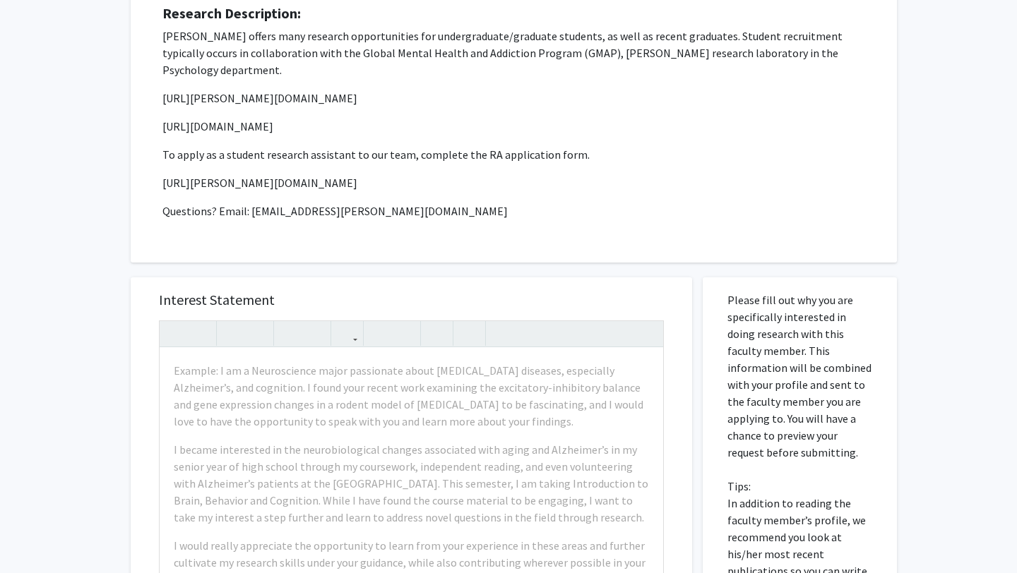
scroll to position [677, 0]
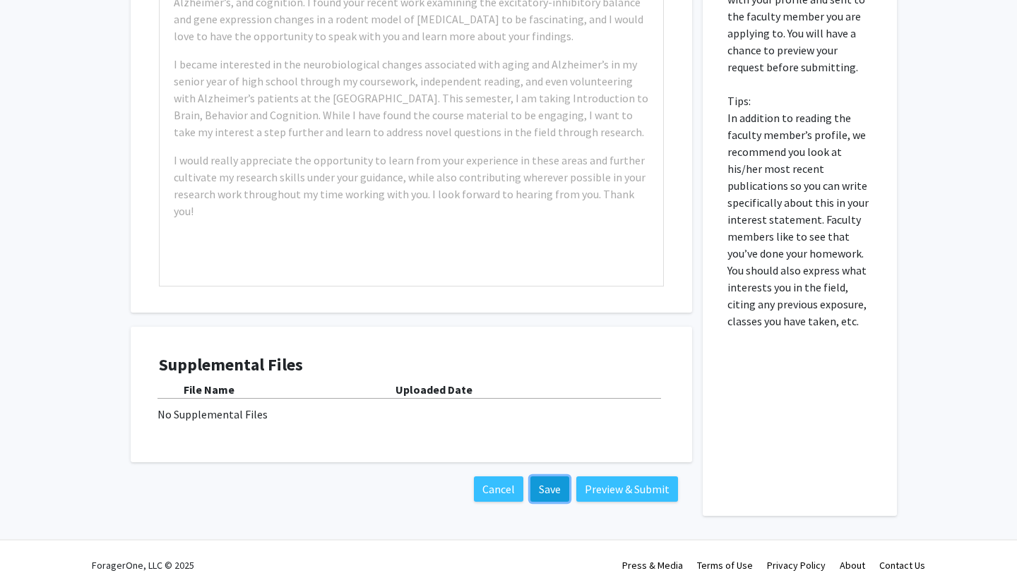
click at [564, 477] on button "Save" at bounding box center [549, 489] width 39 height 25
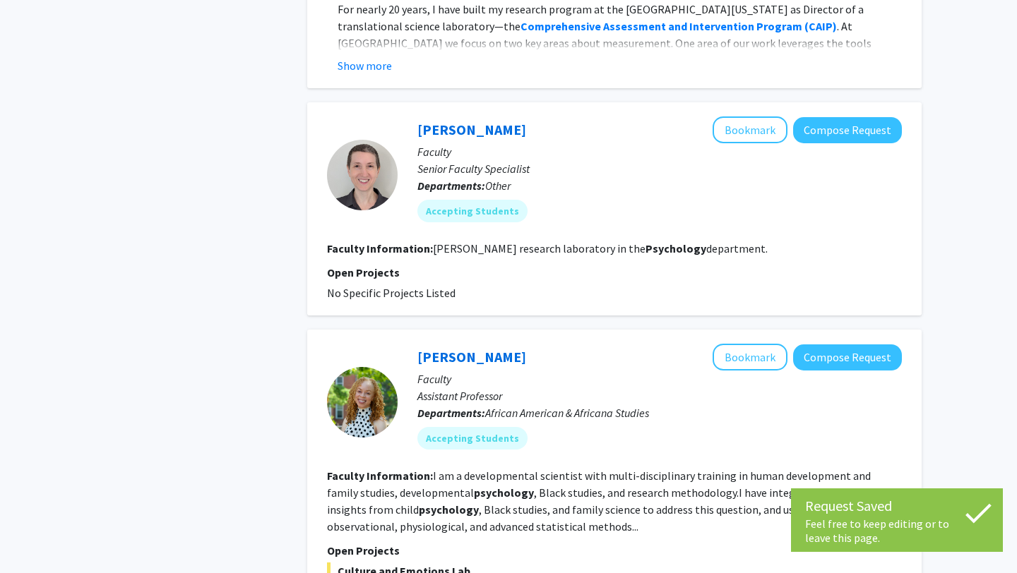
scroll to position [982, 0]
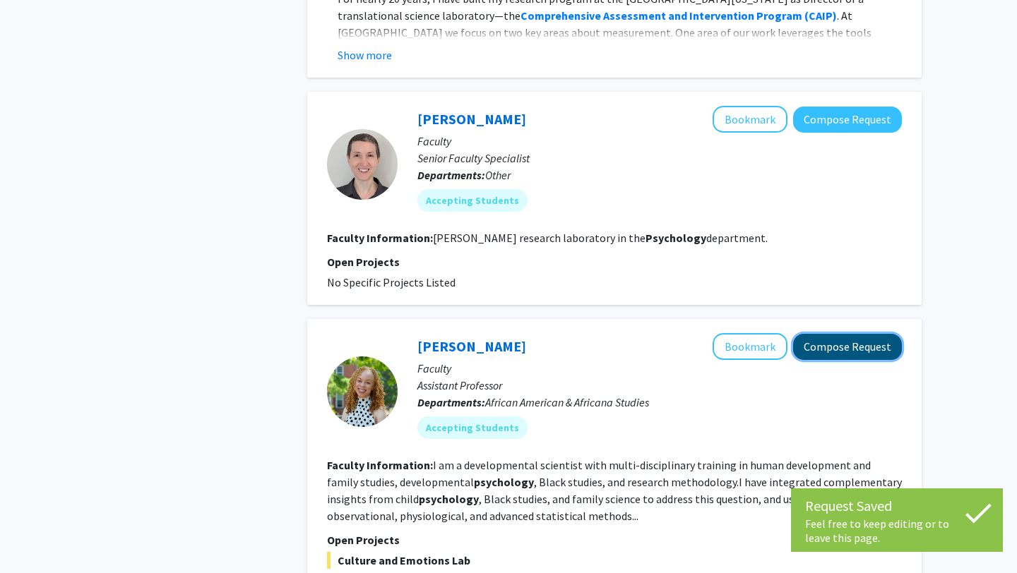
click at [880, 334] on button "Compose Request" at bounding box center [847, 347] width 109 height 26
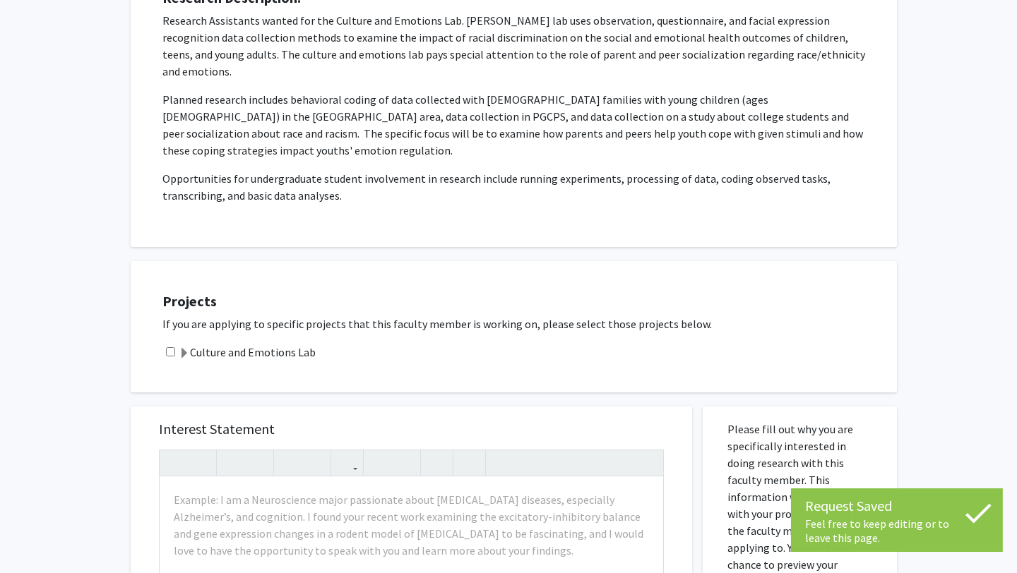
scroll to position [776, 0]
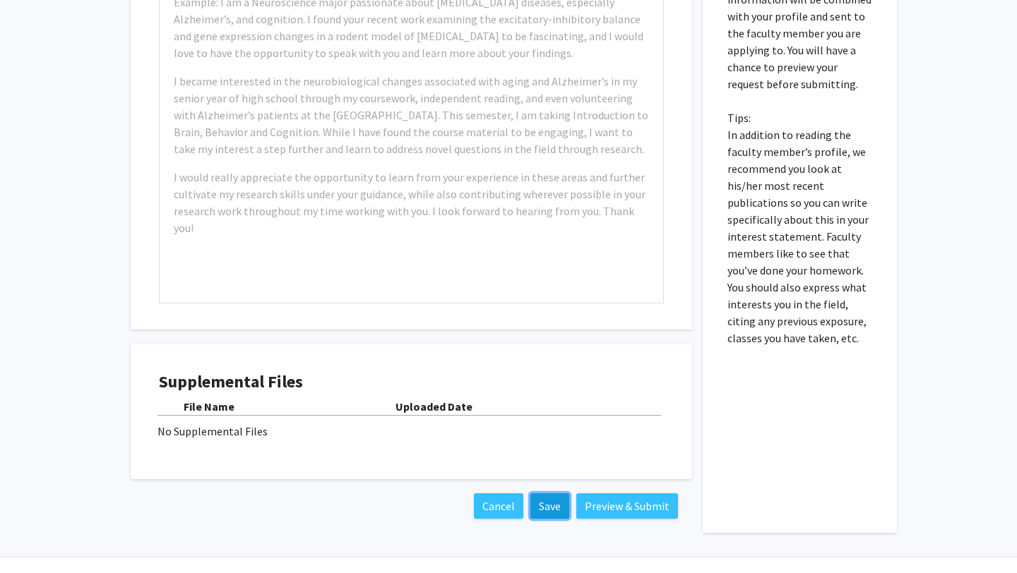
click at [547, 494] on button "Save" at bounding box center [549, 506] width 39 height 25
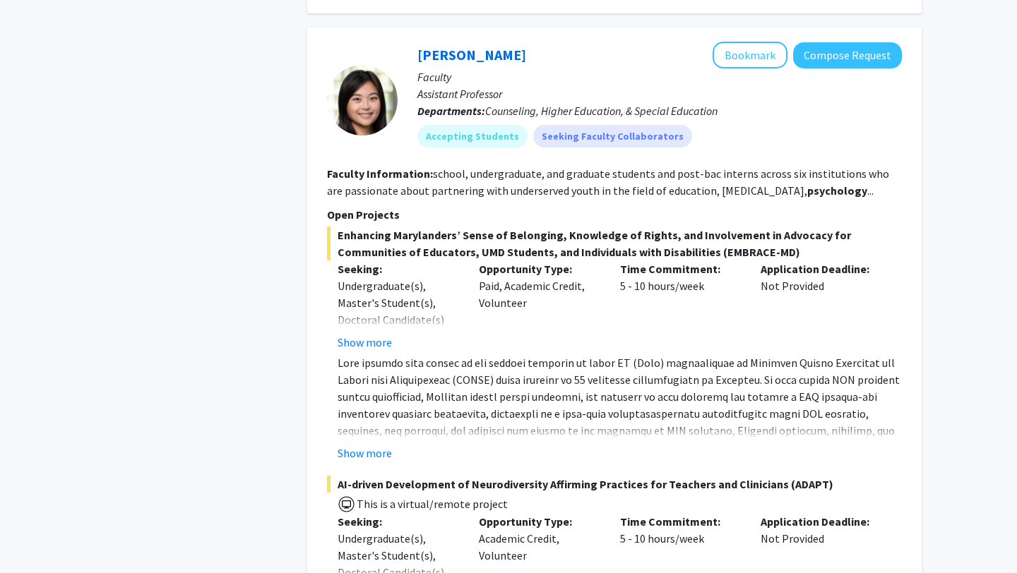
scroll to position [2001, 0]
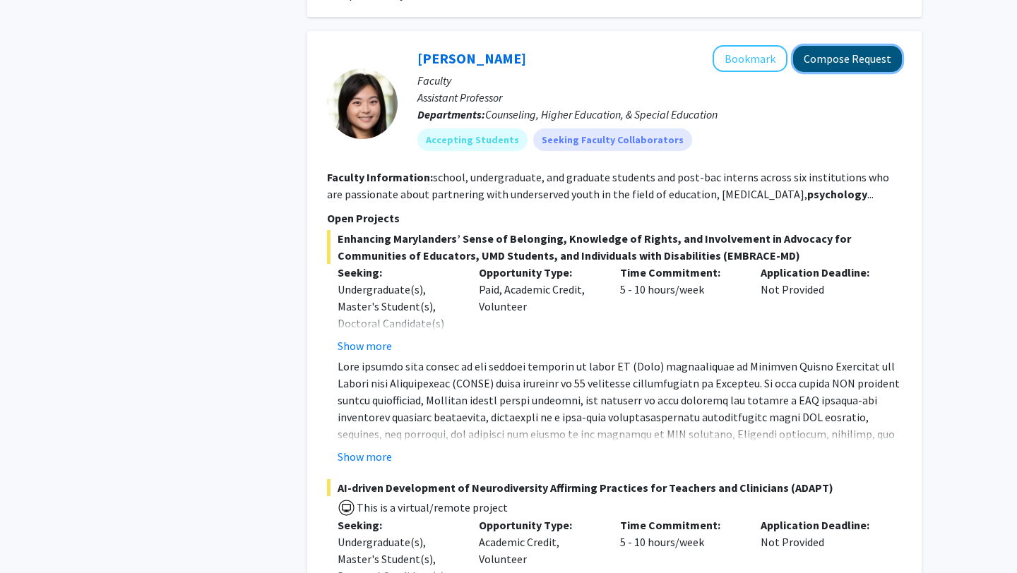
click at [805, 46] on button "Compose Request" at bounding box center [847, 59] width 109 height 26
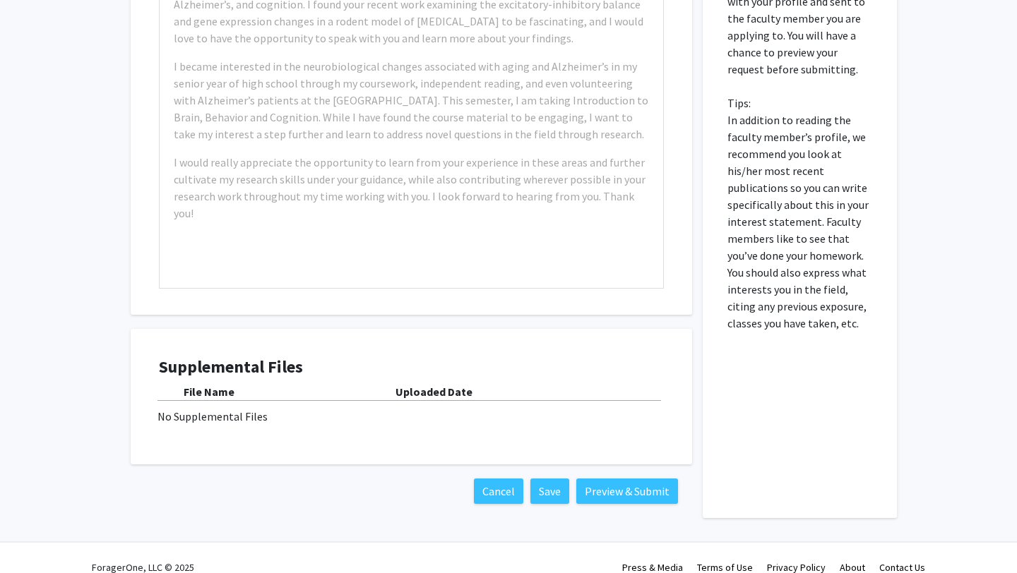
scroll to position [1172, 0]
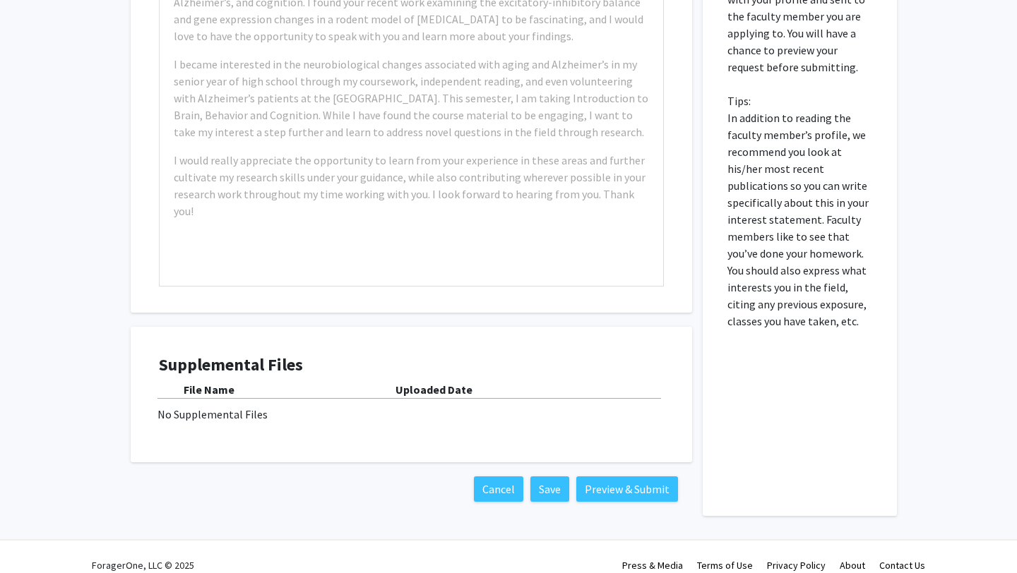
click at [558, 487] on div "Cancel Save Preview & Submit" at bounding box center [411, 490] width 561 height 54
click at [544, 477] on button "Save" at bounding box center [549, 489] width 39 height 25
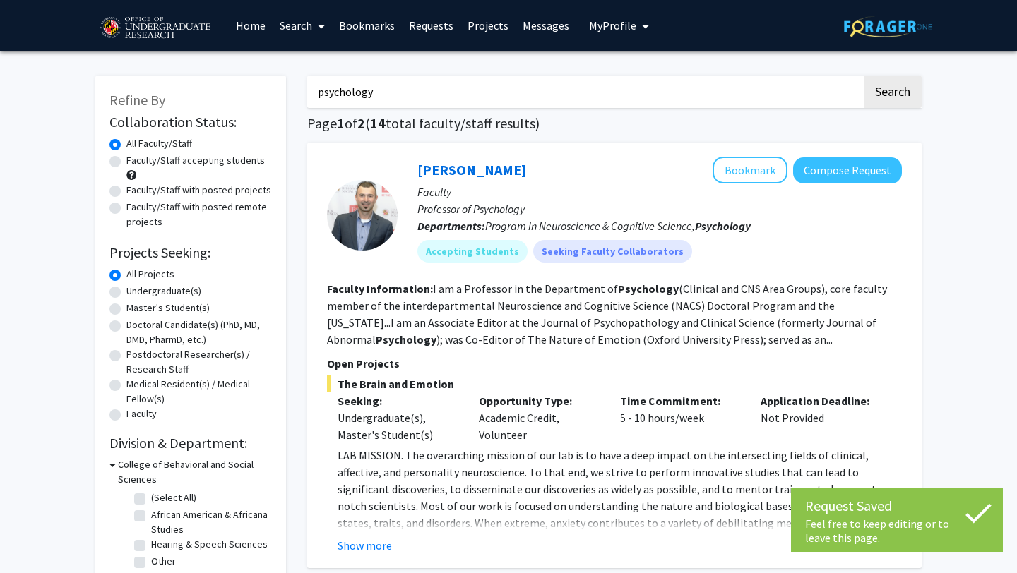
click at [345, 94] on input "psychology" at bounding box center [584, 92] width 554 height 32
type input "allergies"
click at [864, 76] on button "Search" at bounding box center [893, 92] width 58 height 32
